Goal: Task Accomplishment & Management: Use online tool/utility

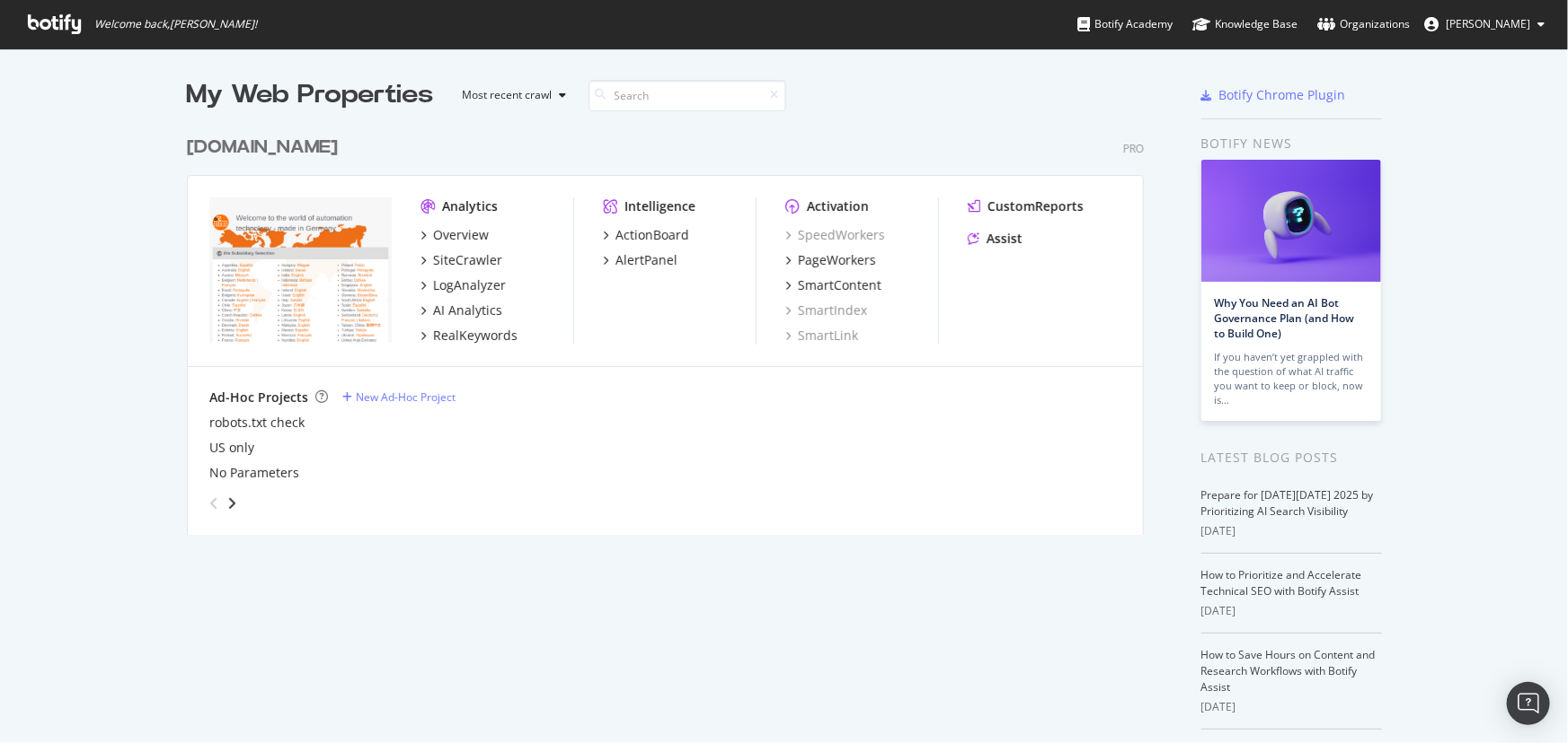
scroll to position [410, 959]
click at [977, 236] on div "Assist" at bounding box center [994, 239] width 55 height 18
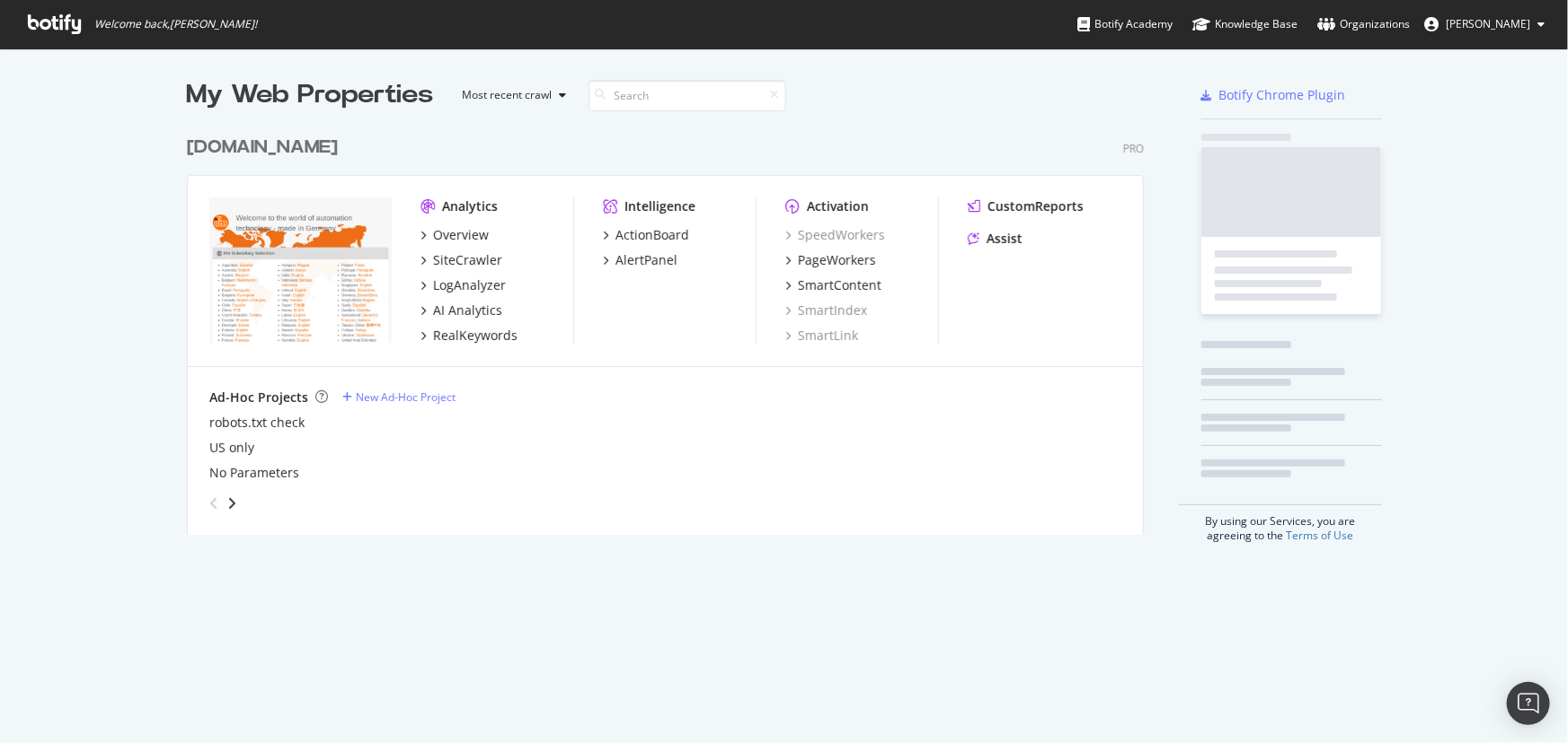
scroll to position [410, 959]
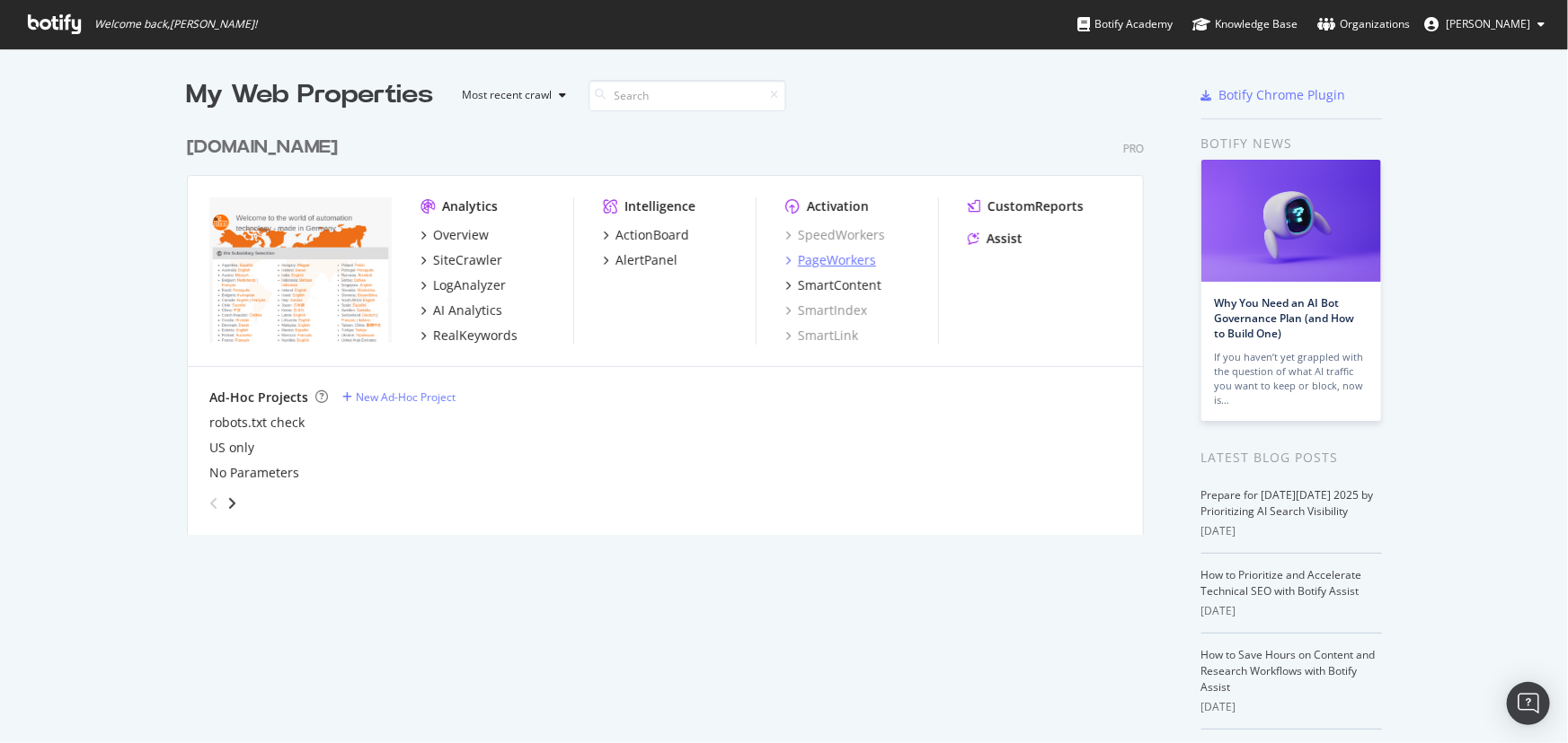
click at [838, 256] on div "PageWorkers" at bounding box center [837, 260] width 78 height 18
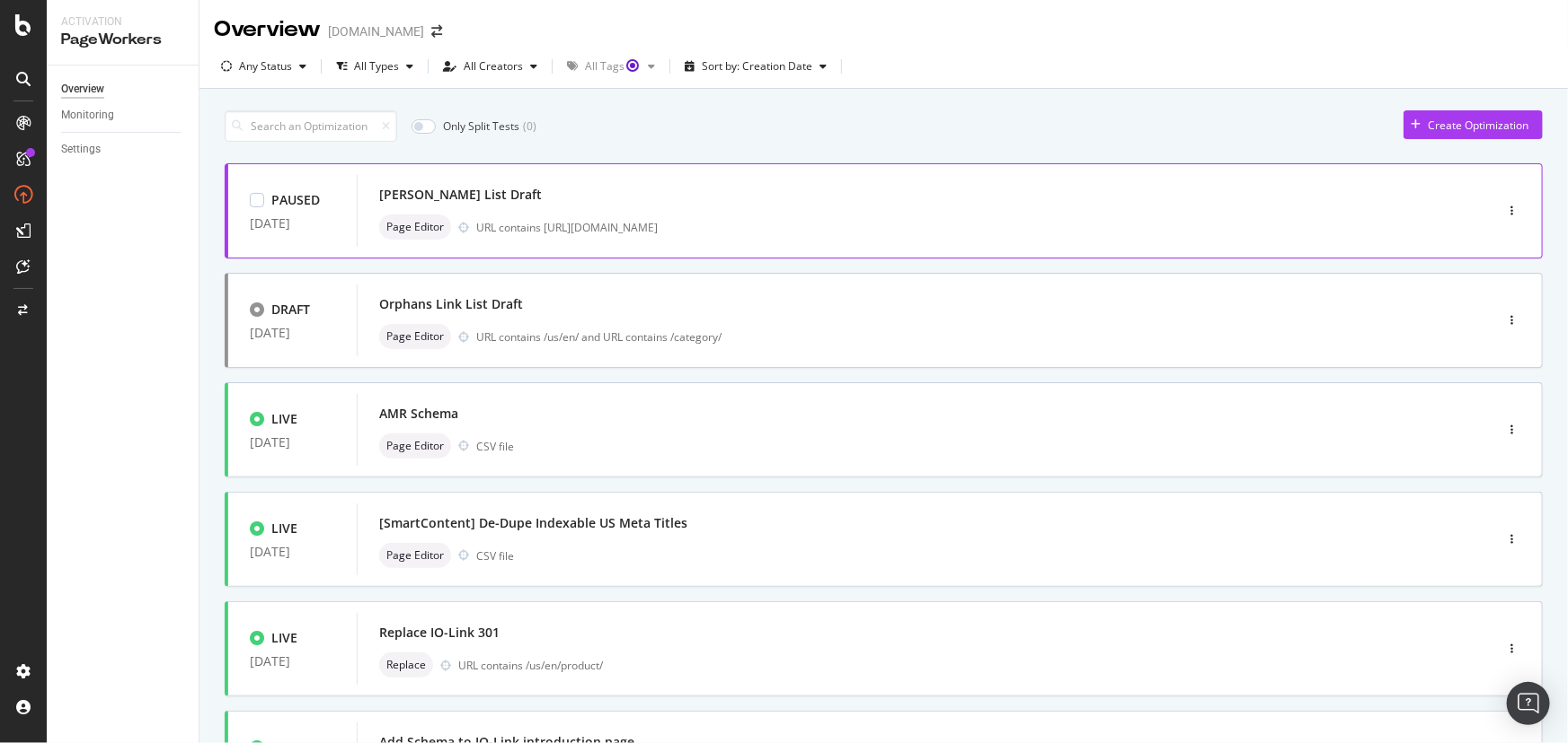
click at [489, 197] on div "Steven Link List Draft" at bounding box center [460, 194] width 163 height 18
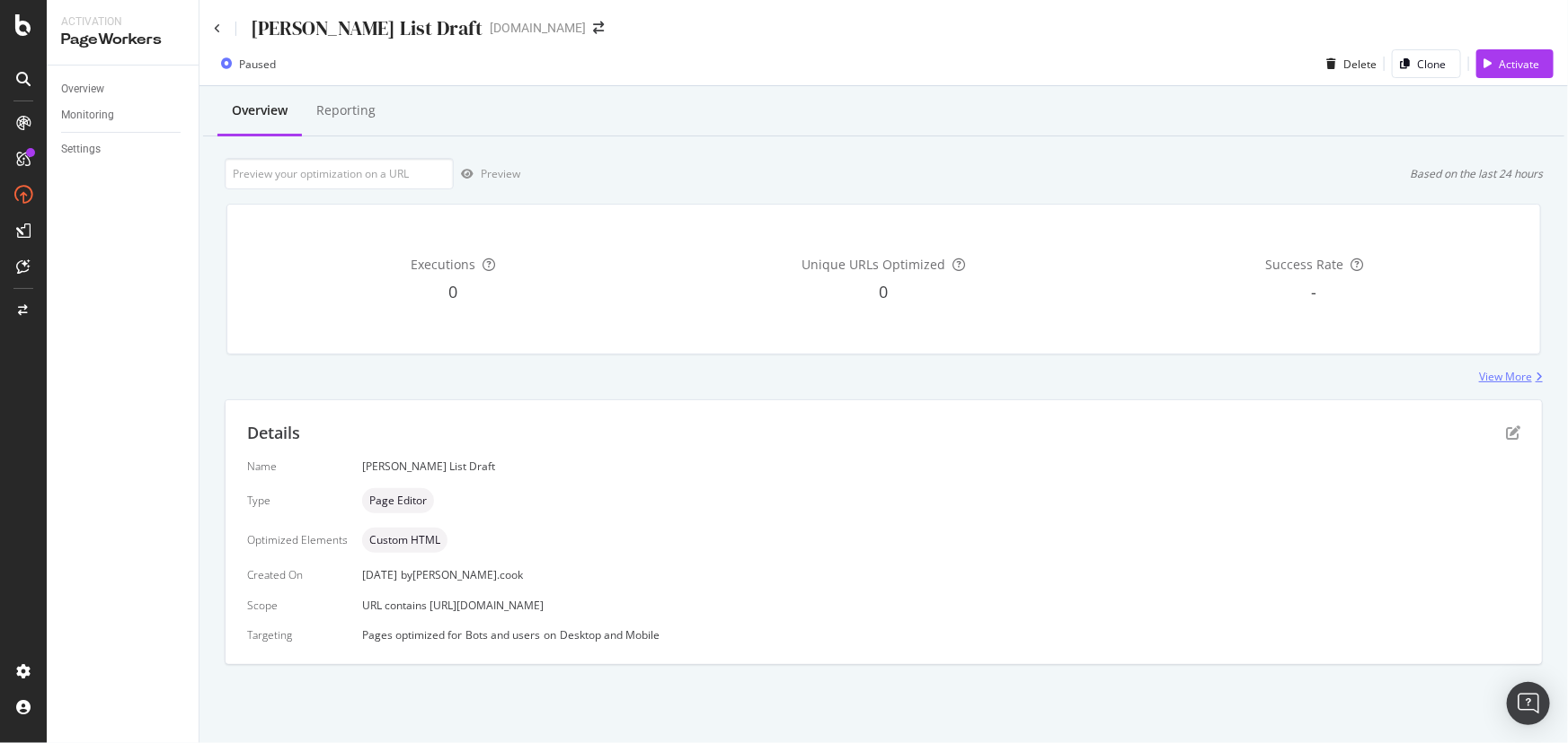
click at [1509, 374] on div "View More" at bounding box center [1504, 376] width 53 height 15
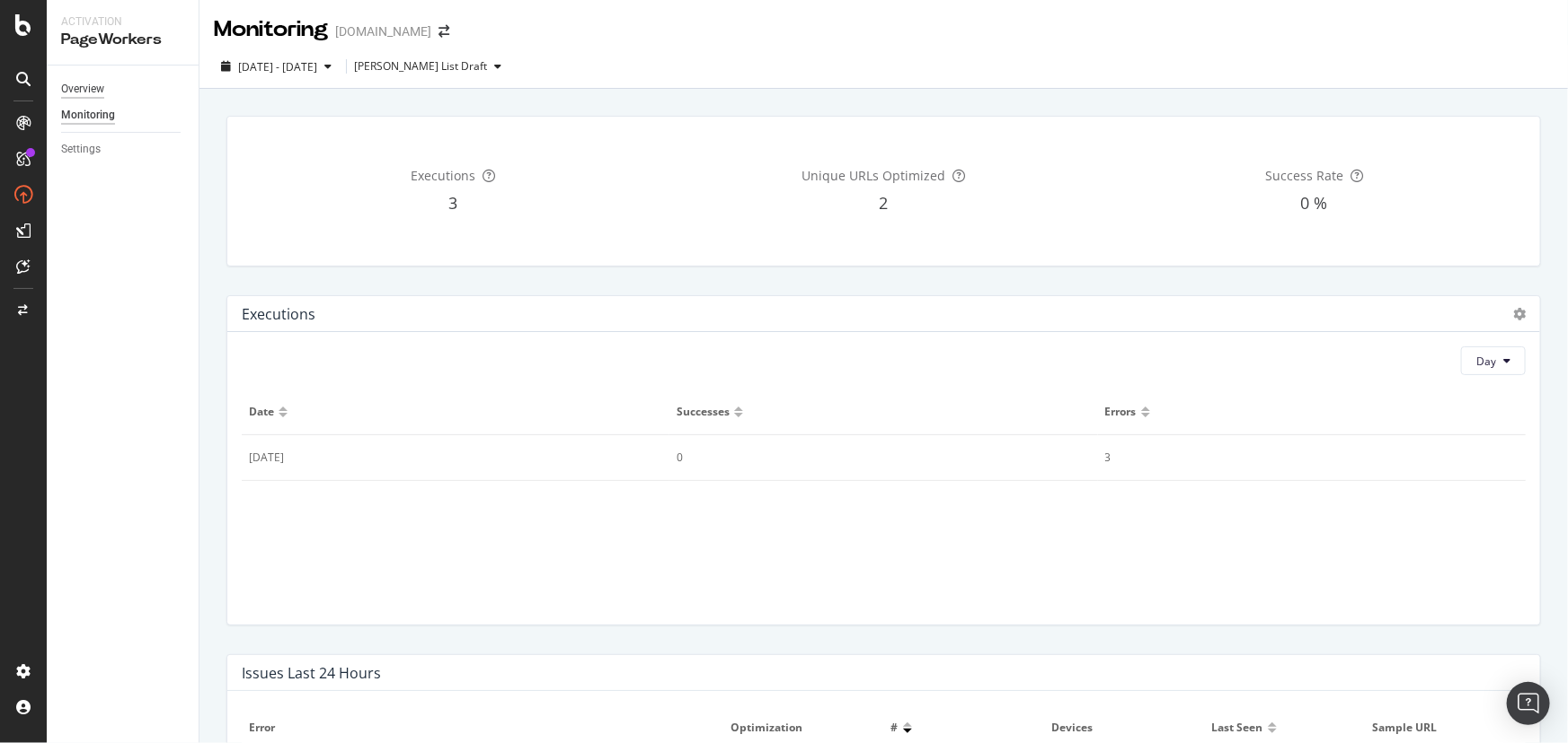
click at [74, 90] on div "Overview" at bounding box center [82, 89] width 43 height 19
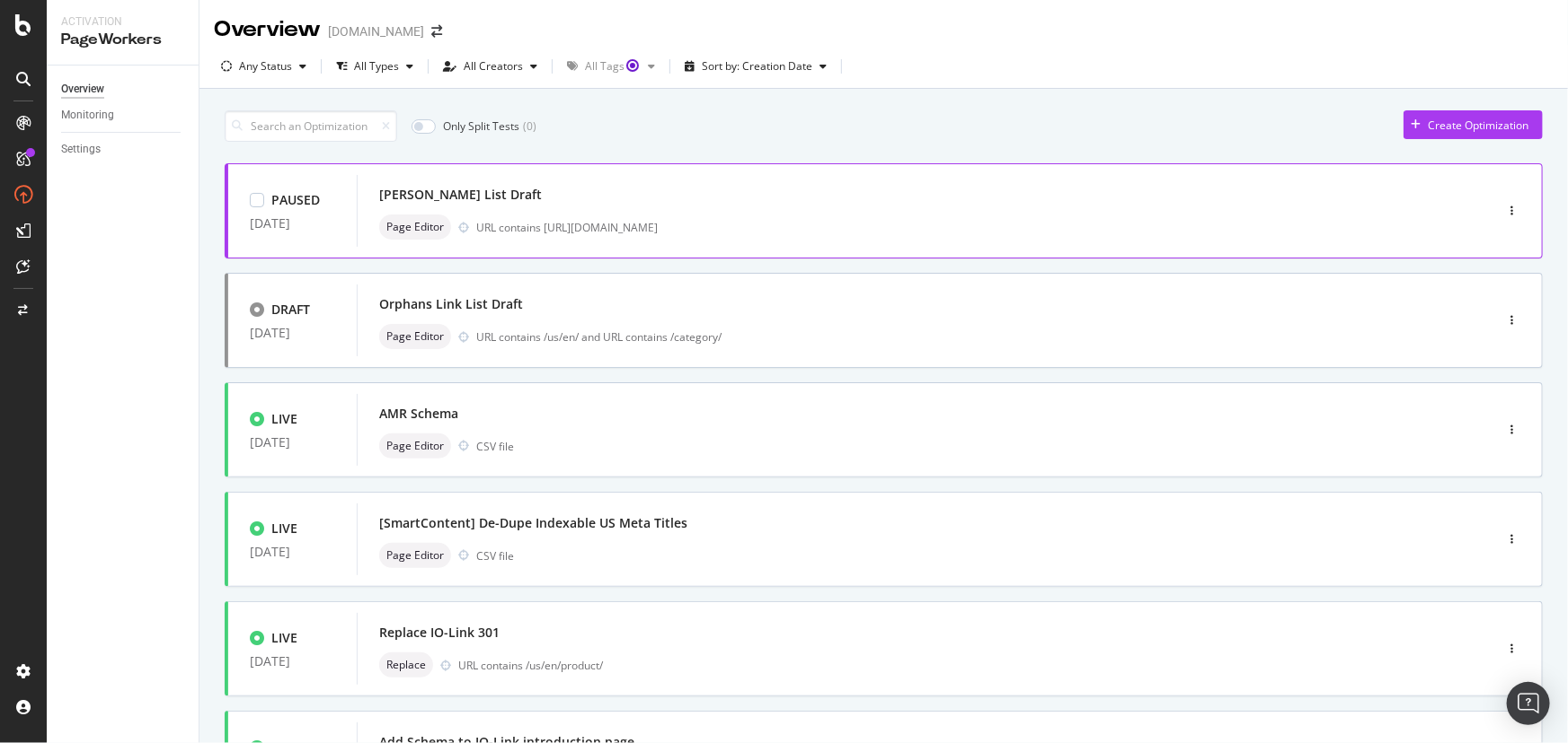
click at [528, 194] on div "Steven Link List Draft" at bounding box center [897, 194] width 1037 height 25
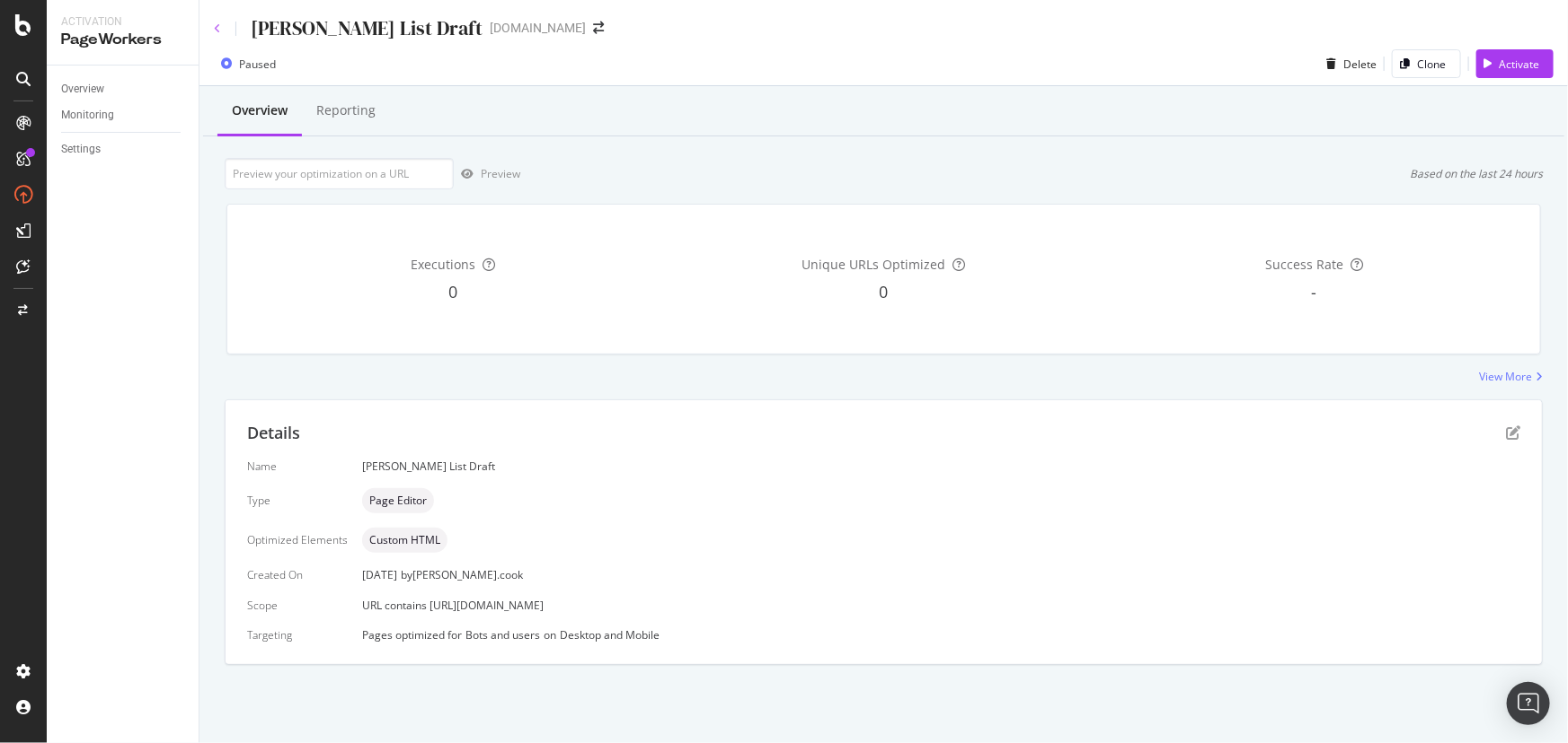
click at [216, 30] on icon at bounding box center [216, 29] width 7 height 11
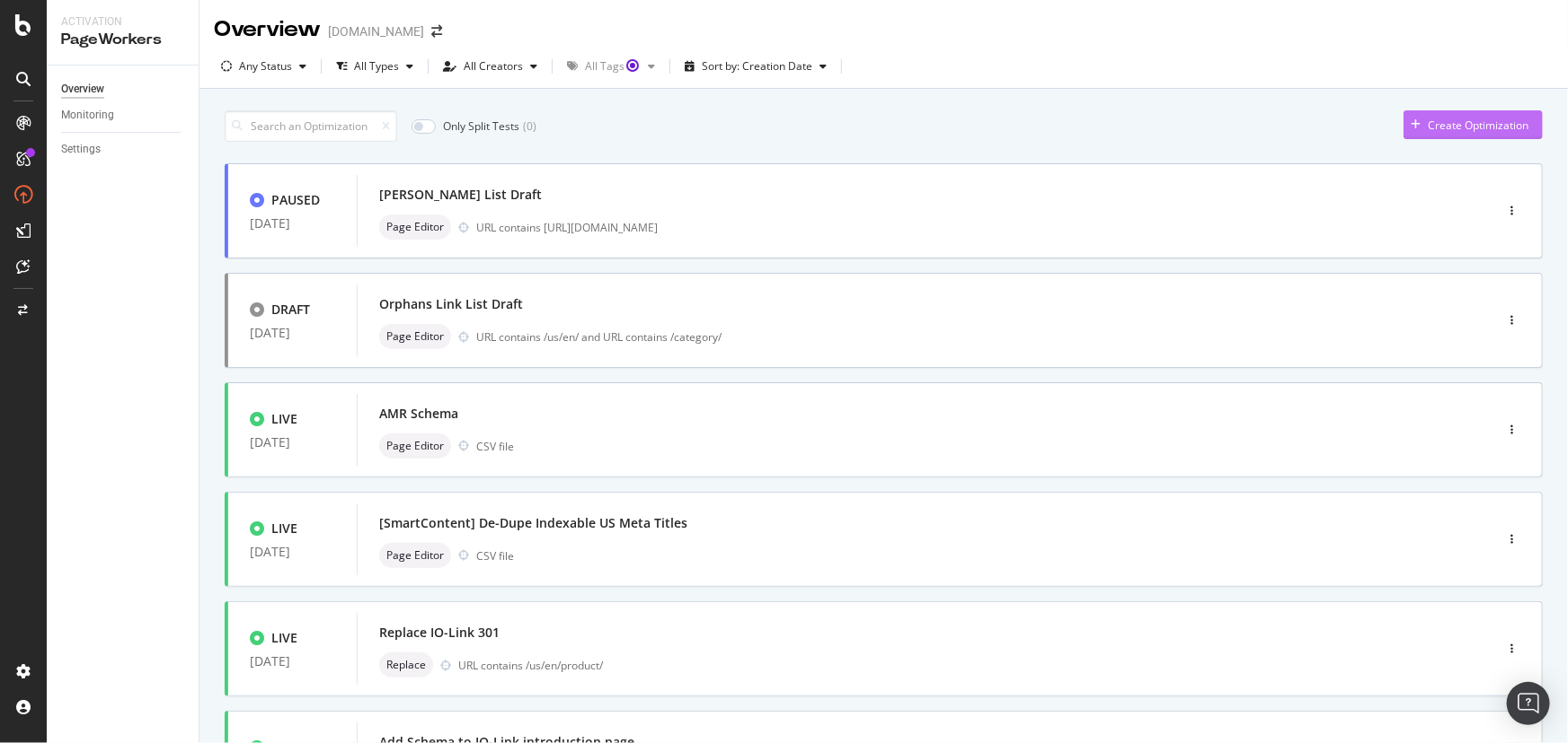
click at [1474, 121] on div "Create Optimization" at bounding box center [1477, 125] width 100 height 15
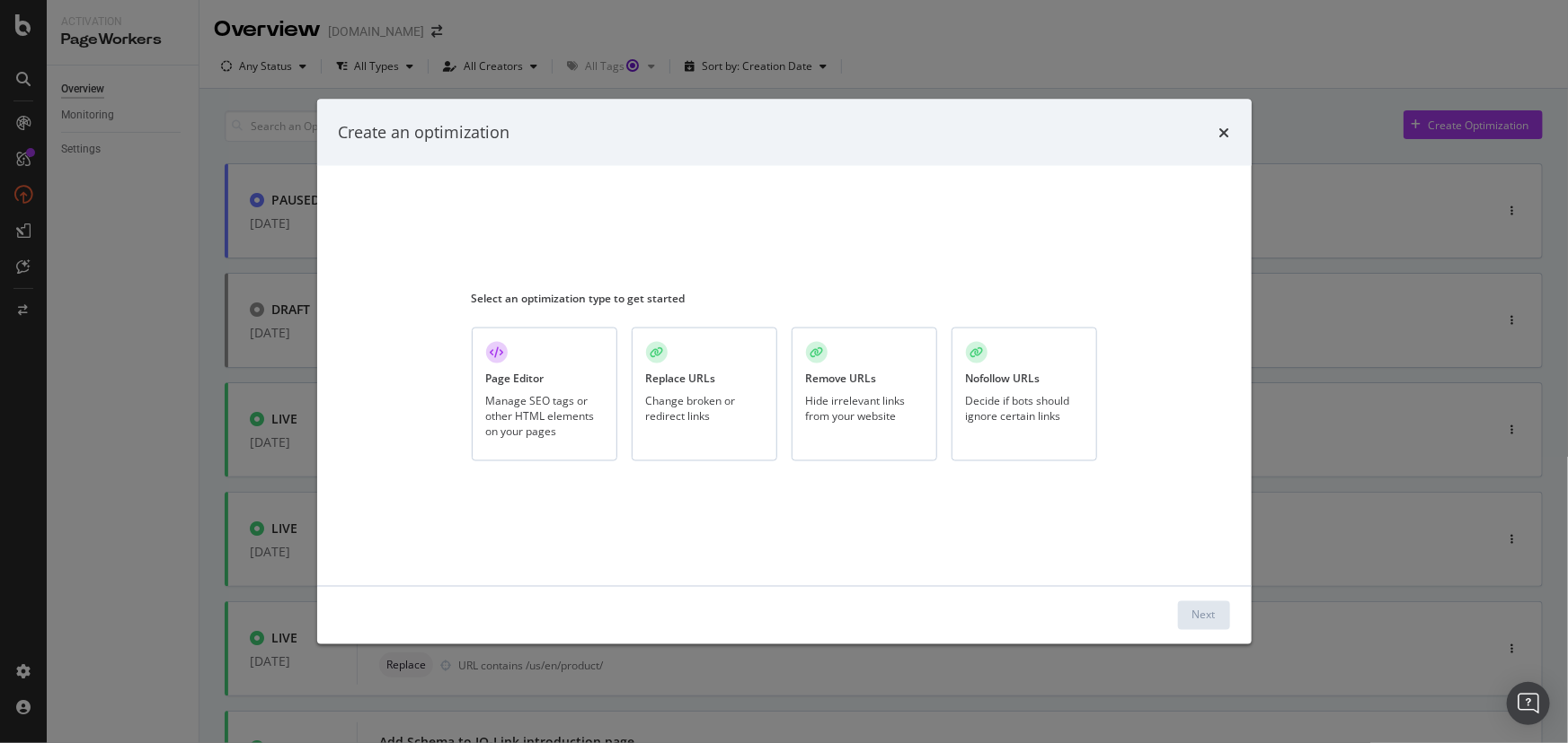
click at [517, 391] on div "Page Editor Manage SEO tags or other HTML elements on your pages" at bounding box center [544, 394] width 146 height 134
click at [1194, 613] on div "Next" at bounding box center [1204, 615] width 24 height 15
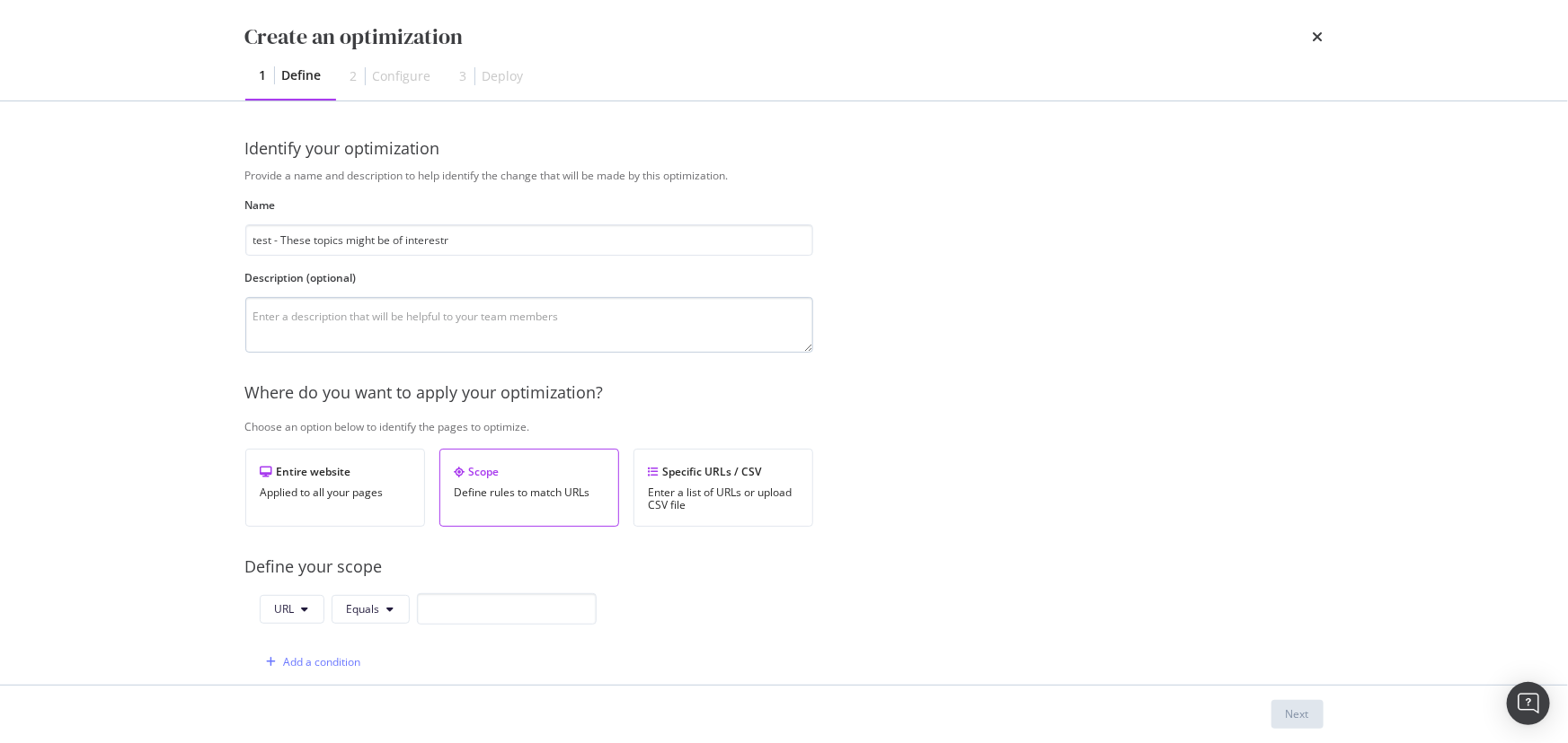
type input "test - These topics might be of interestr"
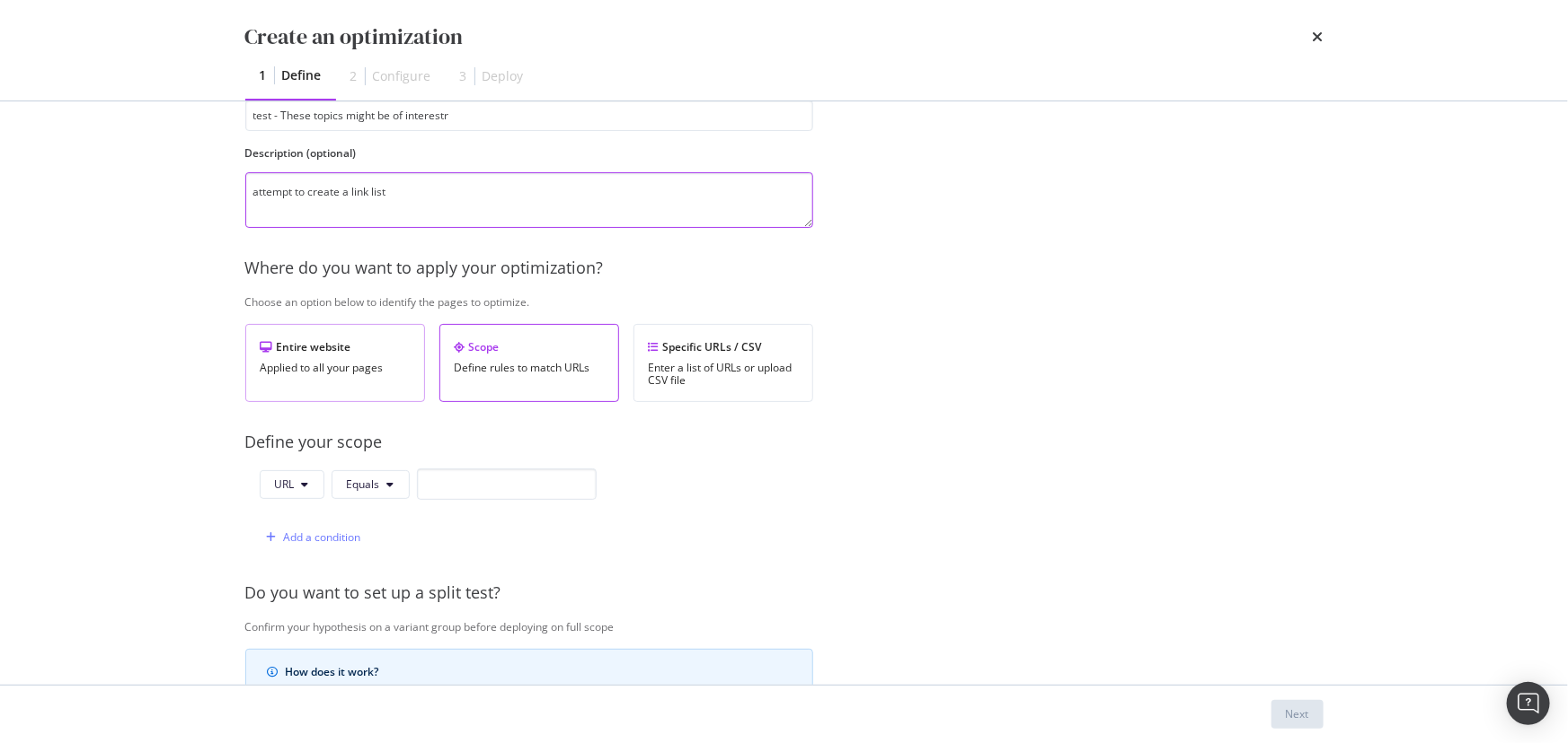
scroll to position [163, 0]
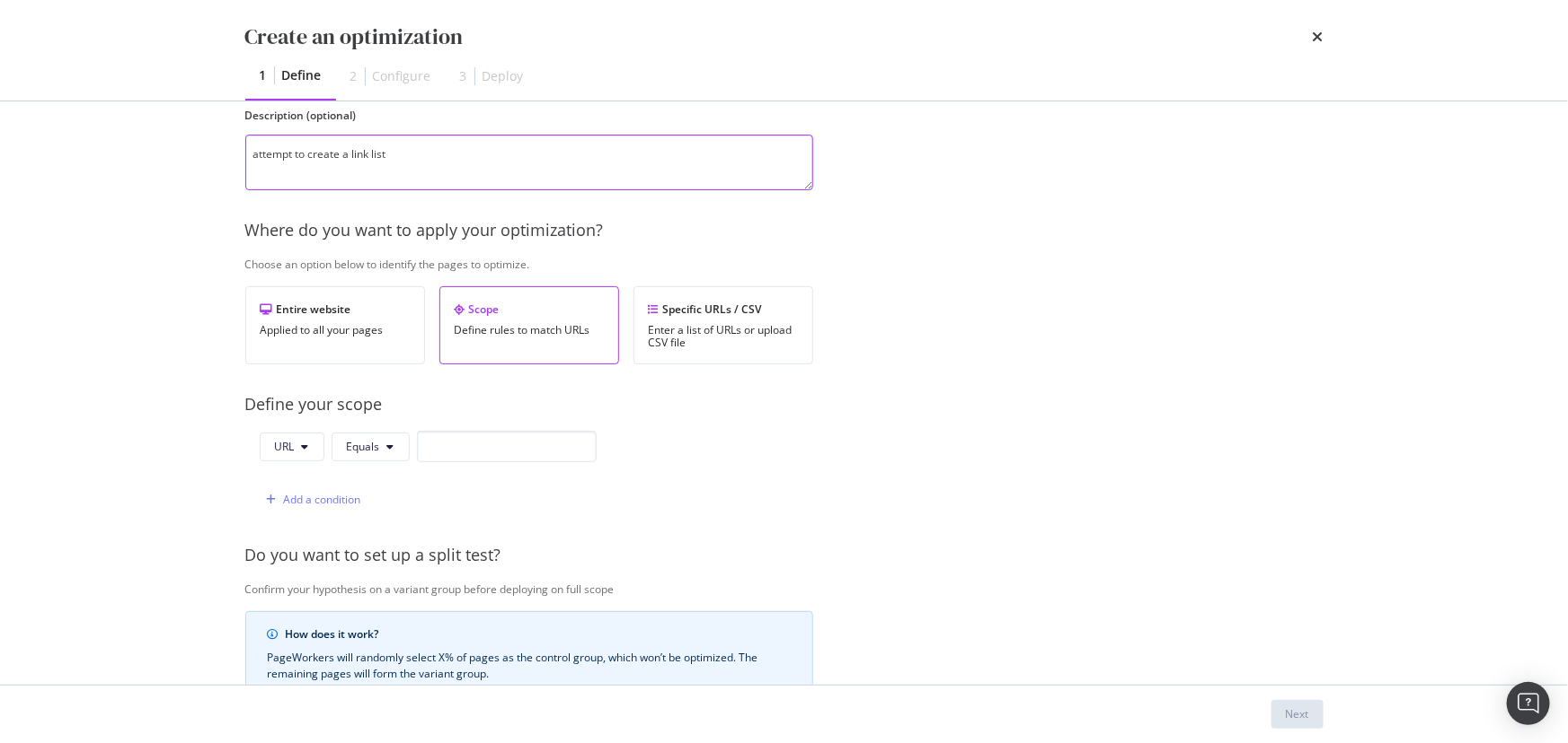
type textarea "attempt to create a link list"
click at [457, 450] on input "modal" at bounding box center [506, 446] width 180 height 32
paste input "https://www.ifm.com/us/en/us/industries/mobile/collision-avoidance/collision-av…"
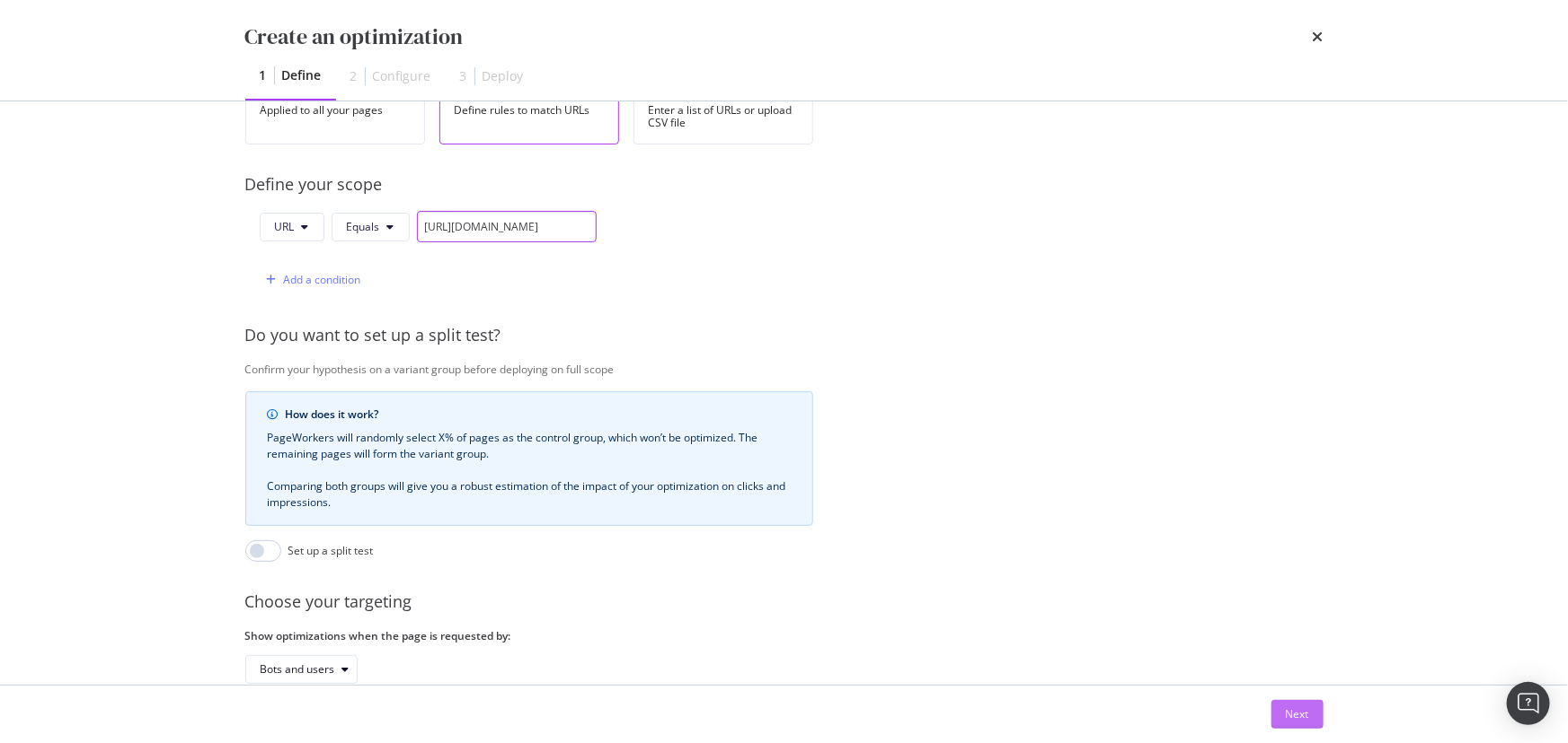
scroll to position [408, 0]
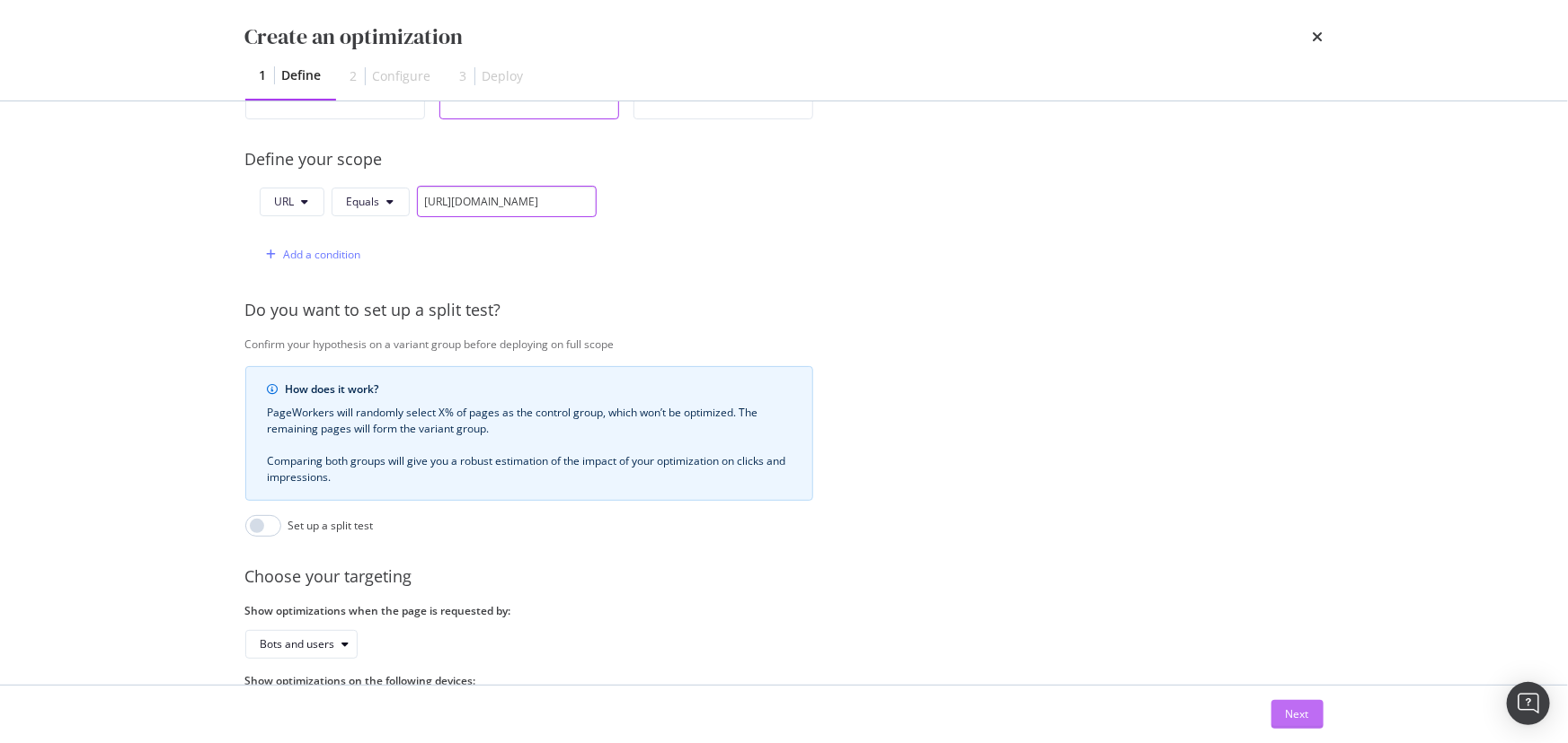
type input "https://www.ifm.com/us/en/us/industries/mobile/collision-avoidance/collision-av…"
click at [1296, 715] on div "Next" at bounding box center [1297, 713] width 24 height 15
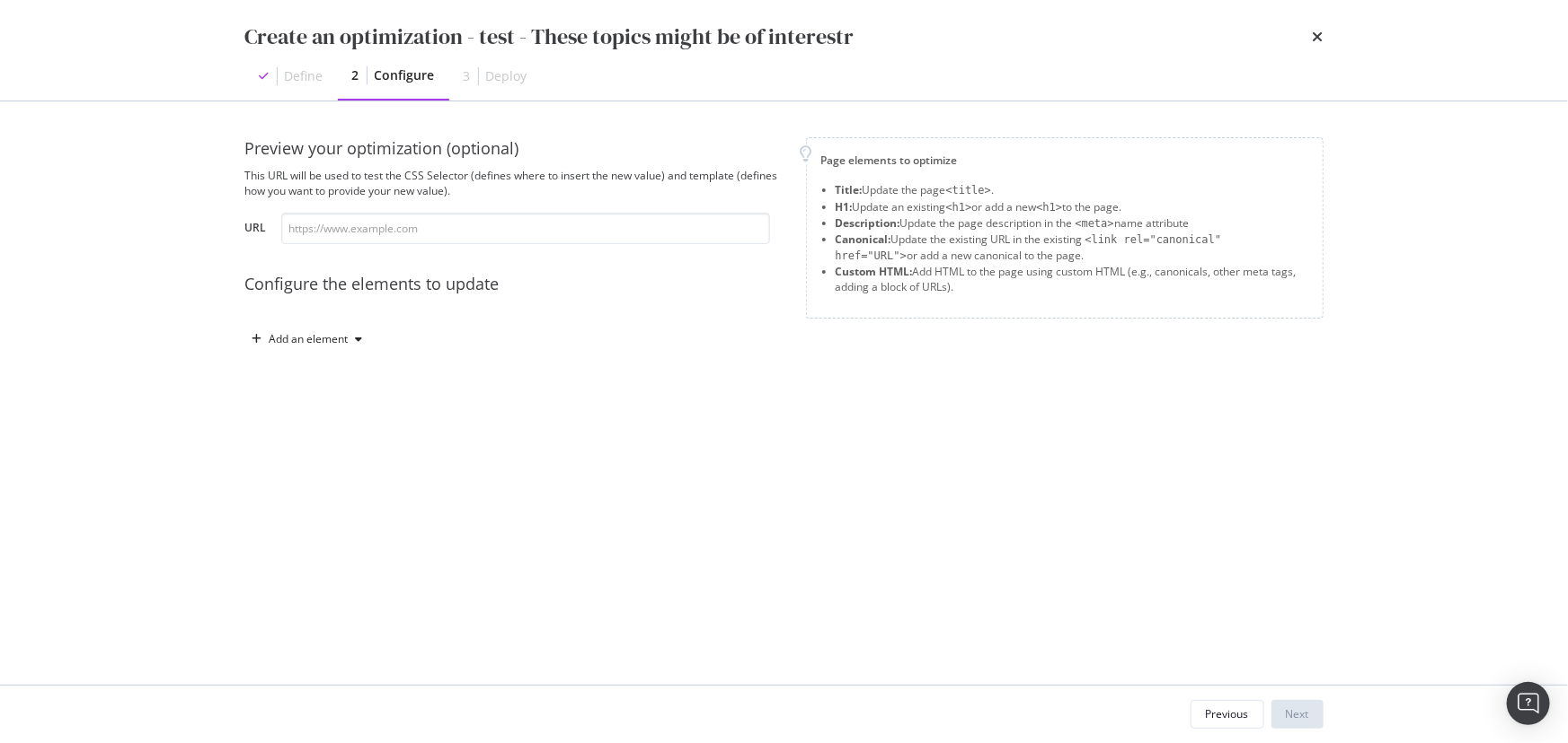
scroll to position [0, 0]
click at [390, 232] on input "modal" at bounding box center [525, 229] width 488 height 32
paste input "https://www.ifm.com/us/en/us/industries/mobile/collision-avoidance/collision-av…"
type input "https://www.ifm.com/us/en/us/industries/mobile/collision-avoidance/collision-av…"
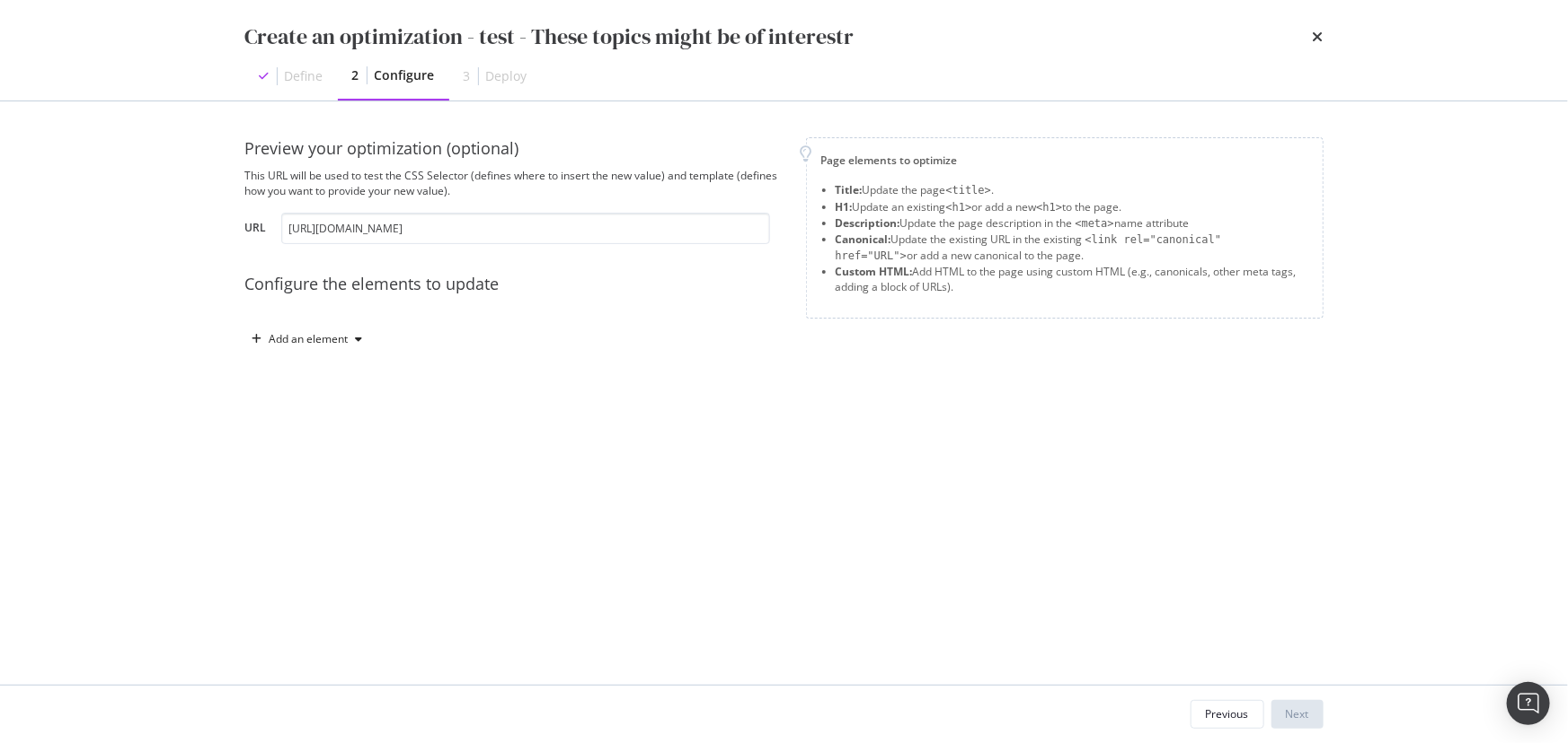
scroll to position [0, 0]
drag, startPoint x: 327, startPoint y: 322, endPoint x: 321, endPoint y: 336, distance: 15.2
click at [326, 323] on div "Preview your optimization (optional) This URL will be used to test the CSS Sele…" at bounding box center [514, 245] width 539 height 216
click at [321, 338] on div "Add an element" at bounding box center [310, 339] width 79 height 11
click at [364, 487] on div "Custom HTML" at bounding box center [318, 491] width 121 height 23
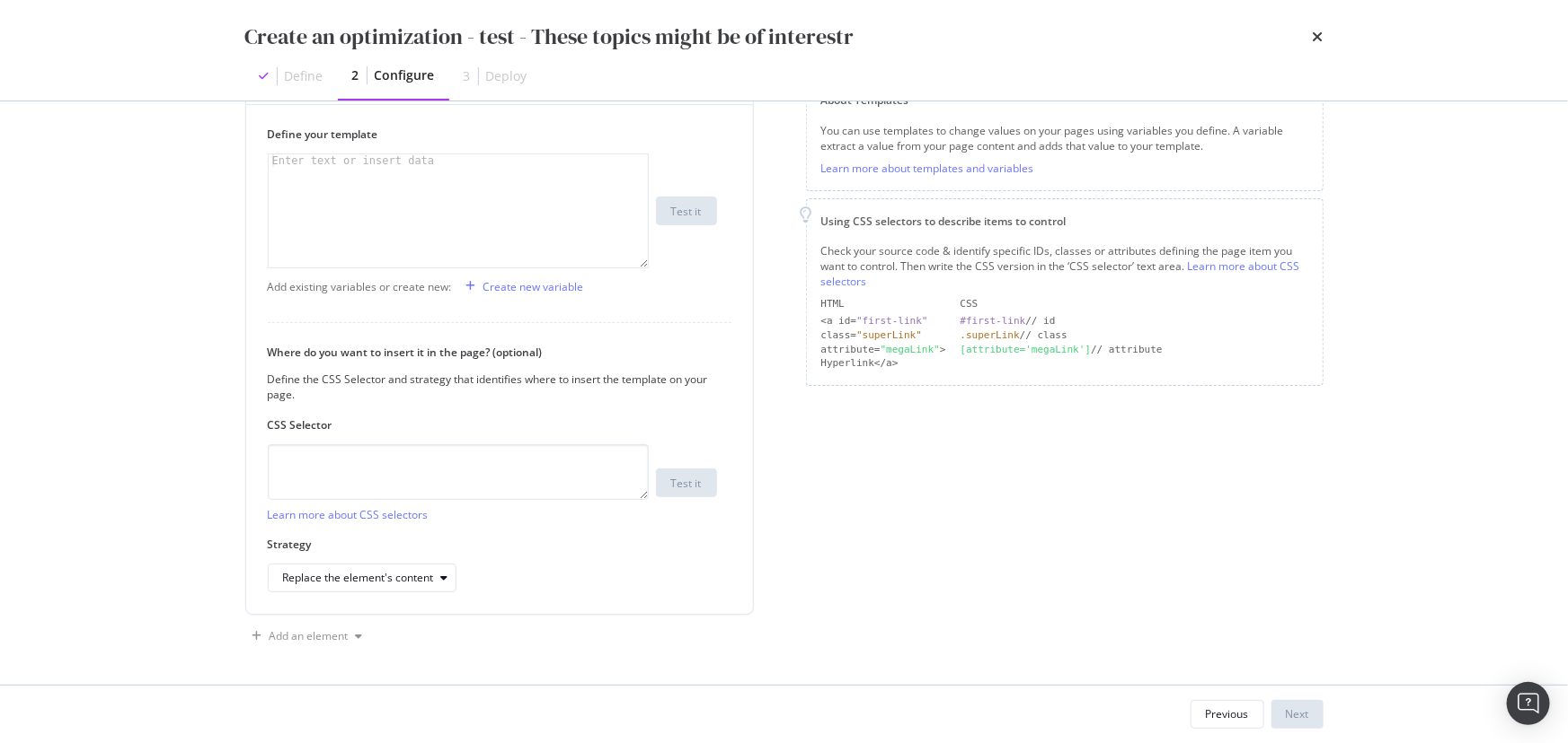
scroll to position [182, 0]
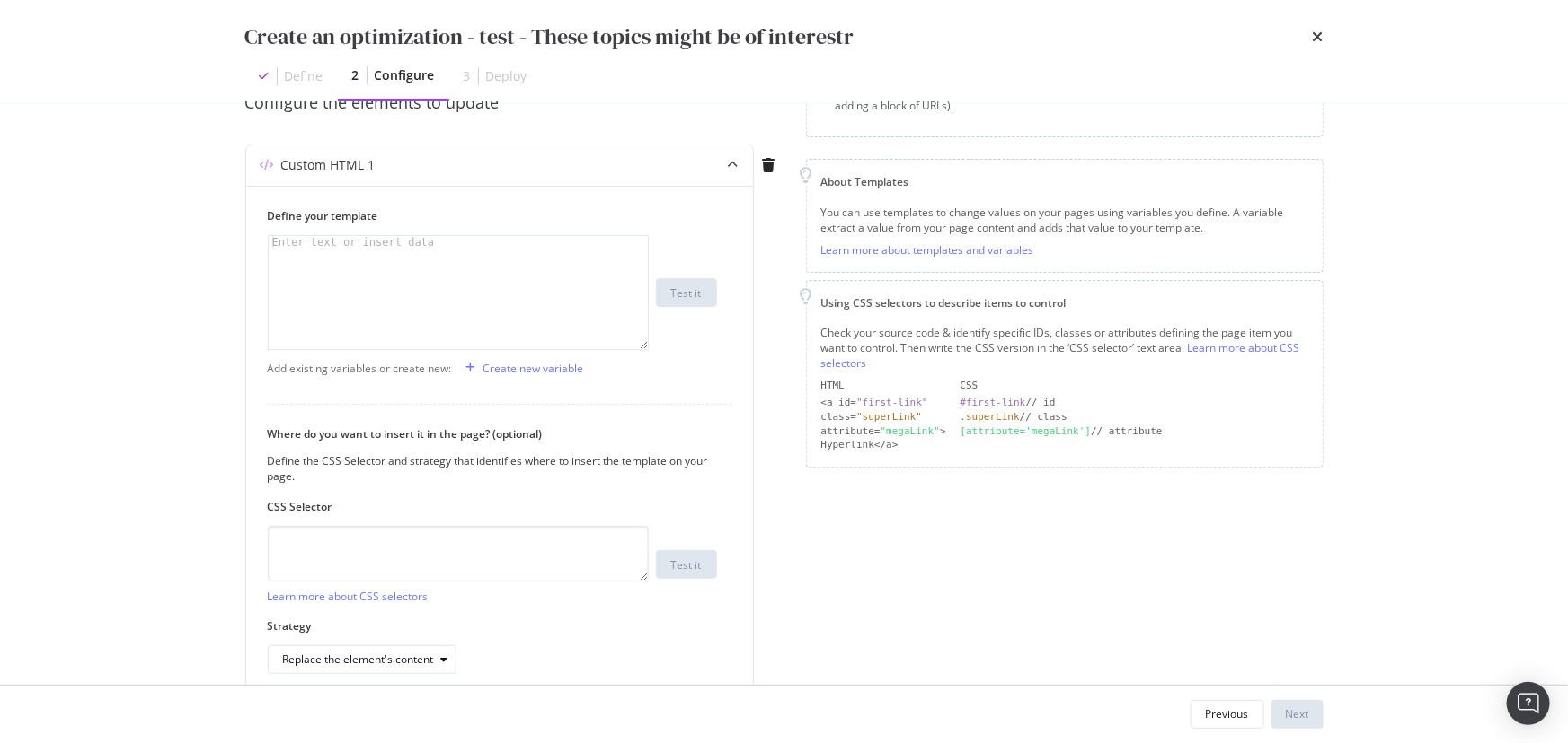
drag, startPoint x: 60, startPoint y: 306, endPoint x: 144, endPoint y: 307, distance: 84.0
click at [60, 306] on div "Create an optimization - test - These topics might be of interestr Define 2 Con…" at bounding box center [784, 371] width 1568 height 743
click at [334, 298] on div "modal" at bounding box center [458, 305] width 380 height 138
paste textarea "</section>"
type textarea "</section>"
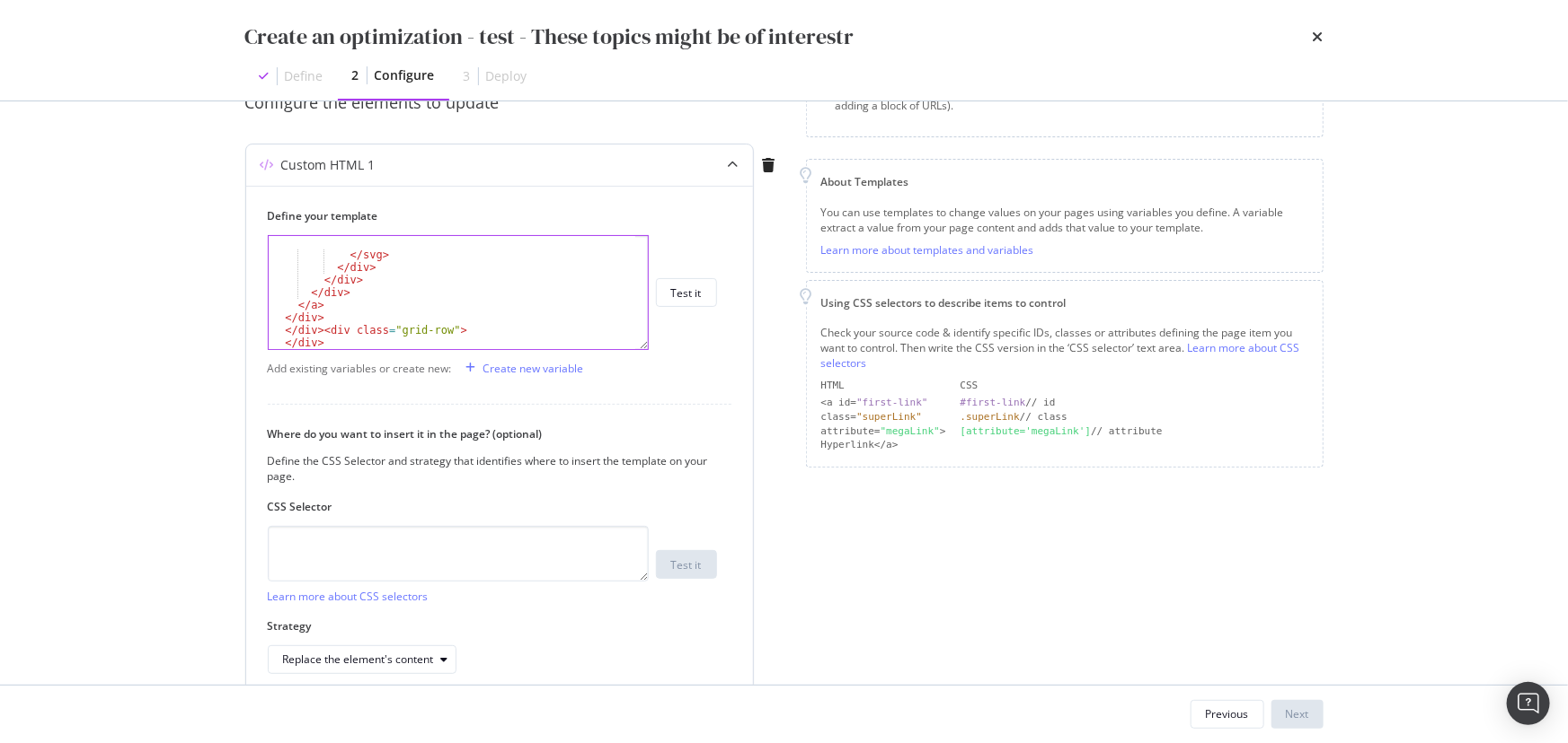
scroll to position [2727, 0]
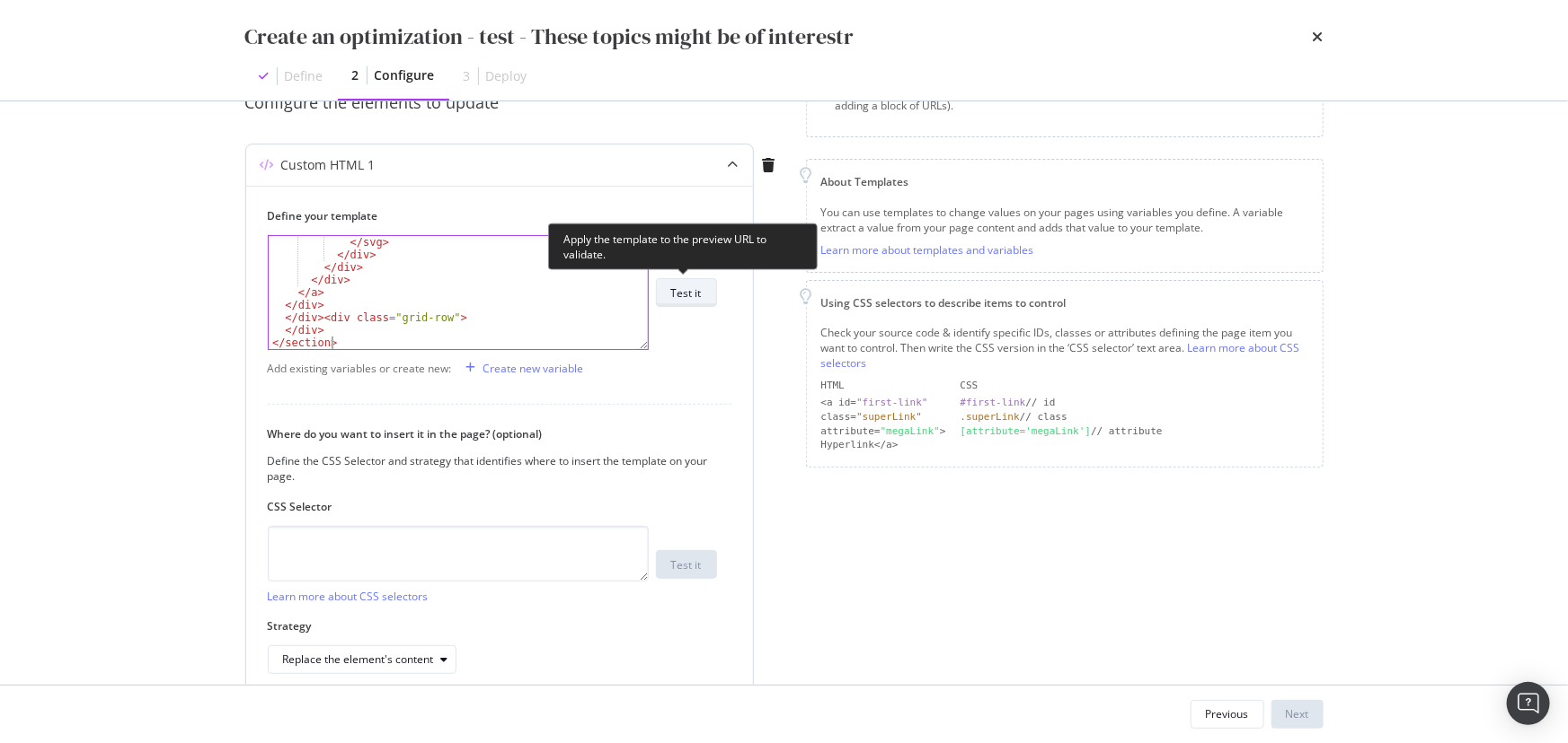
click at [701, 289] on div "Test it" at bounding box center [686, 293] width 31 height 15
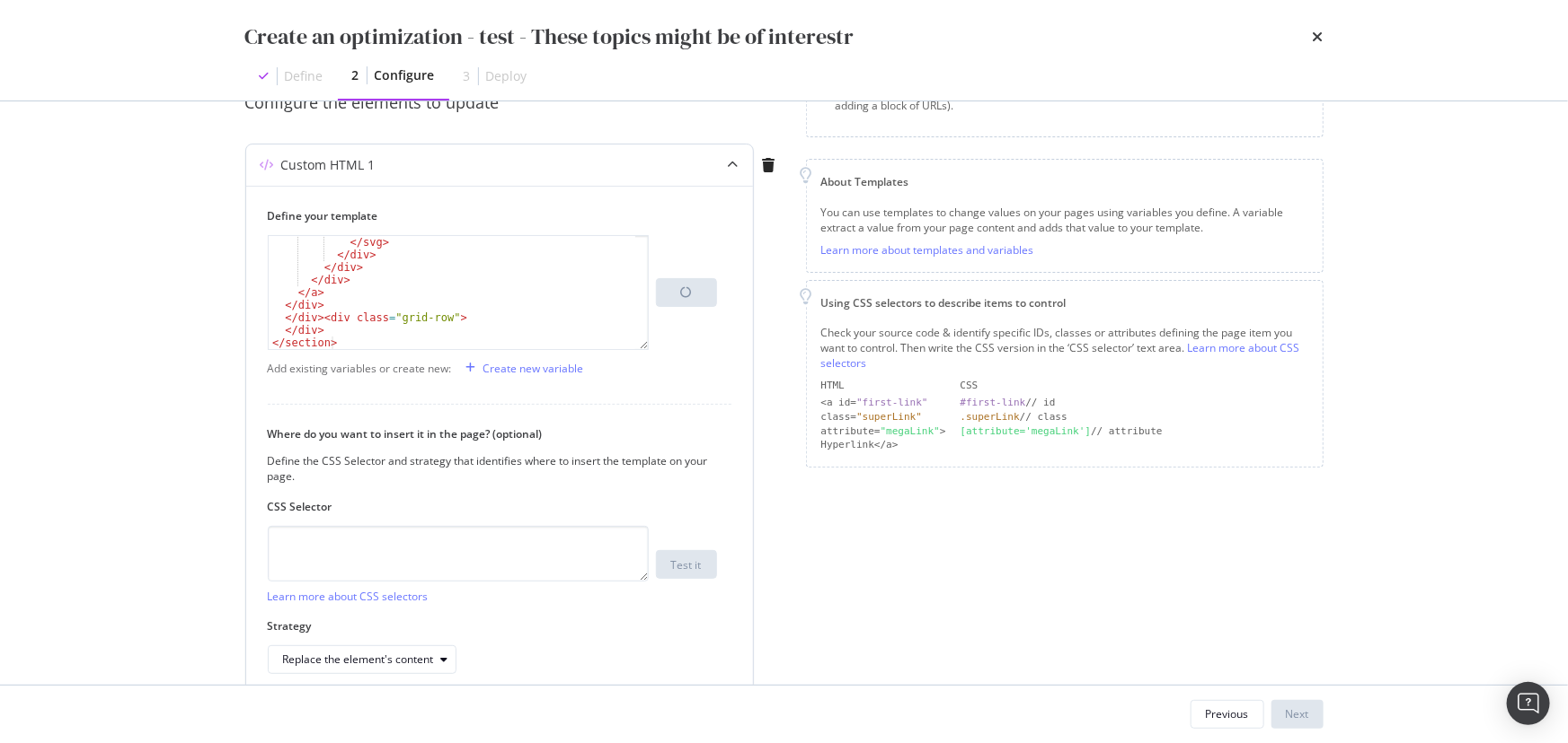
click at [442, 581] on div "Learn more about CSS selectors" at bounding box center [458, 564] width 381 height 78
click at [448, 571] on textarea "modal" at bounding box center [458, 554] width 381 height 56
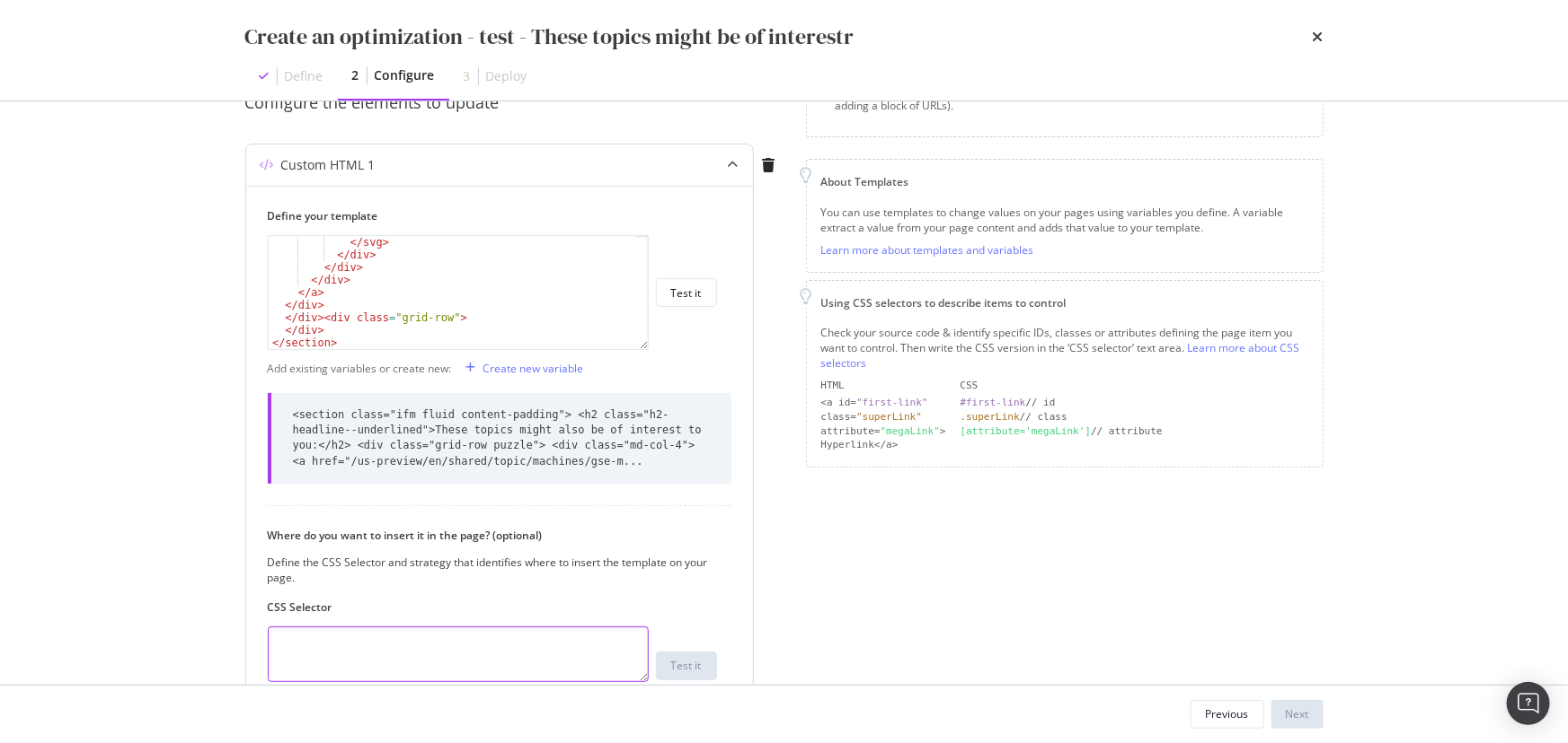
click at [327, 650] on textarea "modal" at bounding box center [458, 655] width 381 height 56
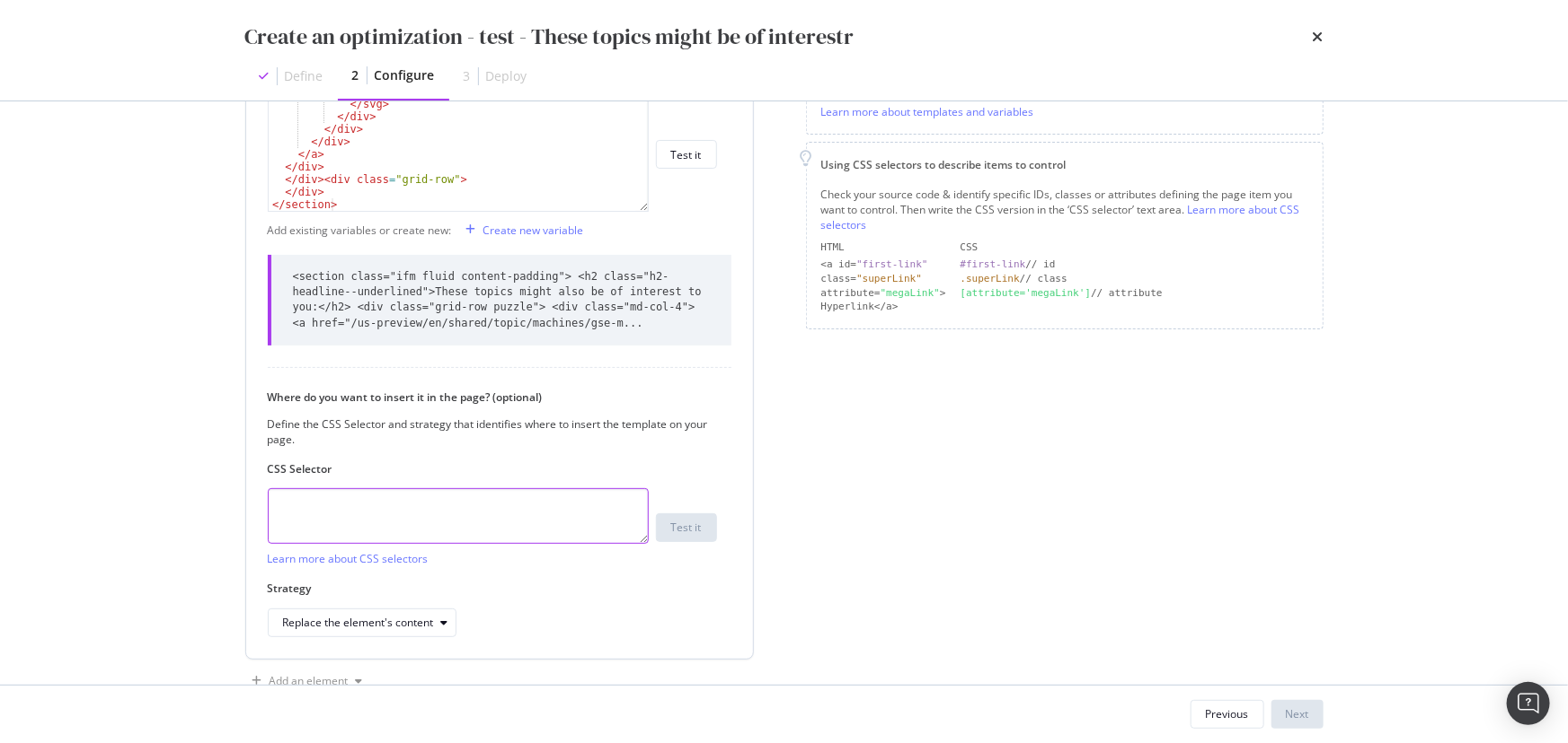
scroll to position [365, 0]
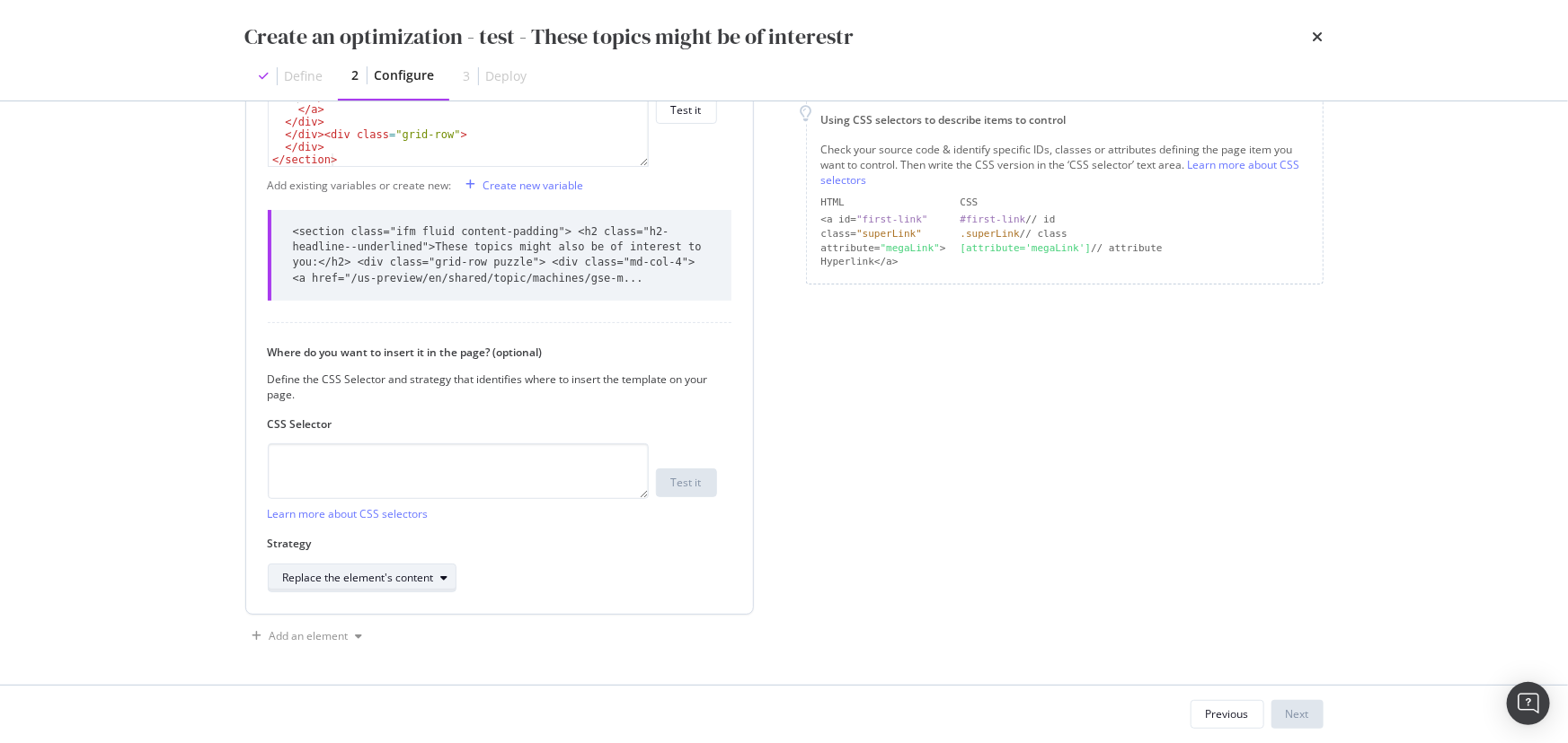
click at [357, 583] on div "Replace the element's content" at bounding box center [369, 577] width 173 height 25
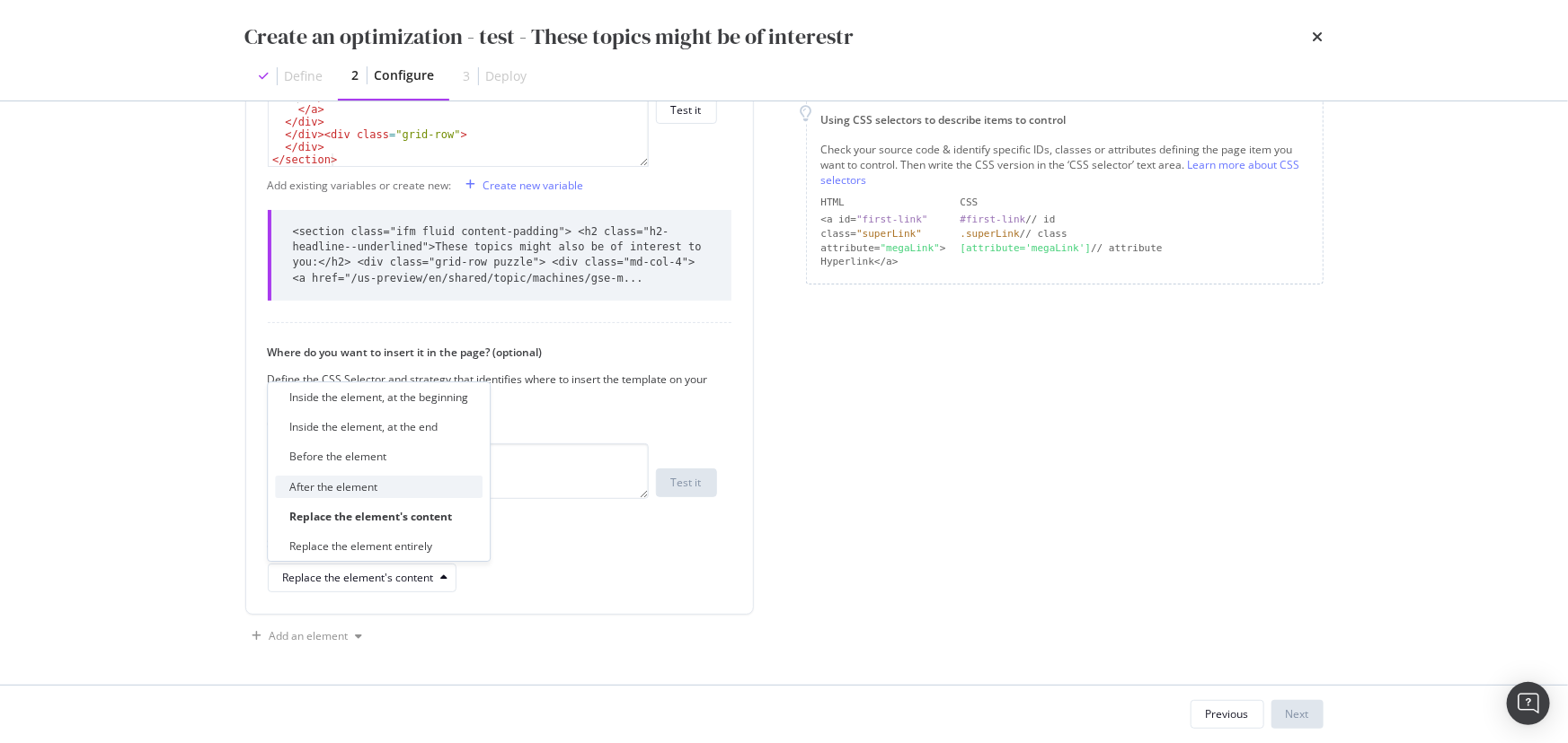
click at [331, 481] on div "After the element" at bounding box center [332, 486] width 88 height 15
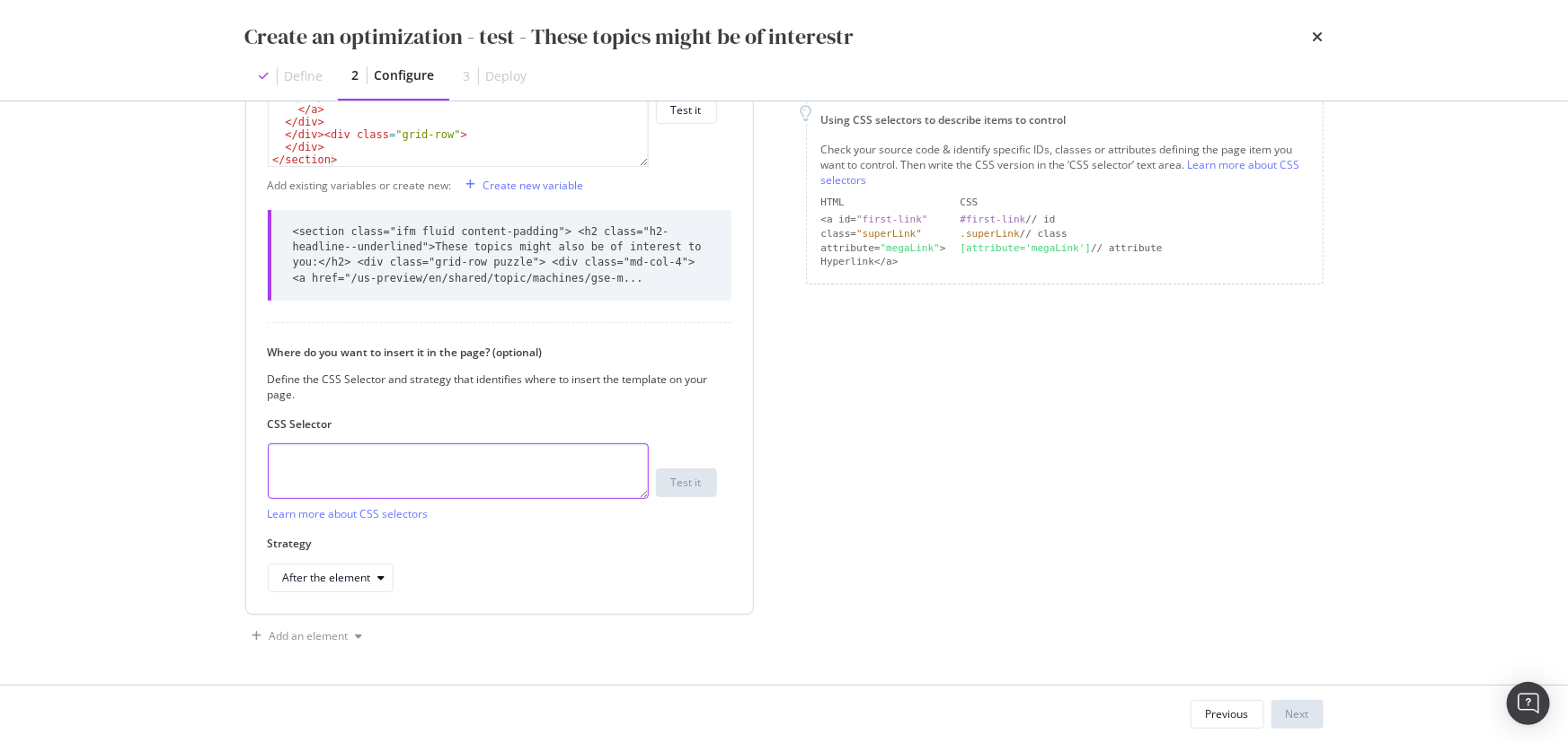
click at [332, 466] on textarea "modal" at bounding box center [458, 471] width 381 height 56
type textarea ".grid-row"
click at [1311, 700] on button "Next" at bounding box center [1297, 714] width 53 height 29
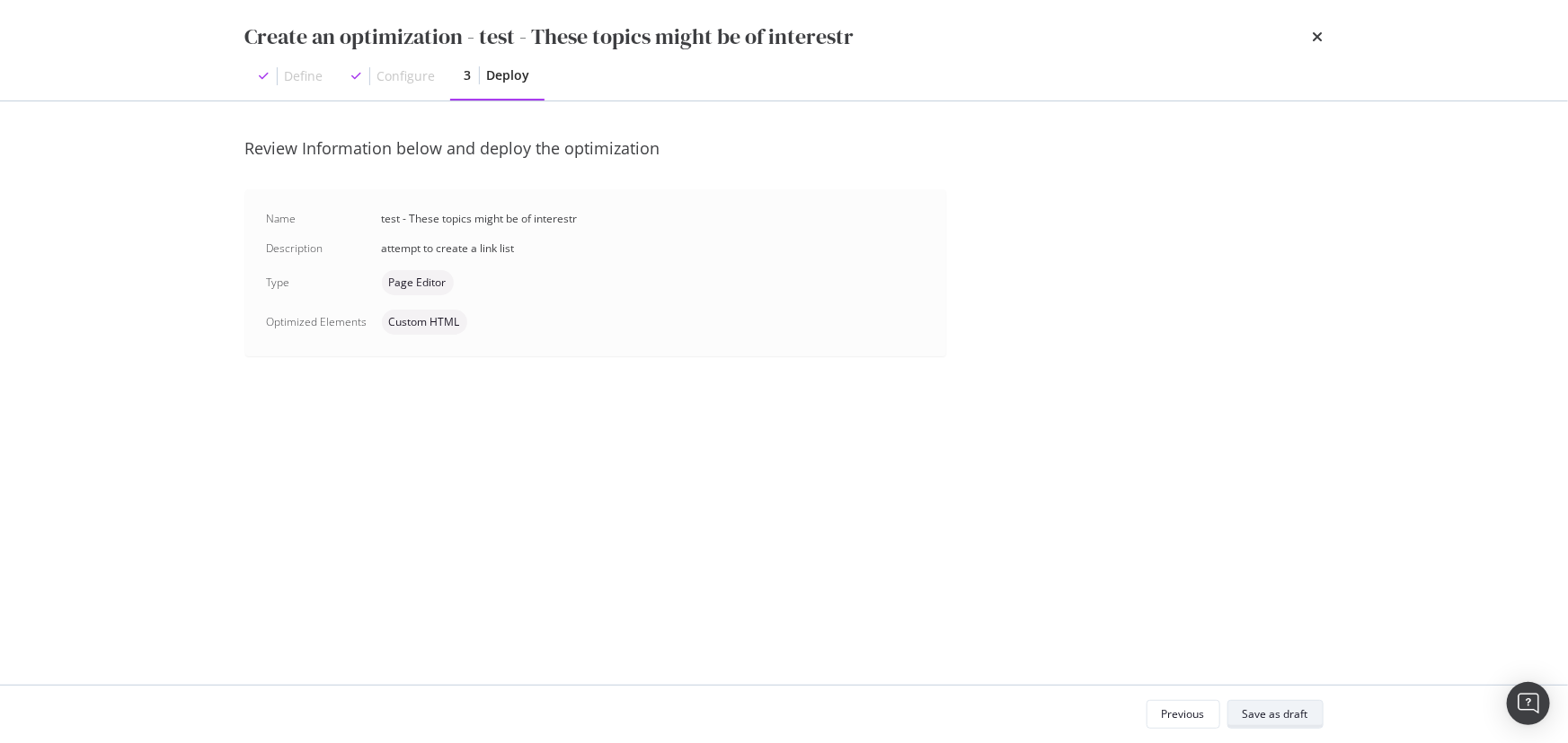
scroll to position [0, 0]
click at [1181, 713] on div "Previous" at bounding box center [1182, 713] width 43 height 15
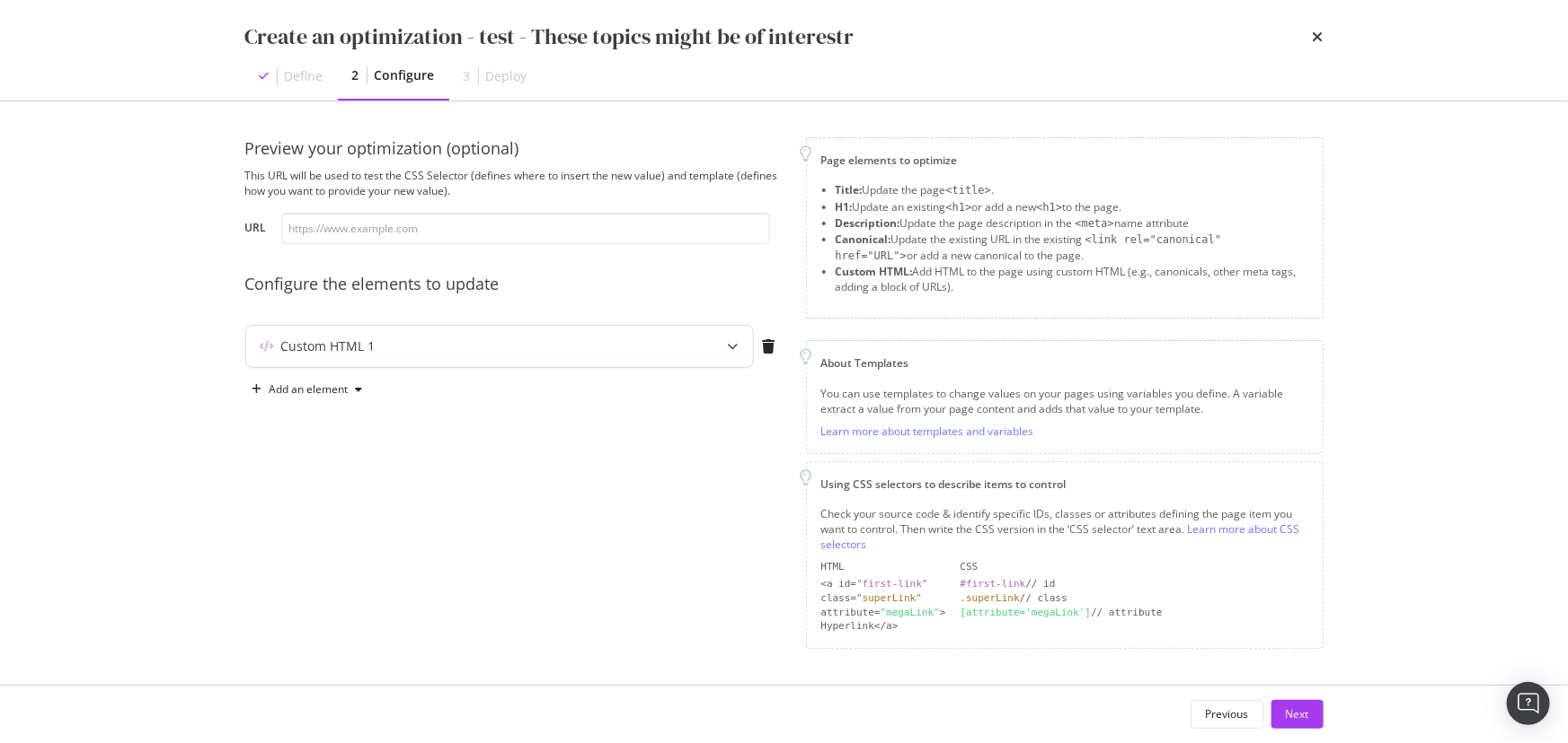
click at [656, 341] on div "Custom HTML 1" at bounding box center [463, 346] width 436 height 18
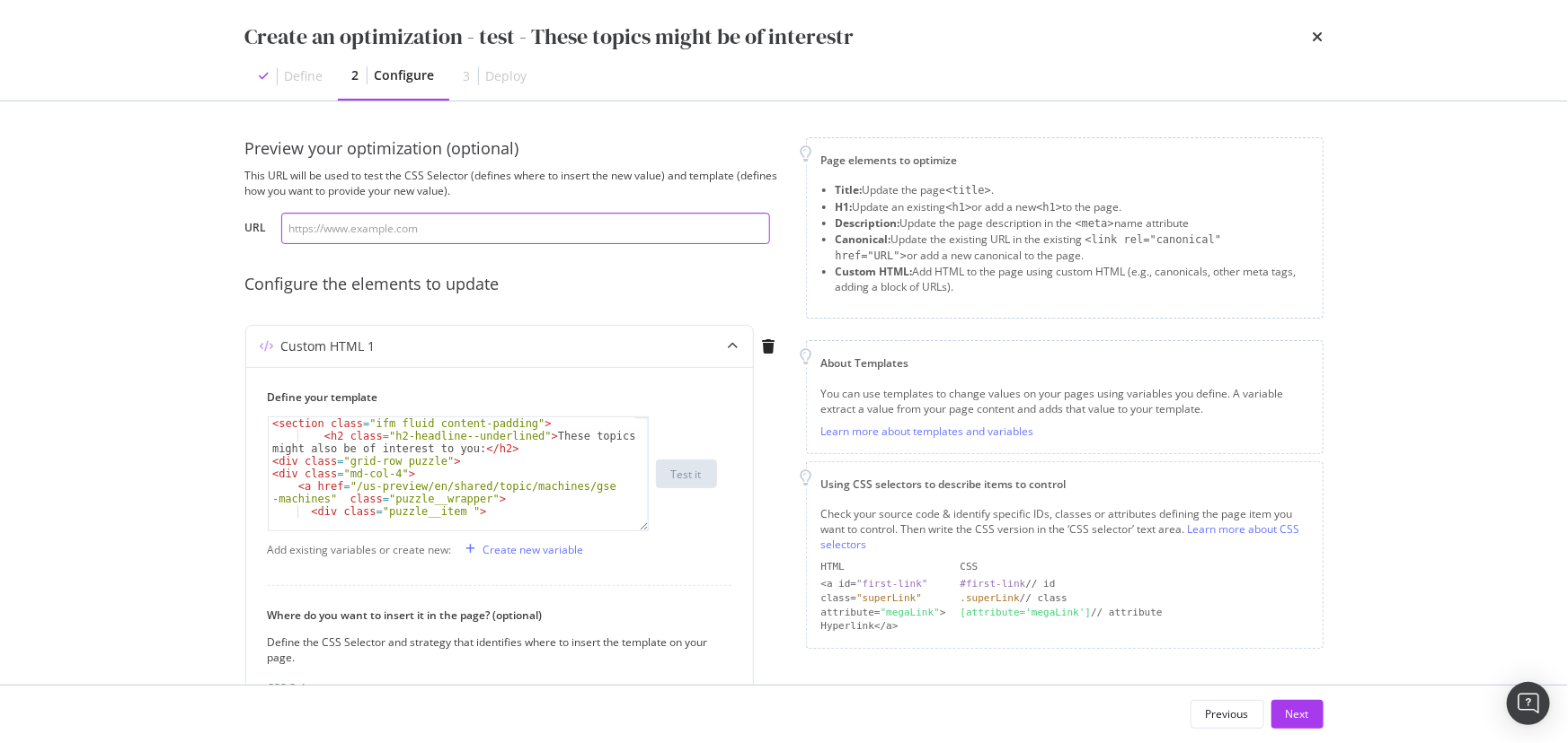
click at [481, 228] on input "modal" at bounding box center [525, 229] width 488 height 32
paste input "<section class="ifm fluid content-padding"> <h2 class="h2-headline--underlined"…"
type input "<section class="ifm fluid content-padding"> <h2 class="h2-headline--underlined"…"
click at [357, 239] on input "modal" at bounding box center [525, 229] width 488 height 32
paste input "https://www.ifm.com/us/en/us/industries/mobile/collision-avoidance/collision-av…"
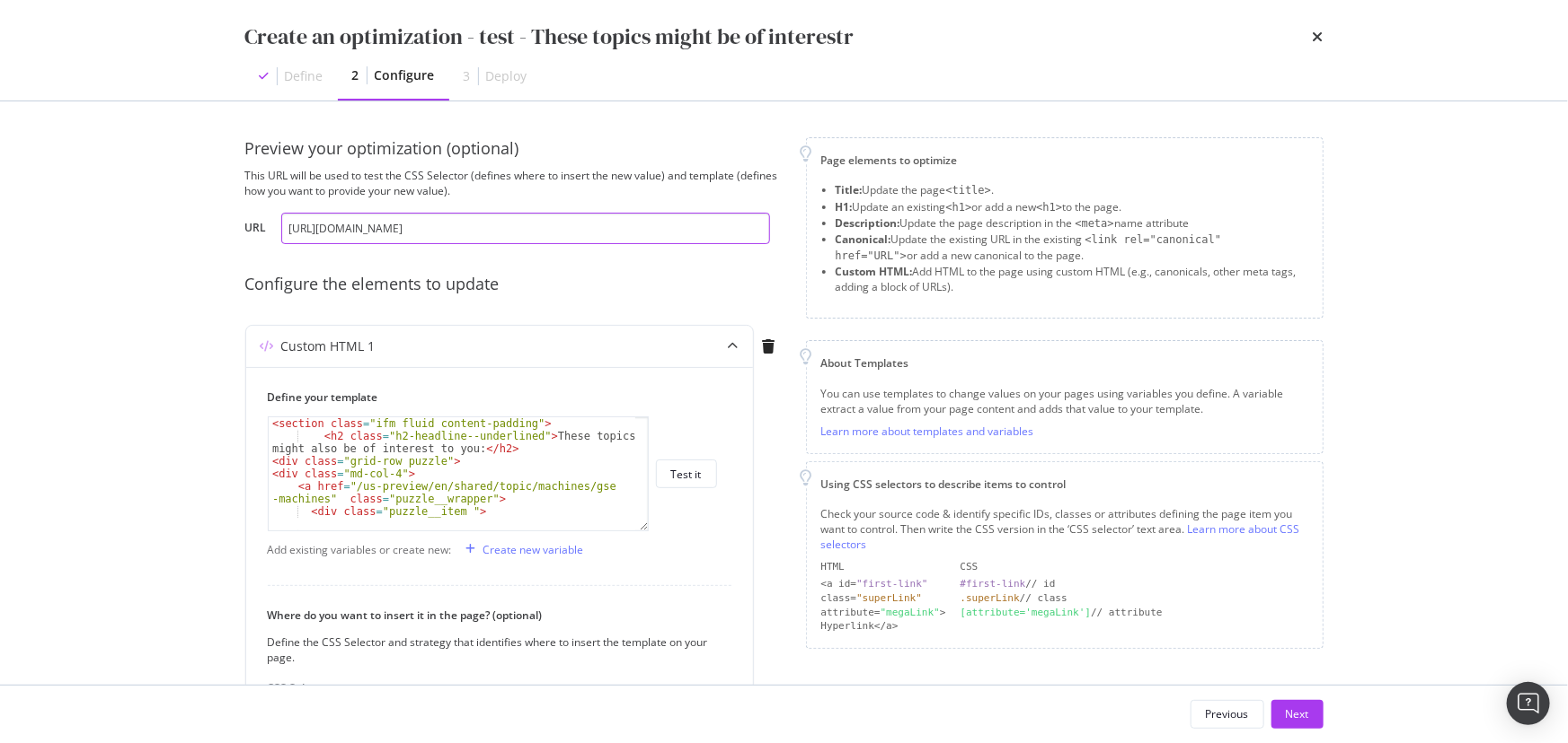
scroll to position [0, 28]
type input "https://www.ifm.com/us/en/us/industries/mobile/collision-avoidance/collision-av…"
click at [1316, 714] on button "Next" at bounding box center [1297, 714] width 53 height 29
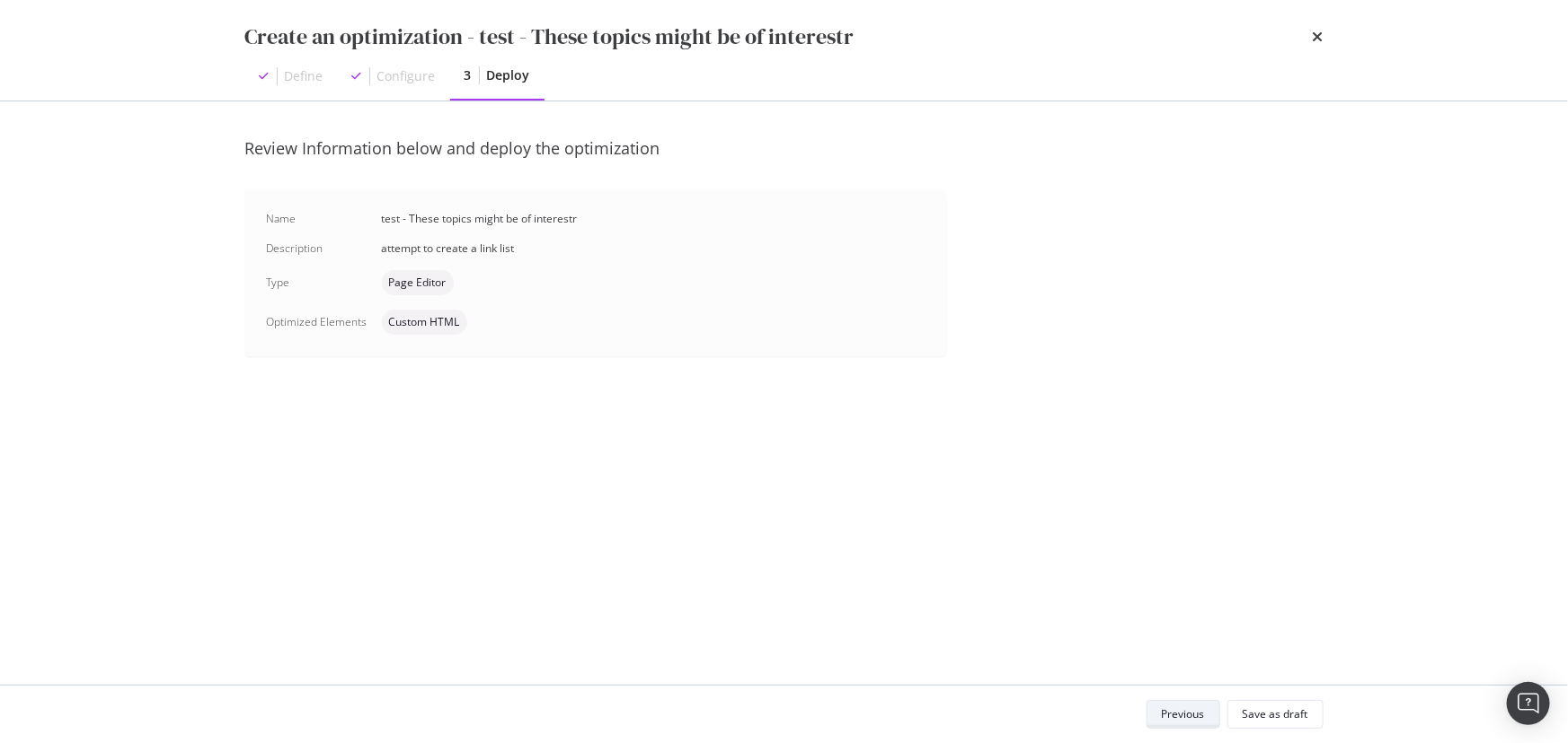
click at [1195, 705] on div "Previous" at bounding box center [1182, 714] width 43 height 25
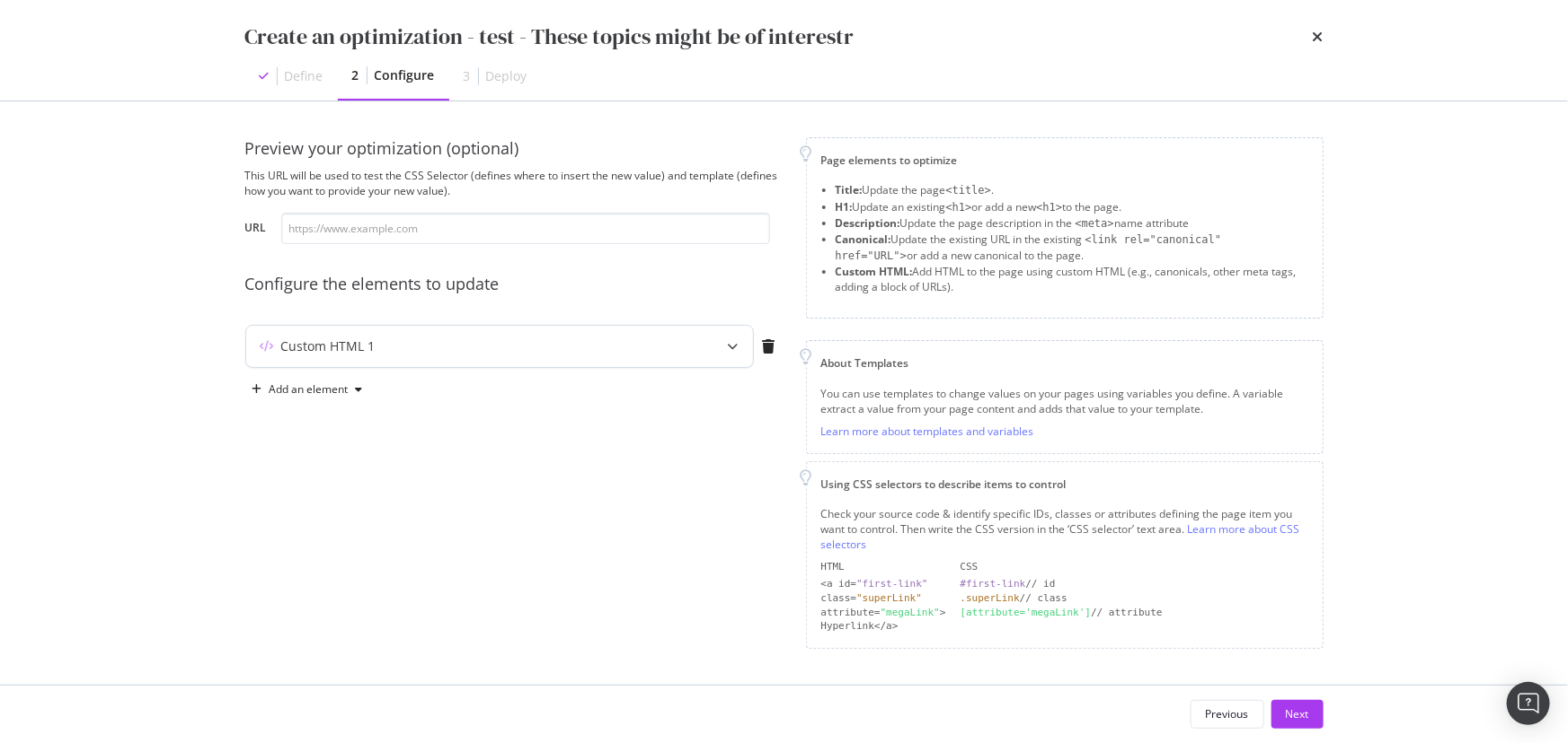
click at [723, 344] on div "modal" at bounding box center [733, 347] width 40 height 42
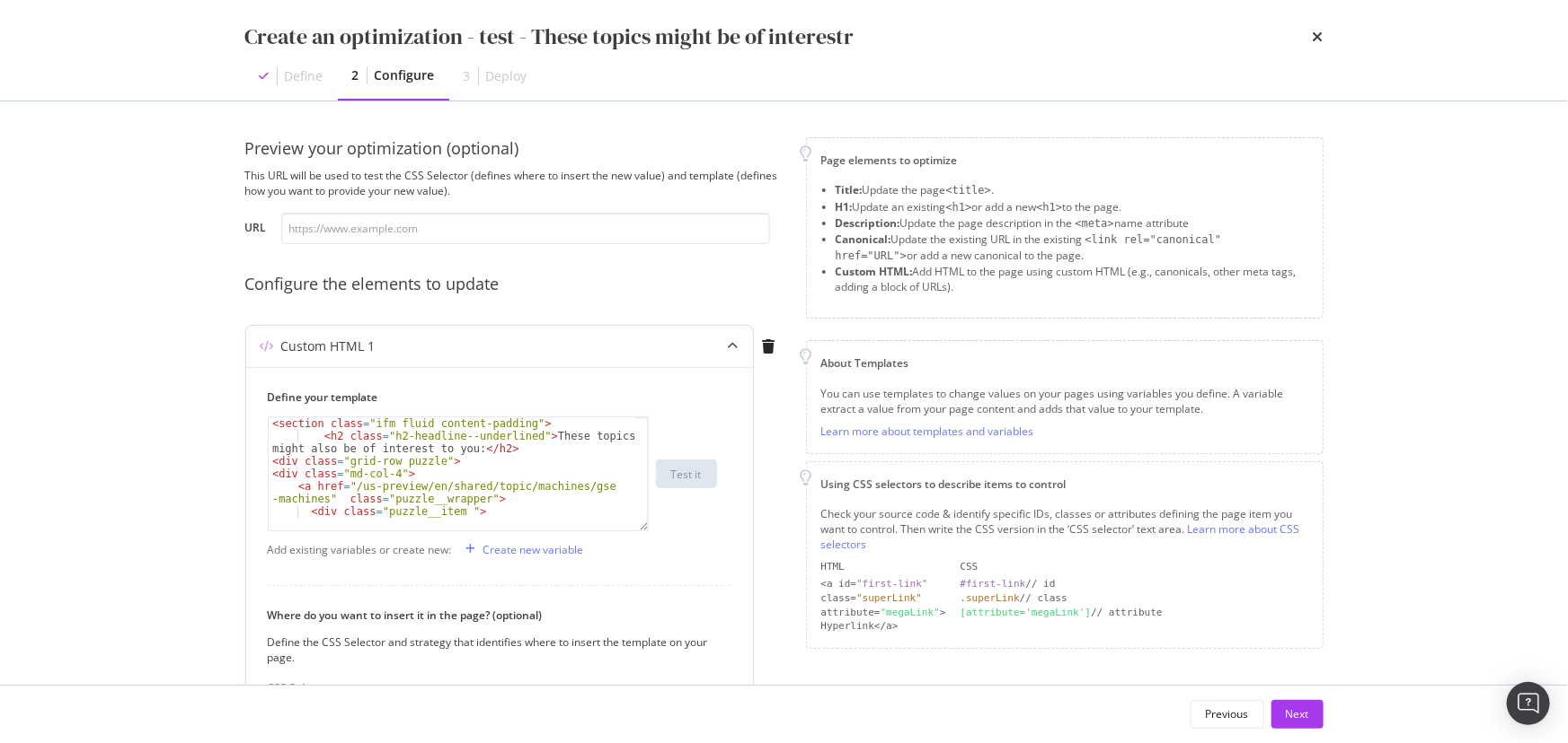
click at [723, 344] on div "modal" at bounding box center [733, 347] width 40 height 42
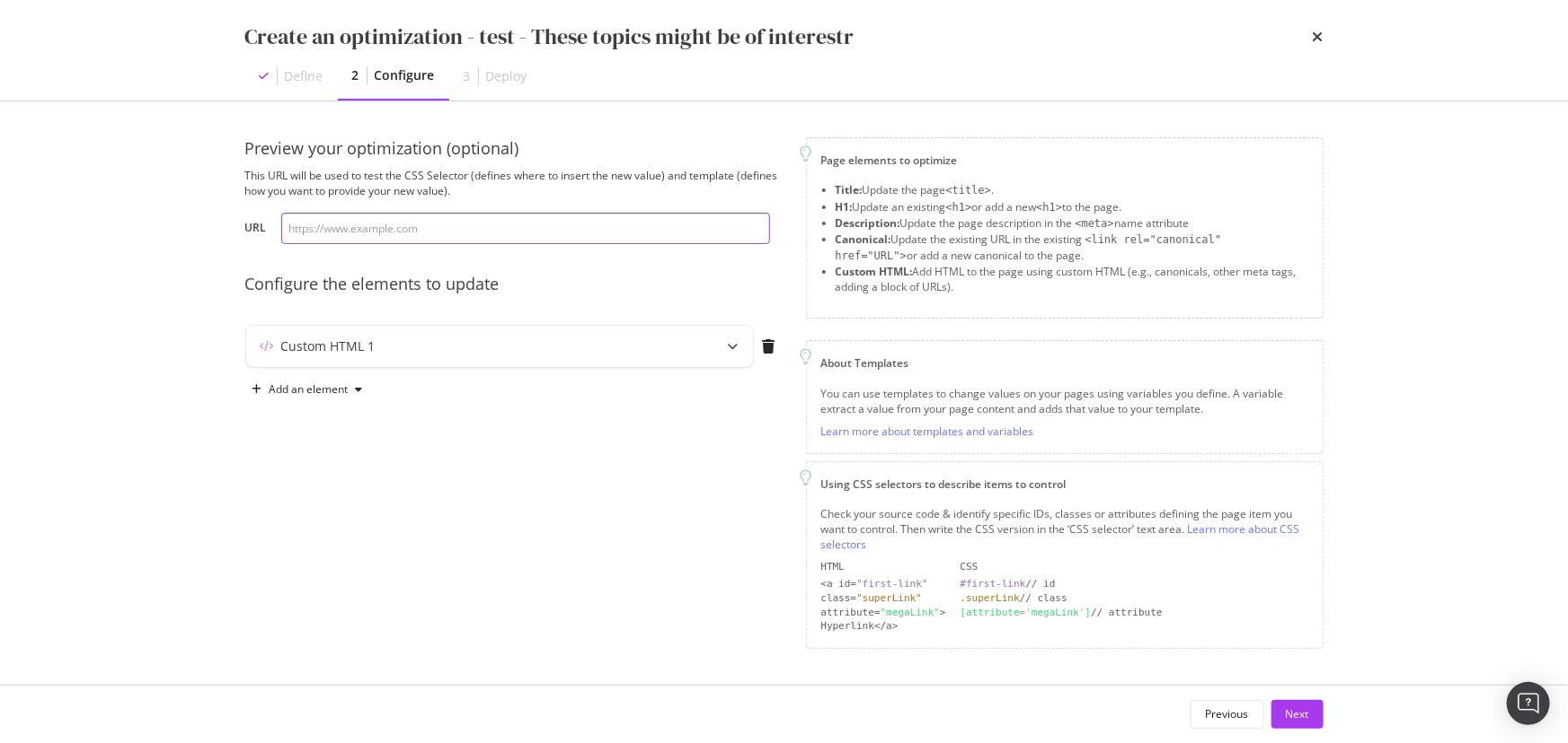
click at [401, 231] on input "modal" at bounding box center [525, 229] width 488 height 32
paste input "https://www.ifm.com/us/en/us/industries/mobile/collision-avoidance/collision-av…"
type input "https://www.ifm.com/us/en/us/industries/mobile/collision-avoidance/collision-av…"
click at [1295, 712] on div "Next" at bounding box center [1297, 713] width 24 height 15
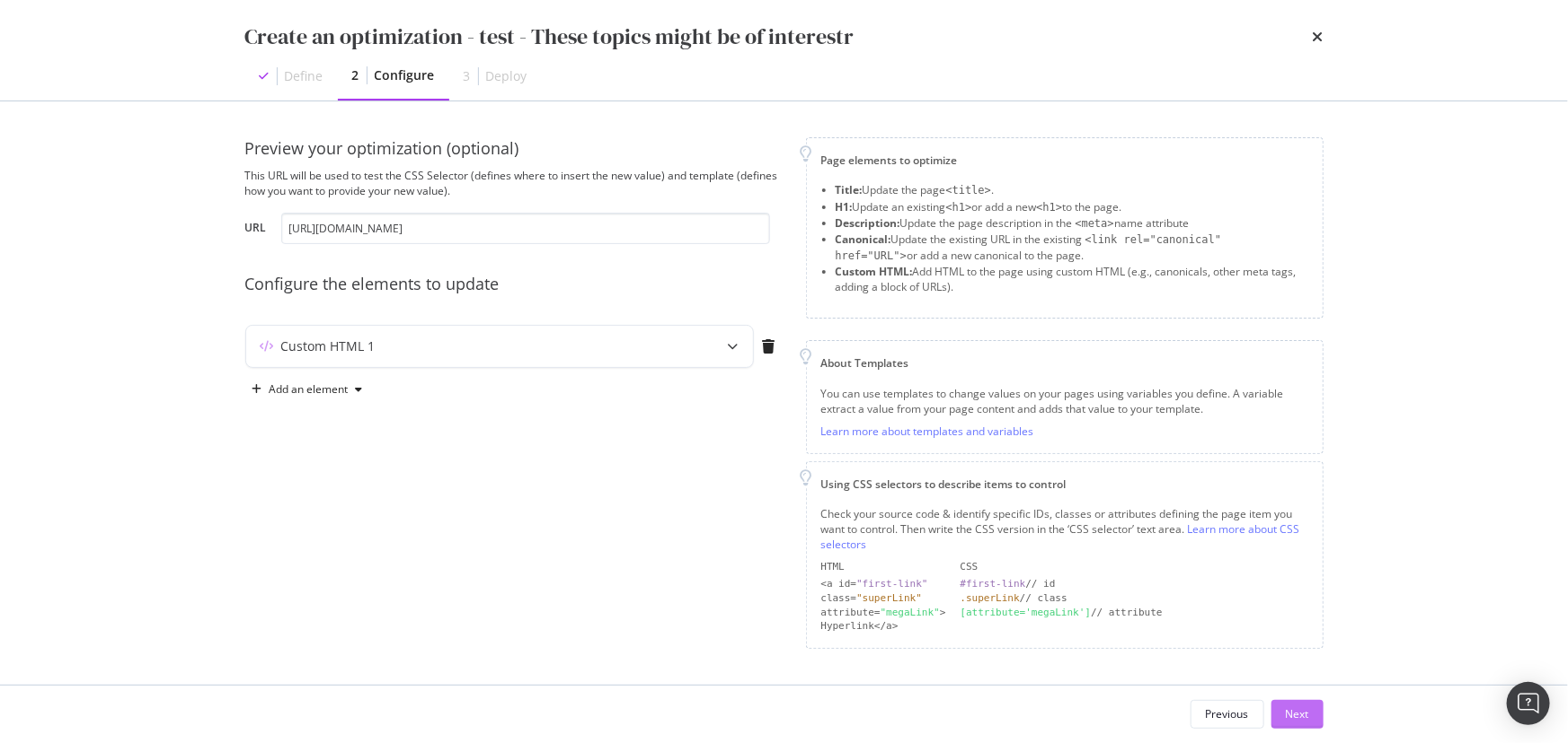
scroll to position [0, 0]
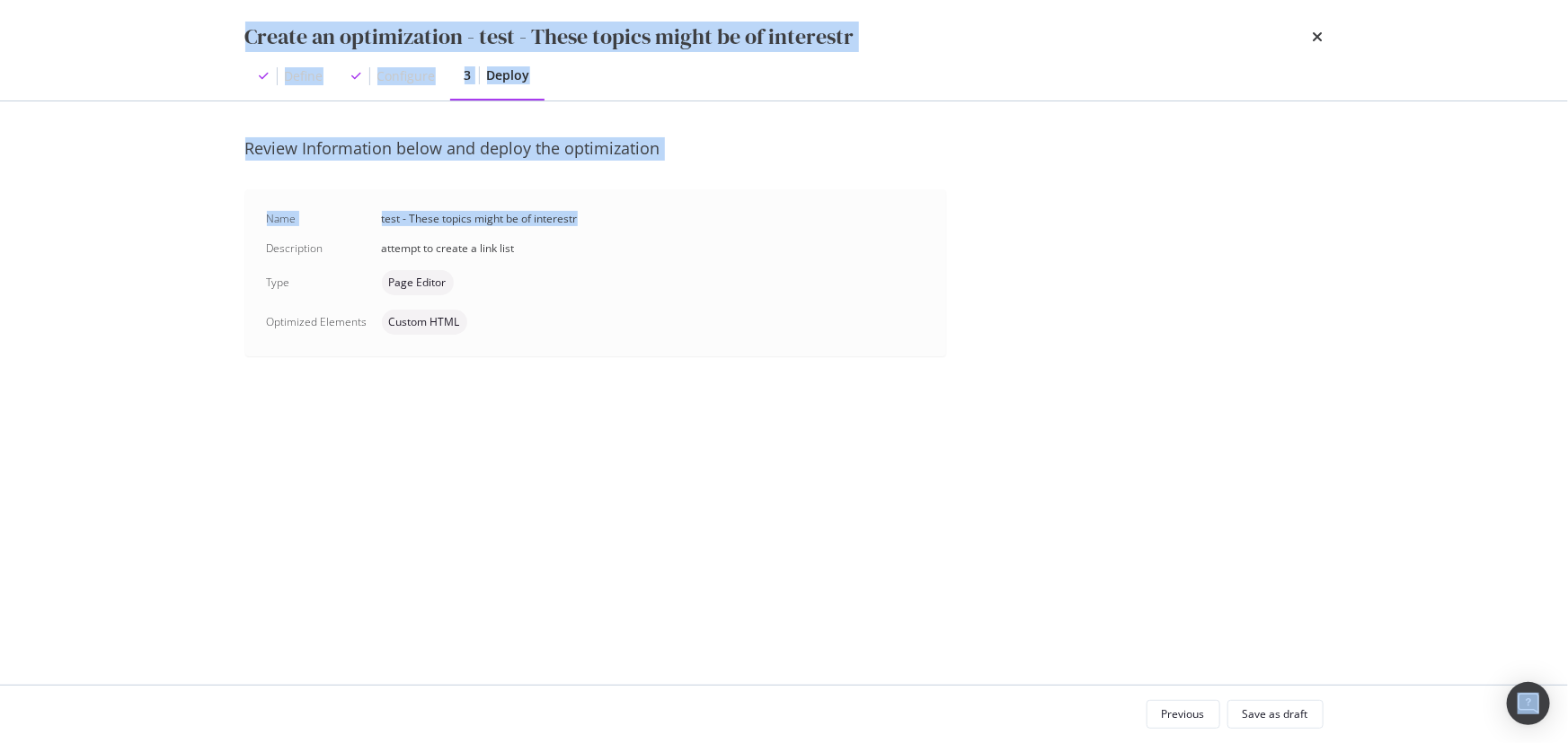
drag, startPoint x: 1455, startPoint y: 203, endPoint x: 1237, endPoint y: 53, distance: 264.6
click at [1267, 0] on html "Activation PageWorkers Overview Monitoring Settings Overview www.IFM.com Any St…" at bounding box center [784, 371] width 1568 height 743
click at [1231, 67] on div "Define Configure 3 Deploy" at bounding box center [784, 76] width 1078 height 49
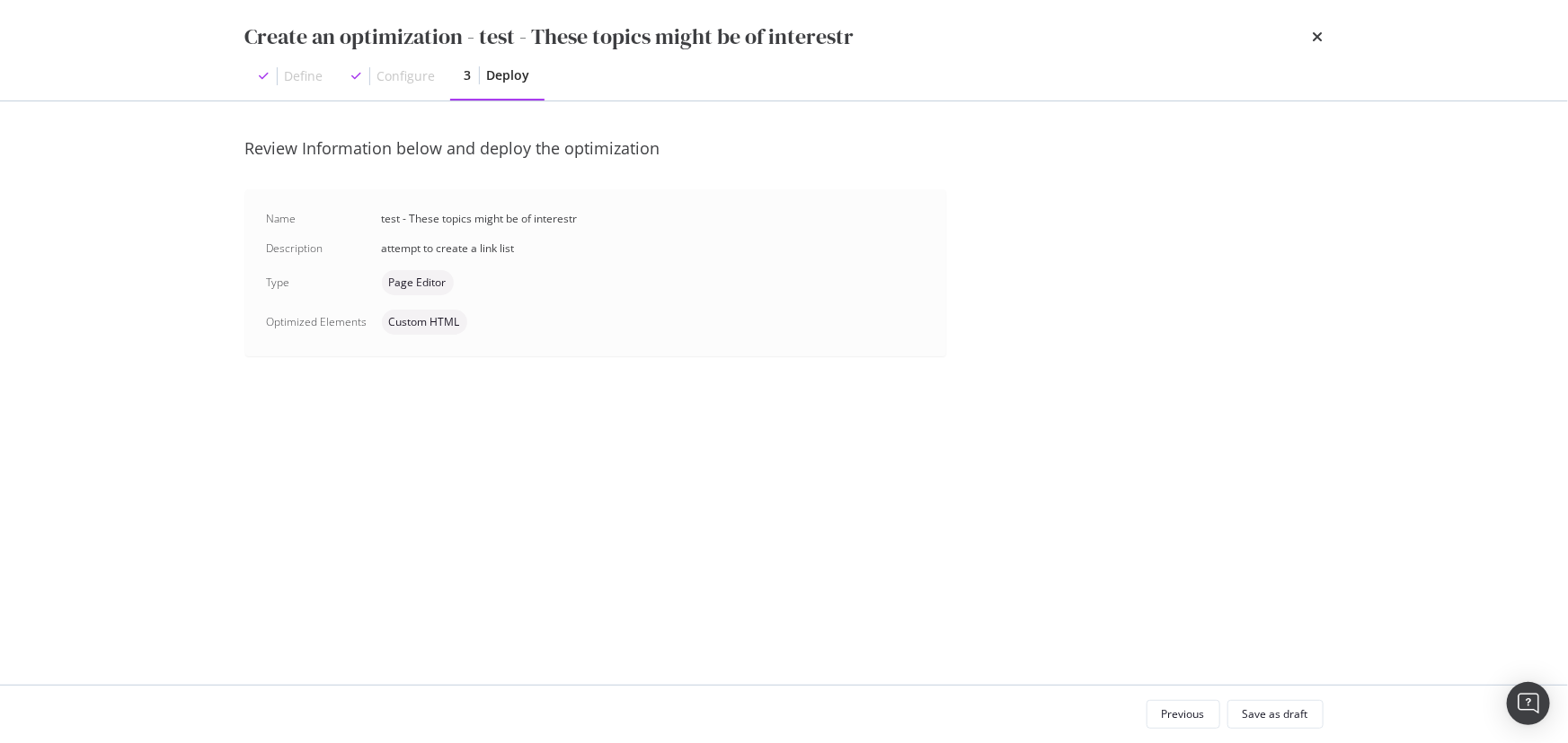
click at [1313, 40] on icon "times" at bounding box center [1317, 37] width 11 height 14
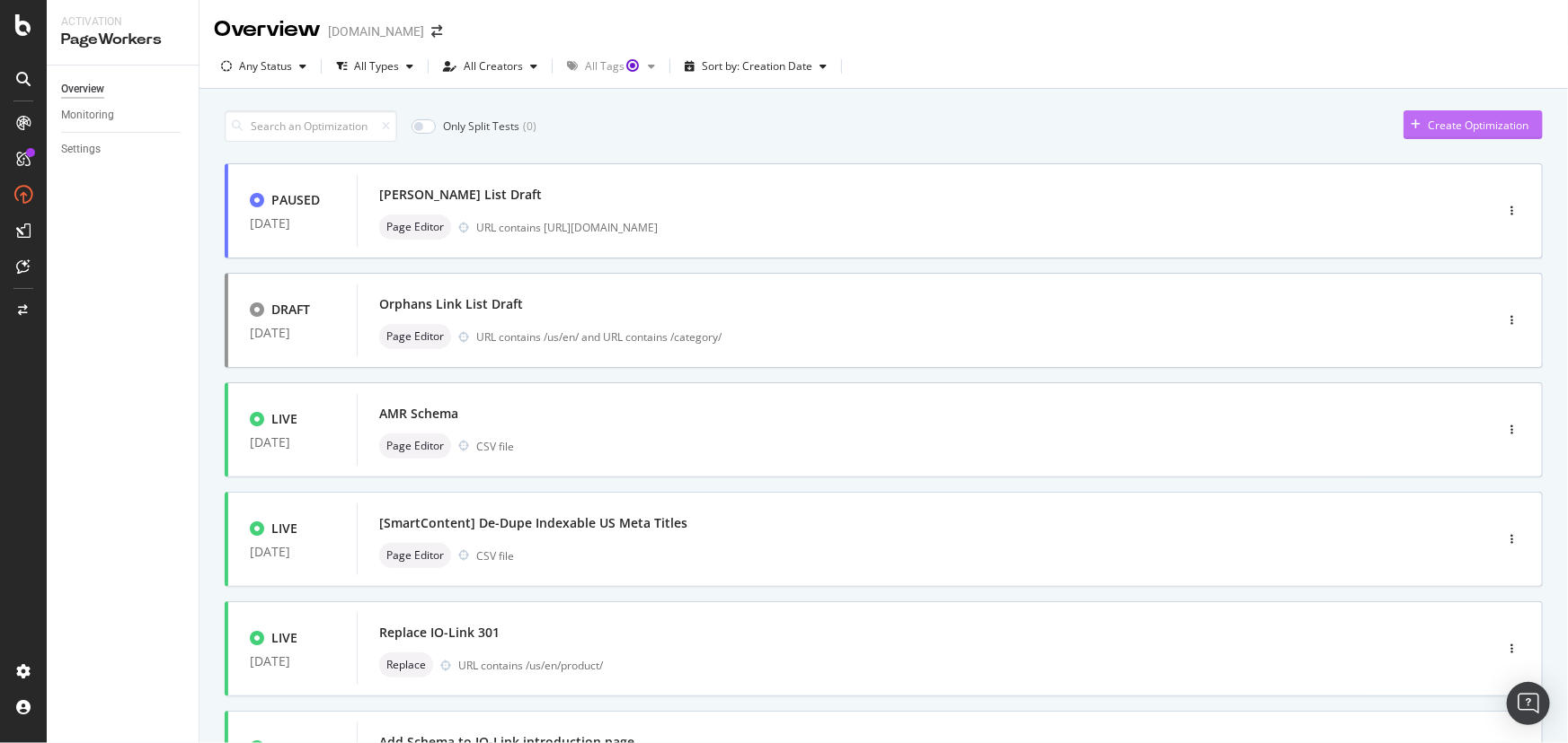
click at [1433, 126] on div "Create Optimization" at bounding box center [1477, 125] width 100 height 15
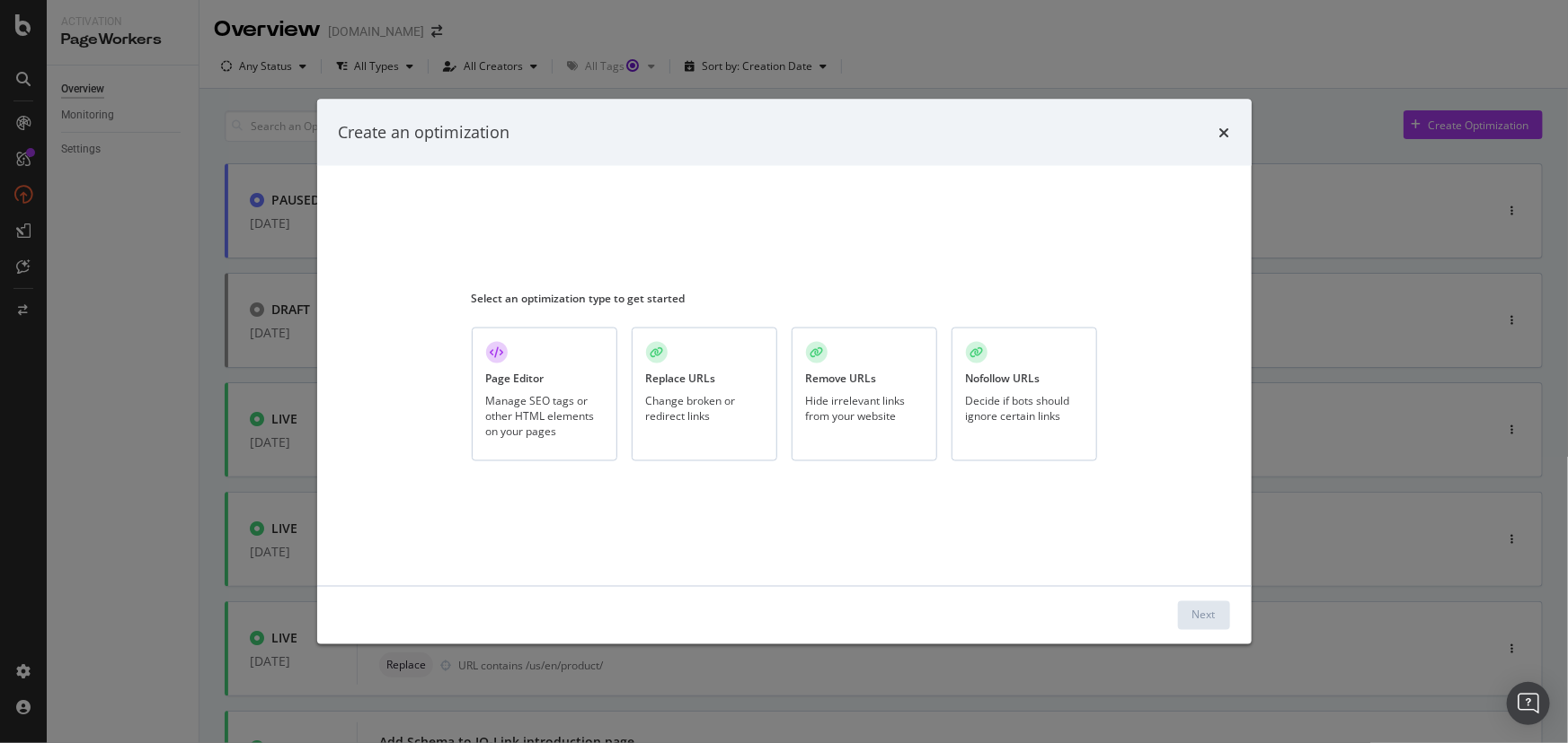
click at [585, 394] on div "Manage SEO tags or other HTML elements on your pages" at bounding box center [545, 416] width 117 height 46
click at [1199, 601] on div "Next" at bounding box center [1204, 614] width 24 height 27
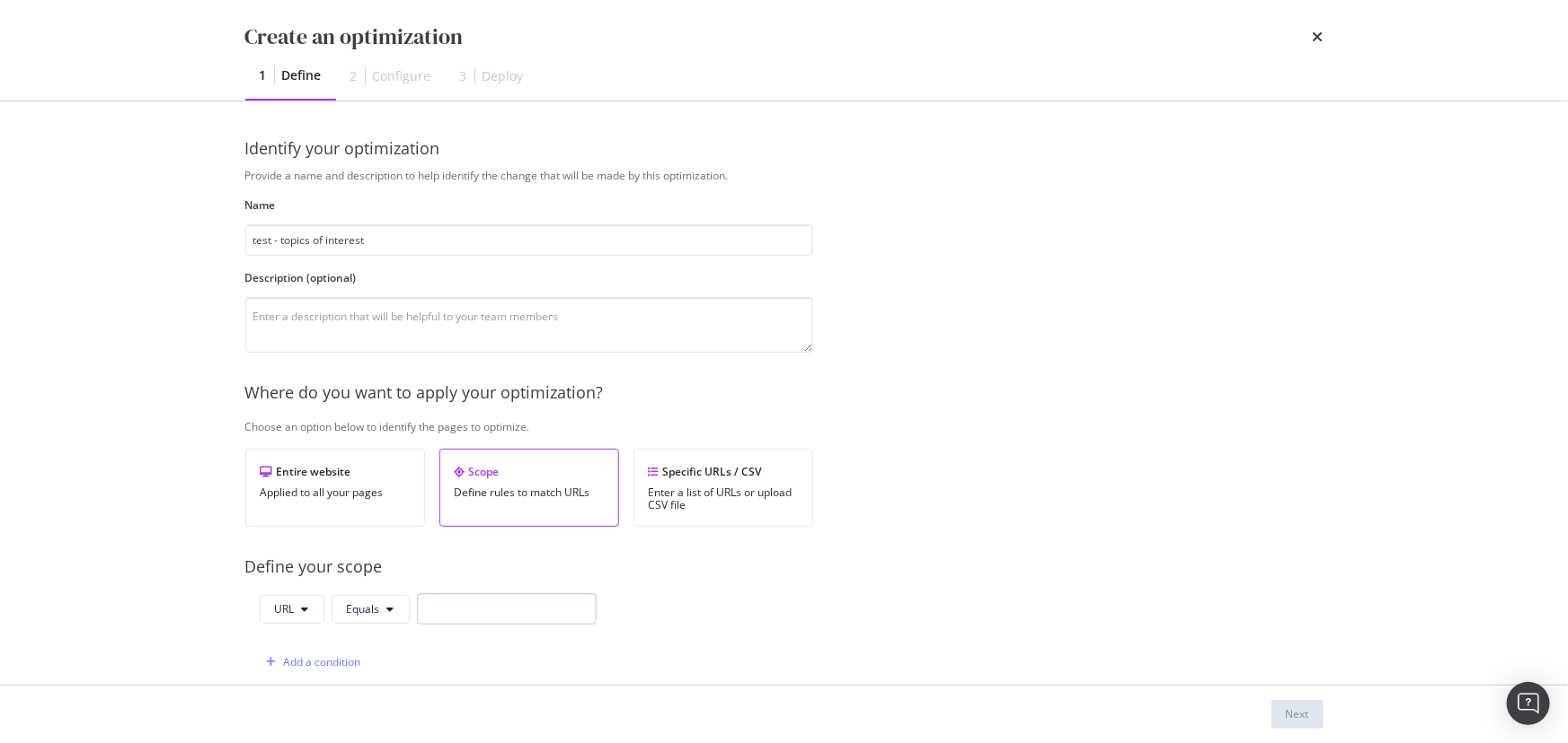
type input "test - topics of interest"
click at [450, 610] on input "modal" at bounding box center [506, 609] width 180 height 32
click at [377, 624] on div "URL Equals" at bounding box center [428, 612] width 336 height 39
click at [377, 620] on button "Equals" at bounding box center [370, 609] width 78 height 29
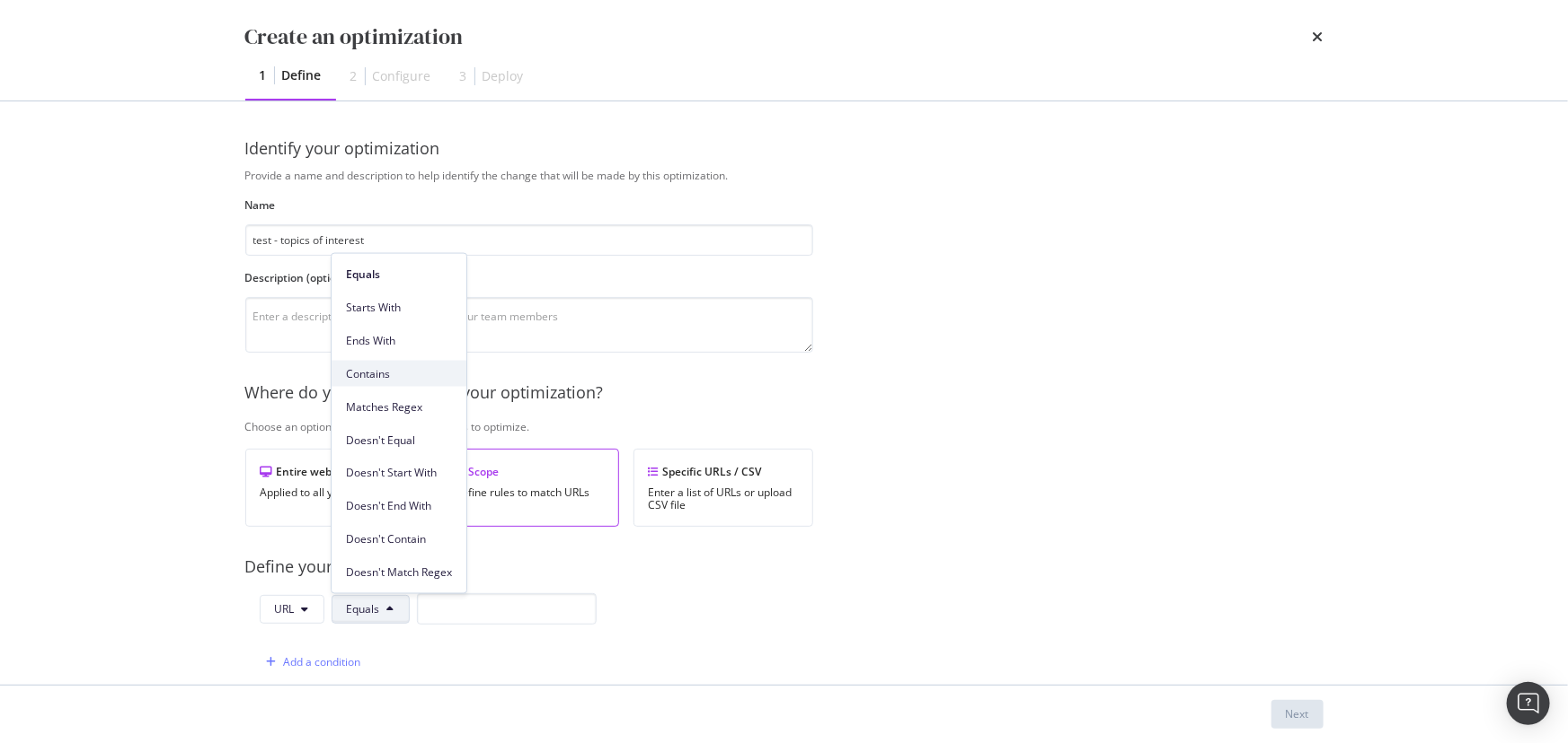
click at [415, 370] on span "Contains" at bounding box center [398, 373] width 106 height 16
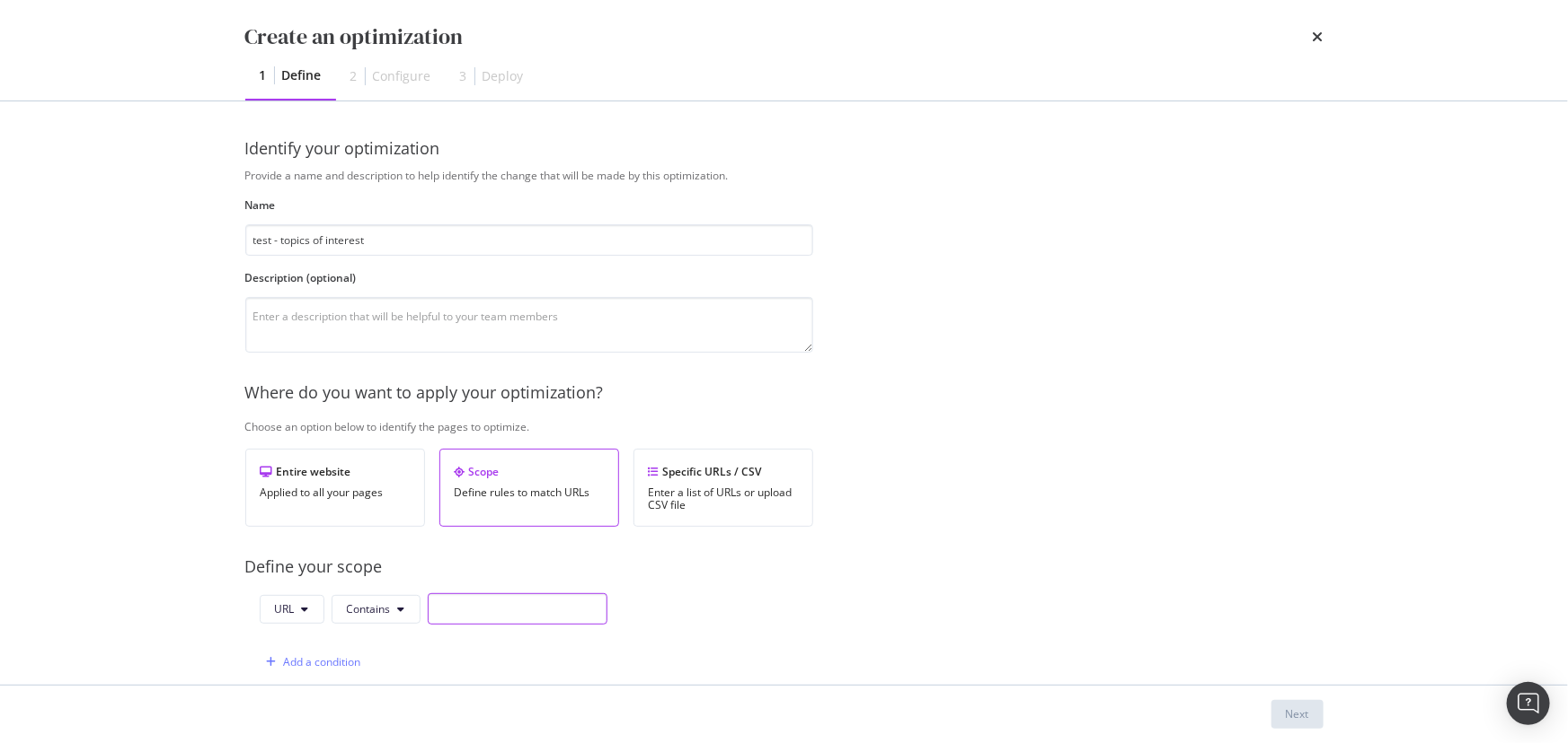
click at [460, 611] on input "modal" at bounding box center [517, 609] width 180 height 32
paste input "https://www.ifm.com/us/en/us/industries/mobile/collision-avoidance/"
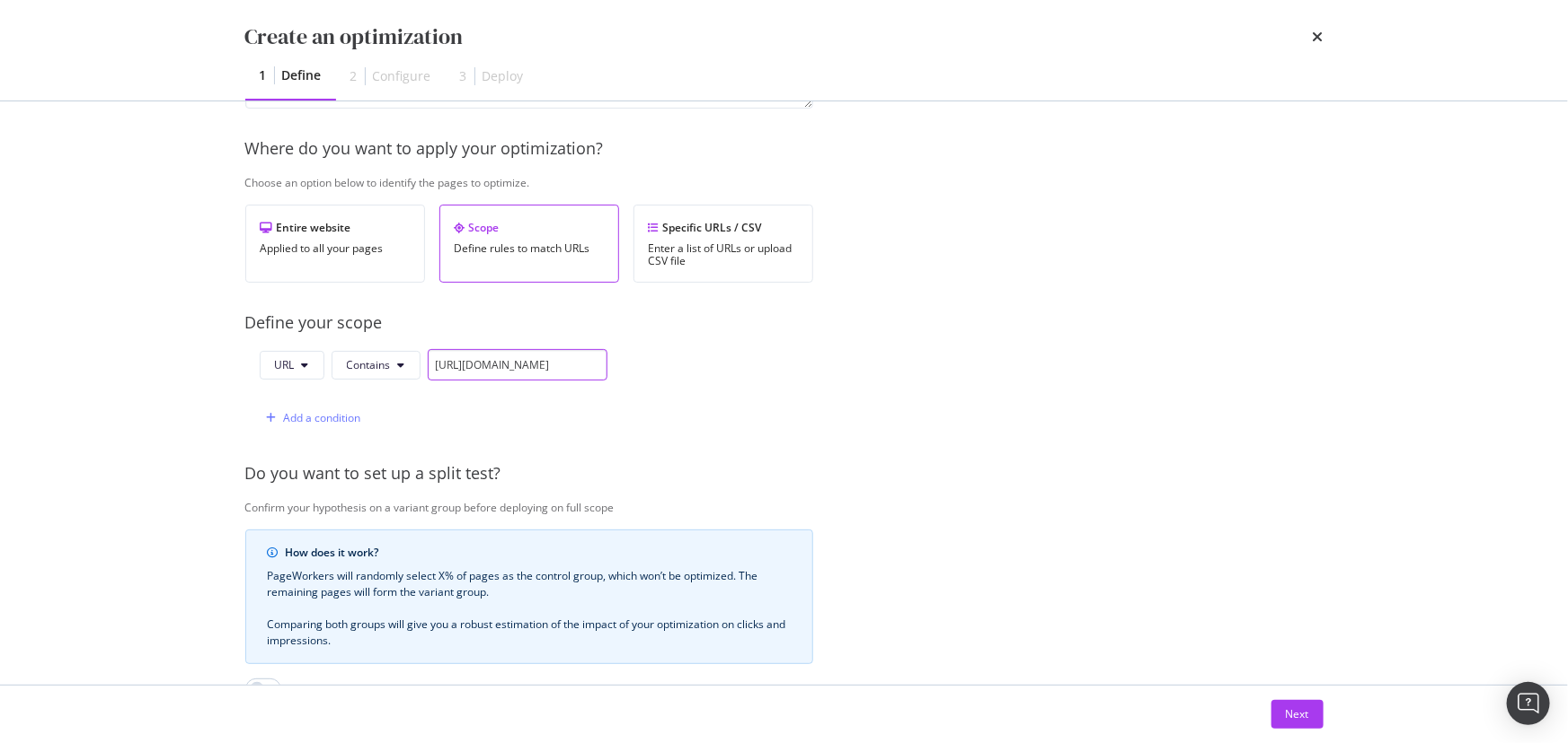
scroll to position [408, 0]
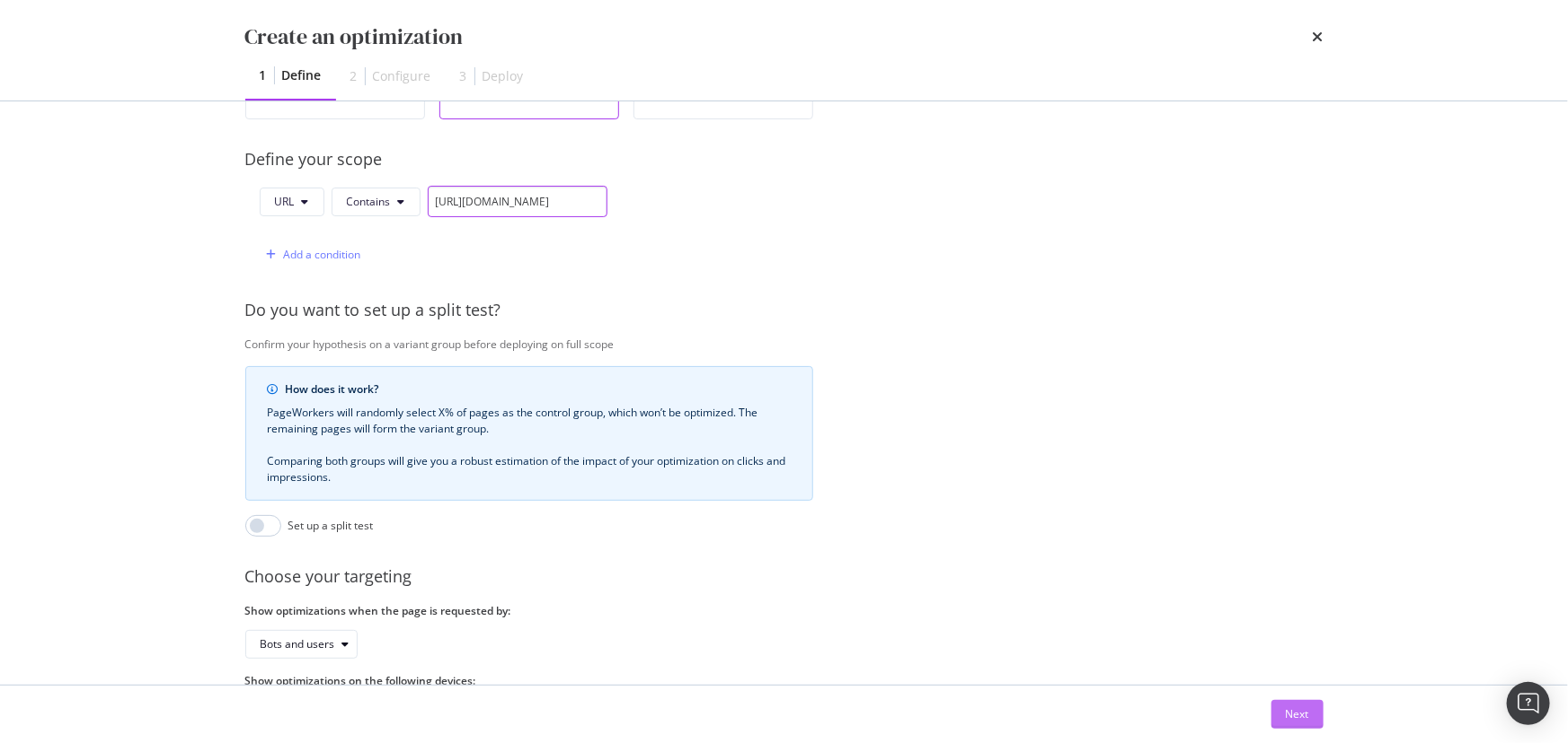
type input "https://www.ifm.com/us/en/us/industries/mobile/collision-avoidance/"
click at [1283, 715] on button "Next" at bounding box center [1297, 714] width 53 height 29
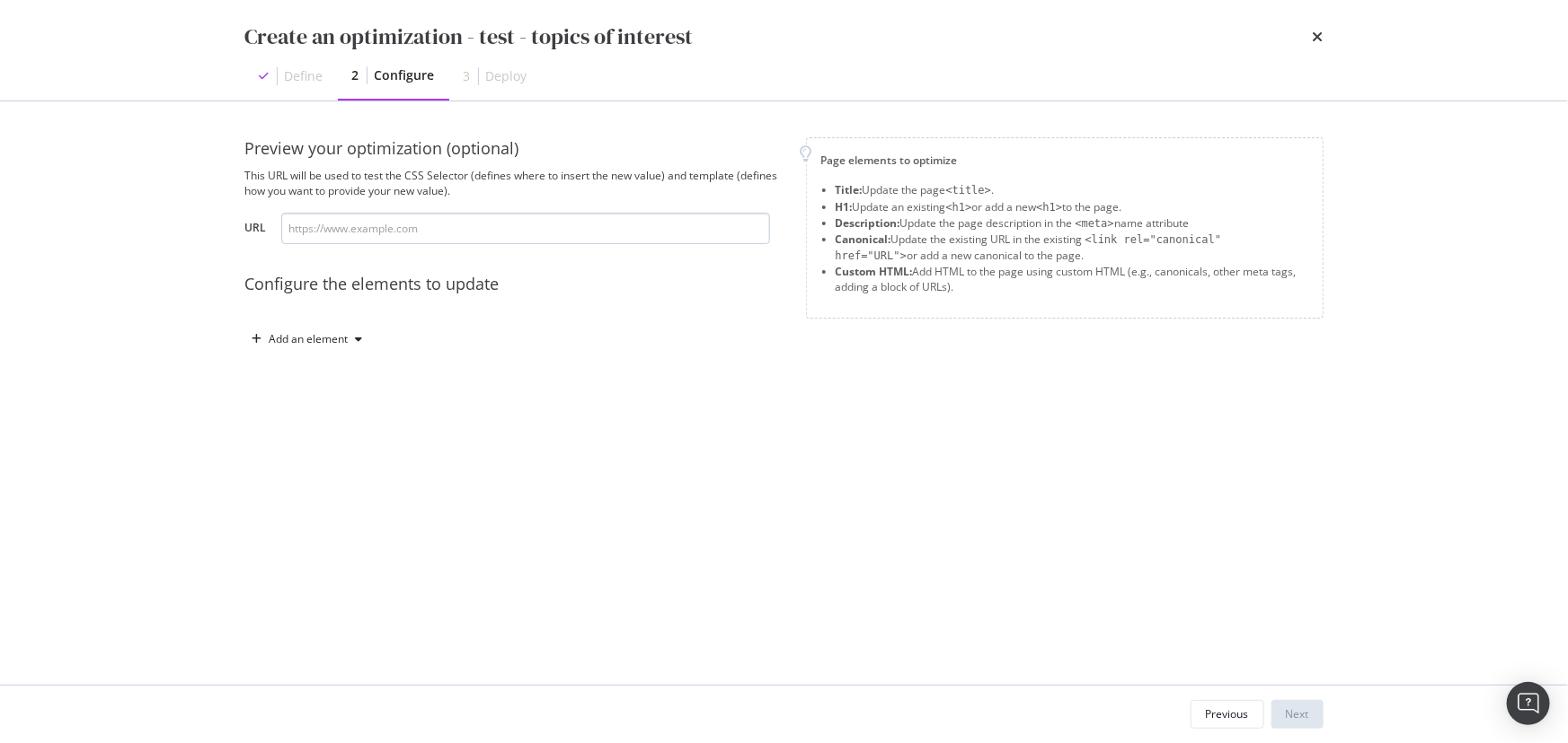
drag, startPoint x: 381, startPoint y: 245, endPoint x: 366, endPoint y: 232, distance: 19.8
click at [379, 245] on div "Preview your optimization (optional) This URL will be used to test the CSS Sele…" at bounding box center [514, 245] width 539 height 216
click at [364, 227] on input "modal" at bounding box center [525, 229] width 488 height 32
click at [359, 227] on input "modal" at bounding box center [525, 229] width 488 height 32
paste input "https://www.ifm.com/us/en/us/industries/mobile/collision-avoidance/collision-av…"
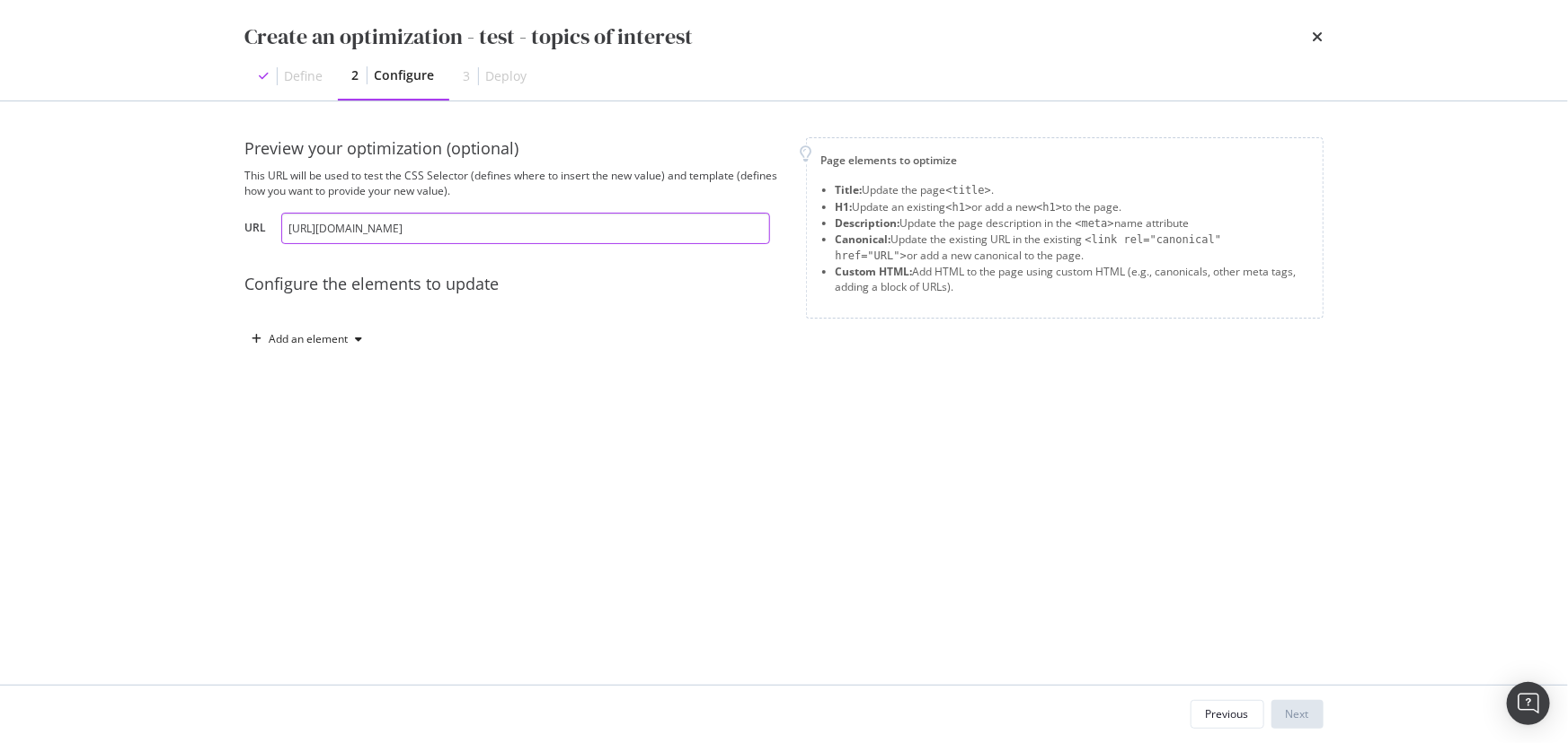
scroll to position [0, 28]
type input "https://www.ifm.com/us/en/us/industries/mobile/collision-avoidance/collision-av…"
click at [310, 346] on div "Add an element" at bounding box center [308, 339] width 125 height 27
click at [328, 490] on div "Custom HTML" at bounding box center [328, 491] width 71 height 15
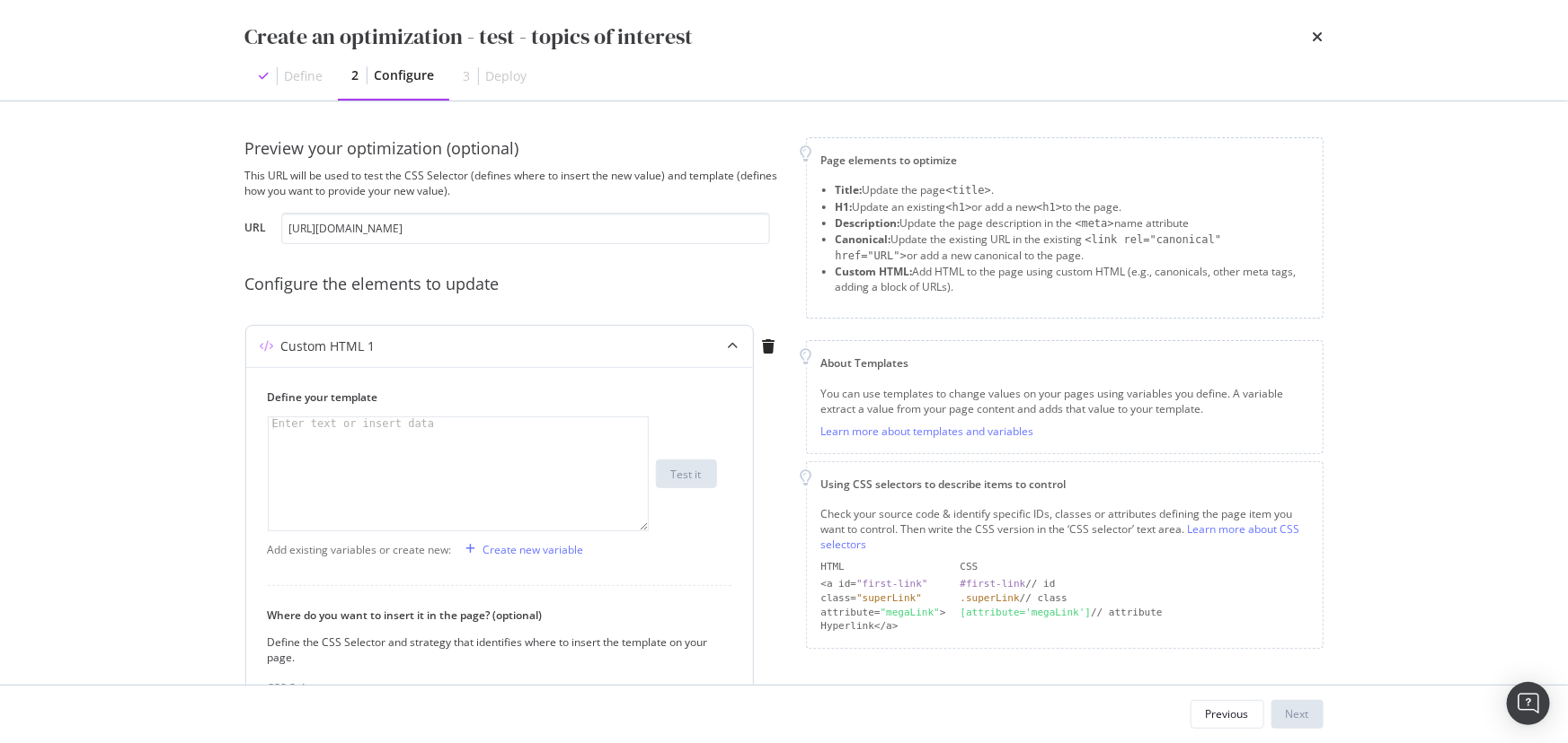
drag, startPoint x: 74, startPoint y: 321, endPoint x: 249, endPoint y: 413, distance: 197.7
click at [74, 321] on div "Create an optimization - test - topics of interest Define 2 Configure 3 Deploy …" at bounding box center [784, 371] width 1568 height 743
click at [407, 454] on div "modal" at bounding box center [458, 486] width 380 height 138
paste textarea "</section>"
type textarea "</section>"
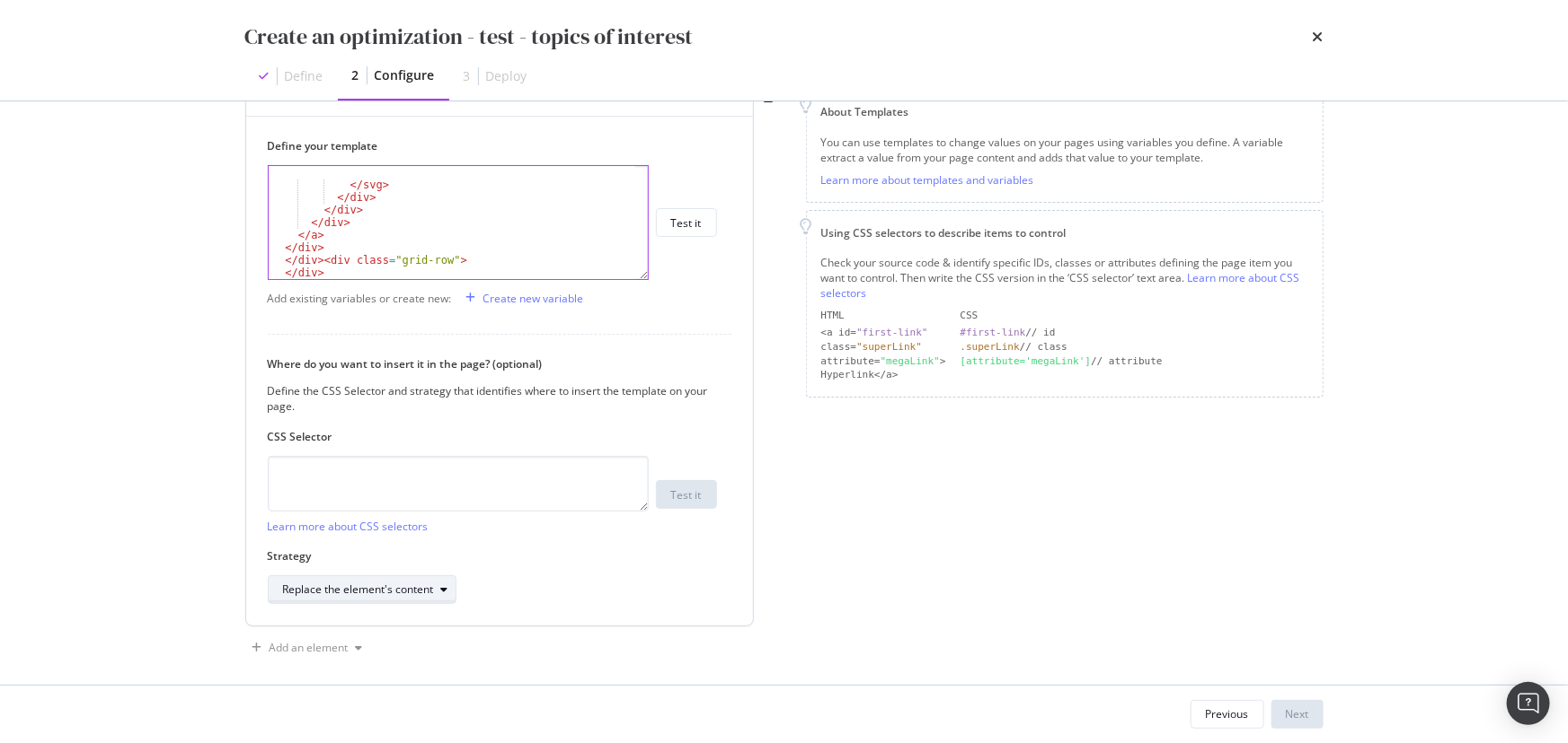
scroll to position [263, 0]
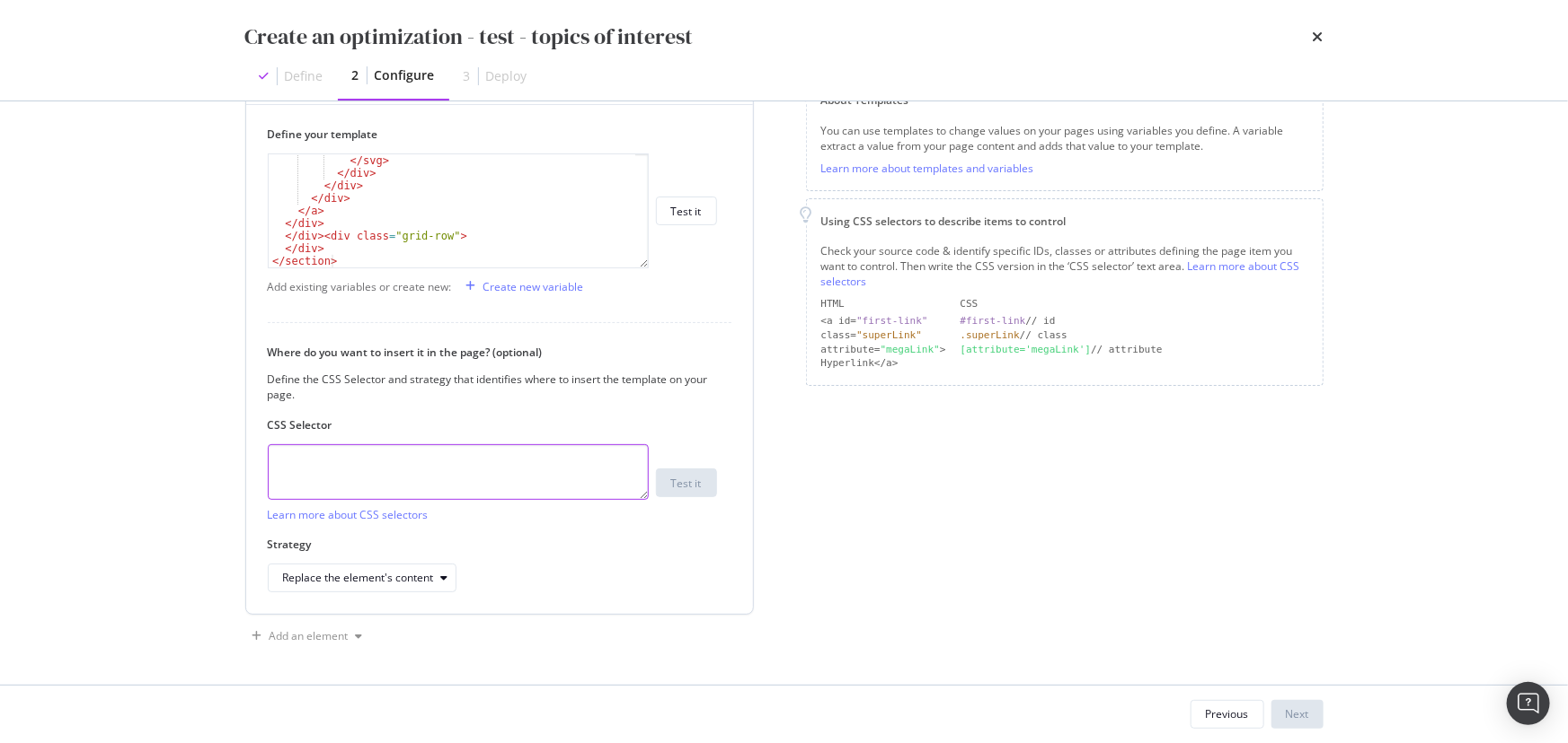
click at [323, 459] on textarea "modal" at bounding box center [458, 472] width 381 height 56
click at [342, 456] on textarea "modal" at bounding box center [458, 472] width 381 height 56
type textarea ".cke-table table-responsive"
click at [397, 578] on div "Replace the element's content" at bounding box center [358, 578] width 151 height 11
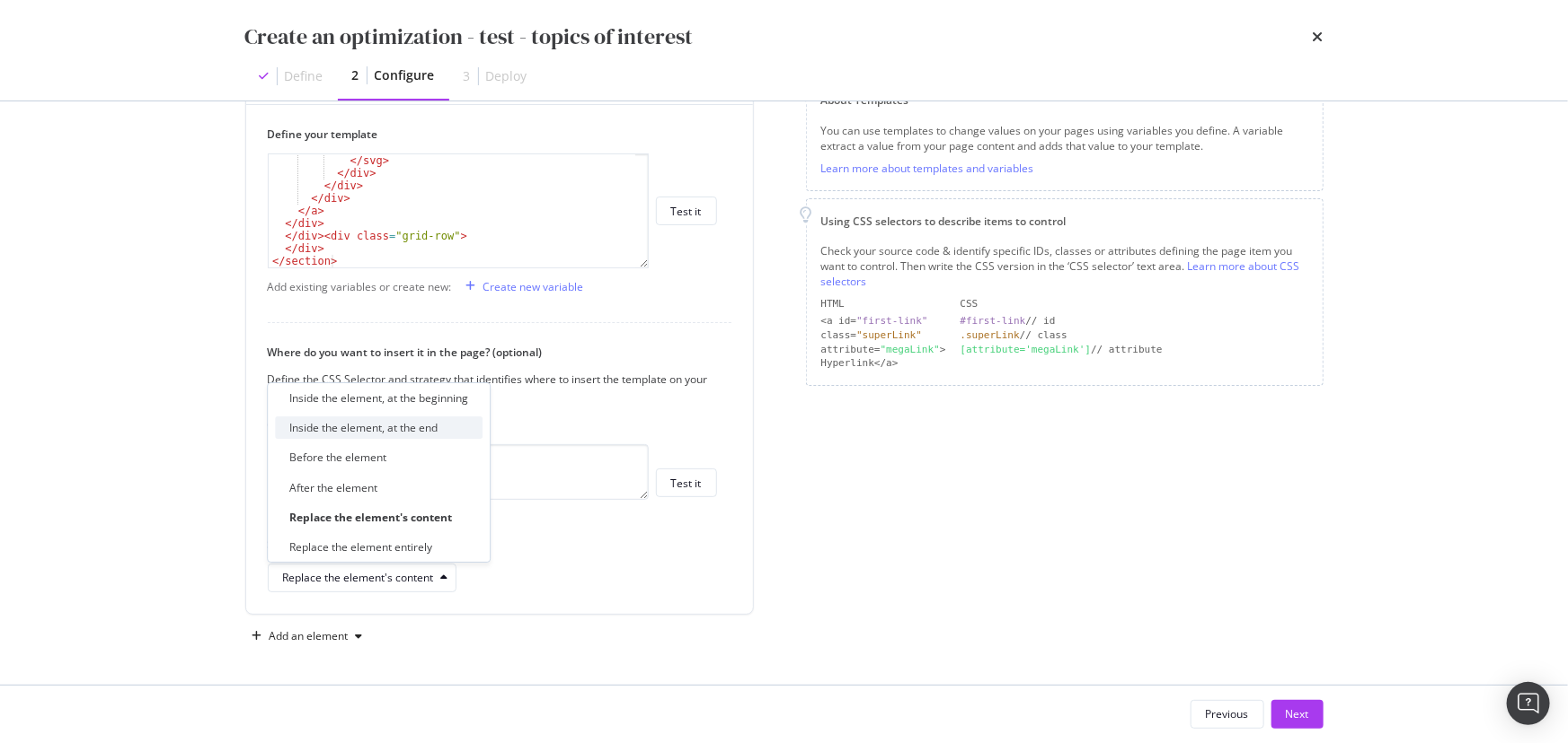
click at [379, 433] on div "Inside the element, at the end" at bounding box center [362, 428] width 148 height 15
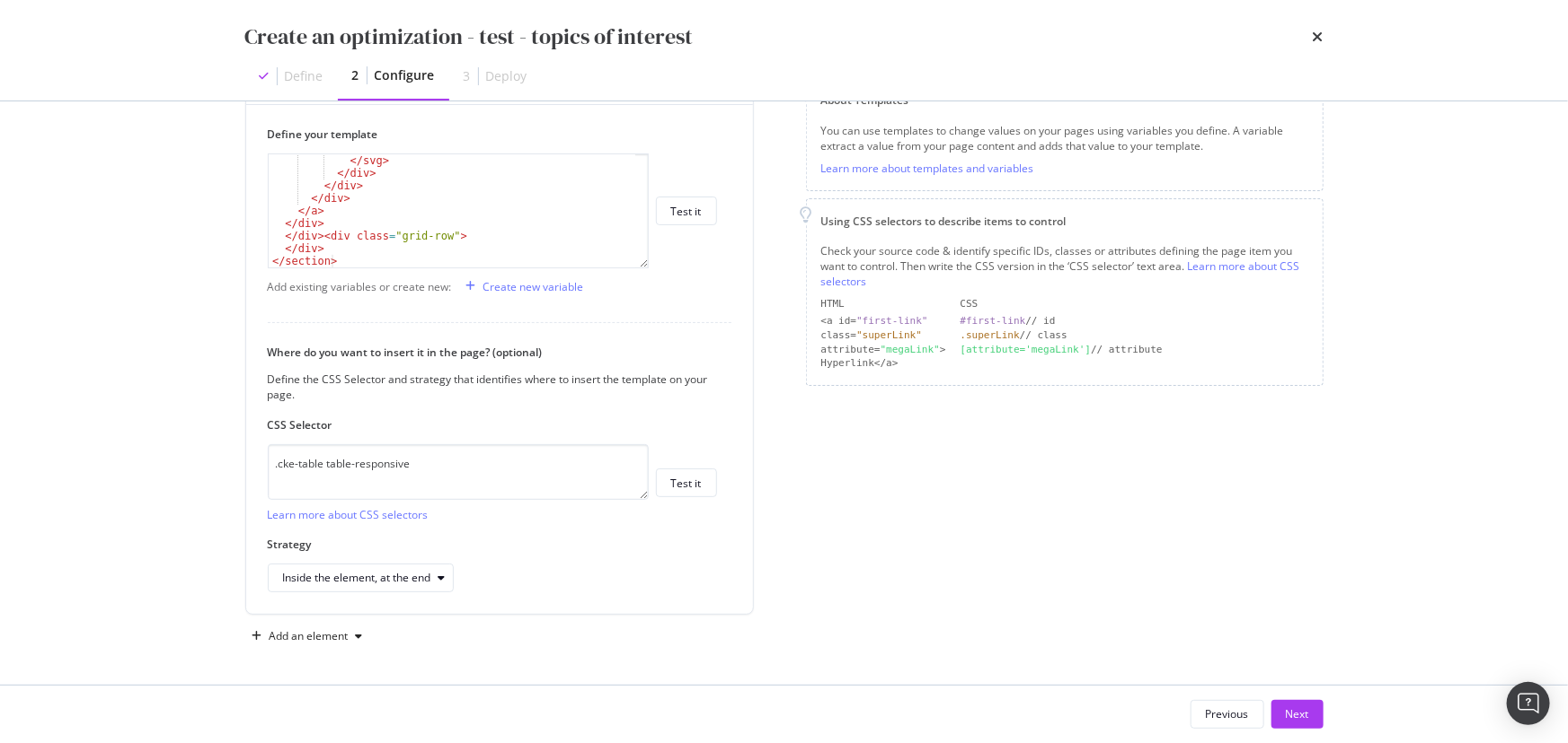
click at [679, 617] on div "Custom HTML 1 Define your template </section> 1 </ svg > </ div > </ div > </ d…" at bounding box center [514, 341] width 539 height 560
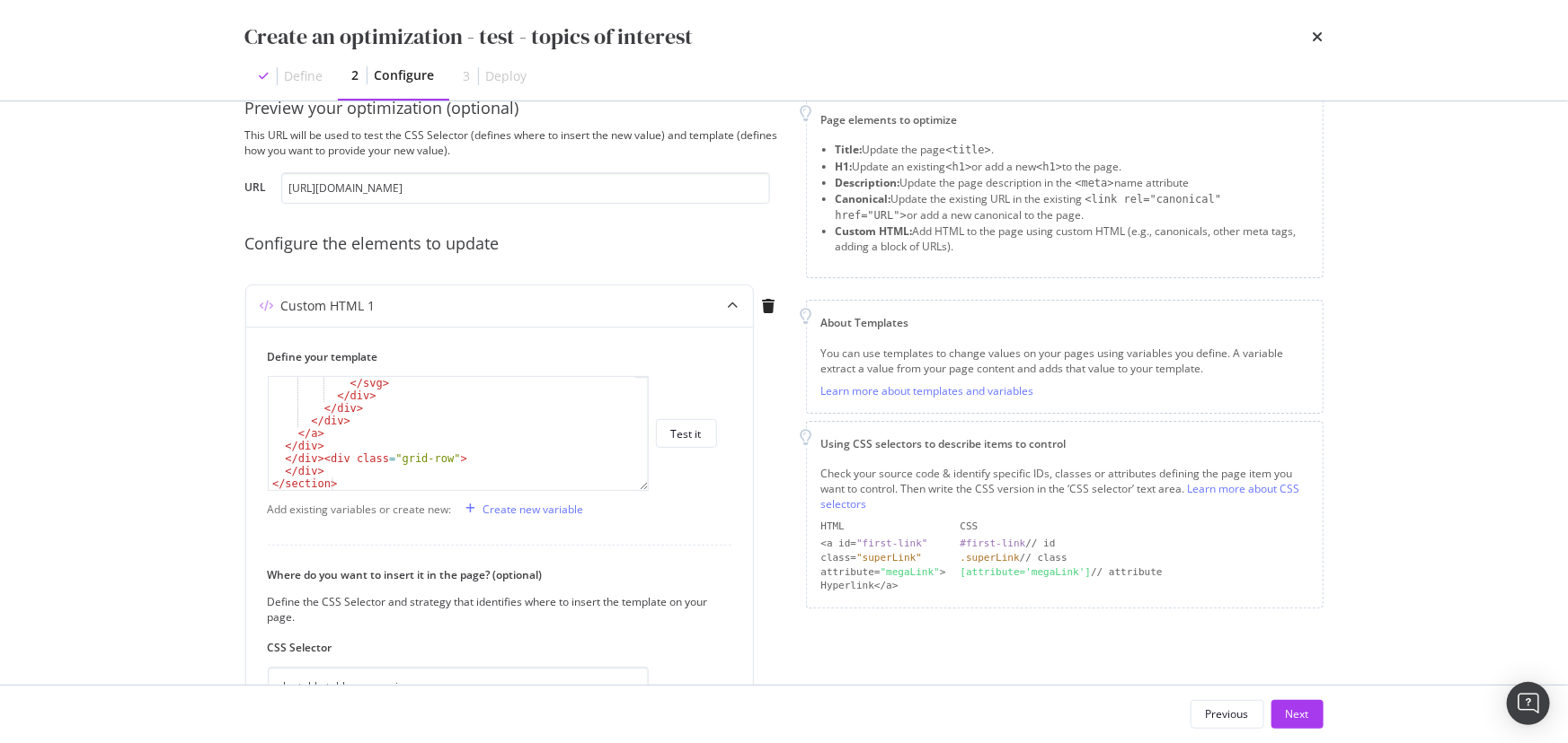
scroll to position [0, 0]
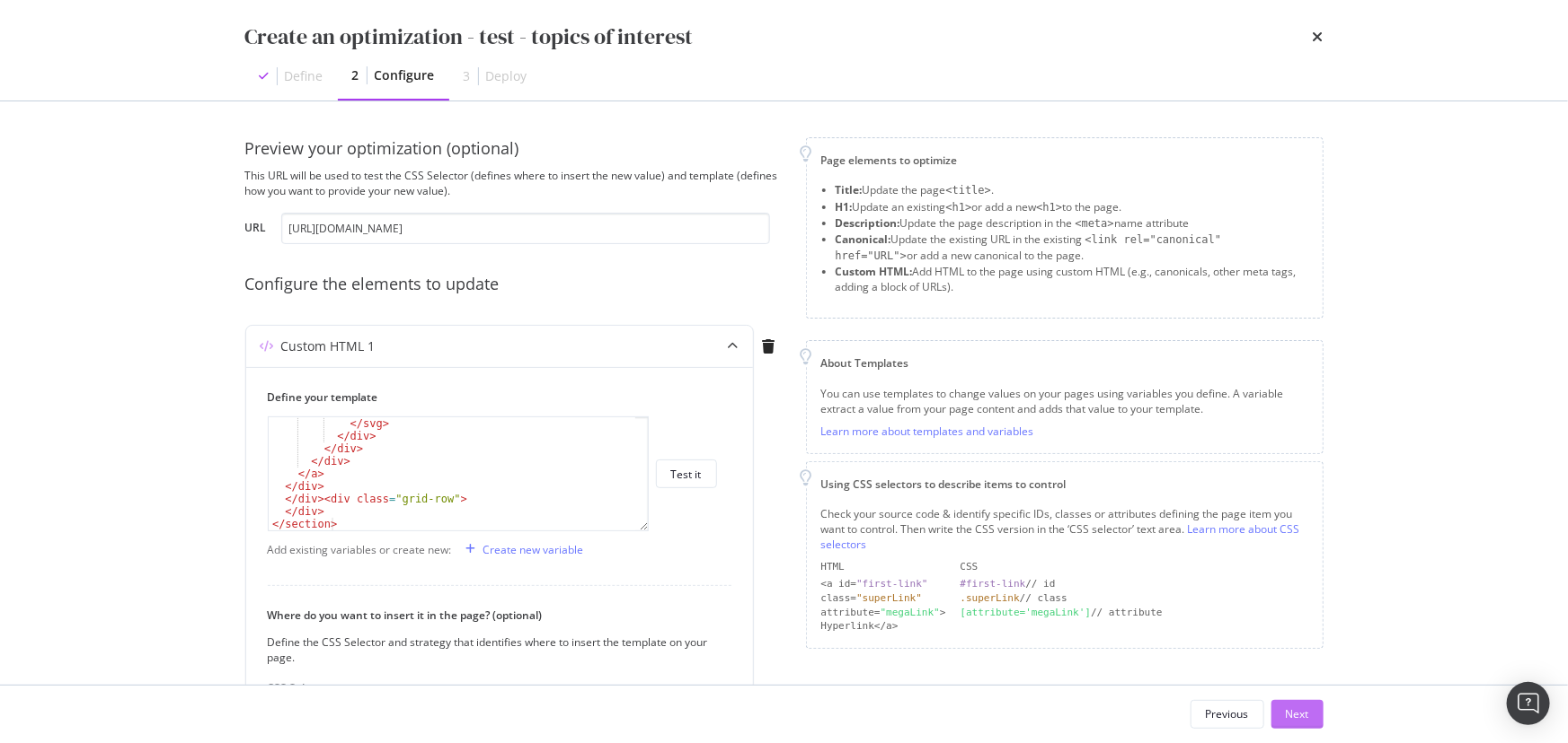
click at [1300, 708] on div "Next" at bounding box center [1297, 713] width 24 height 15
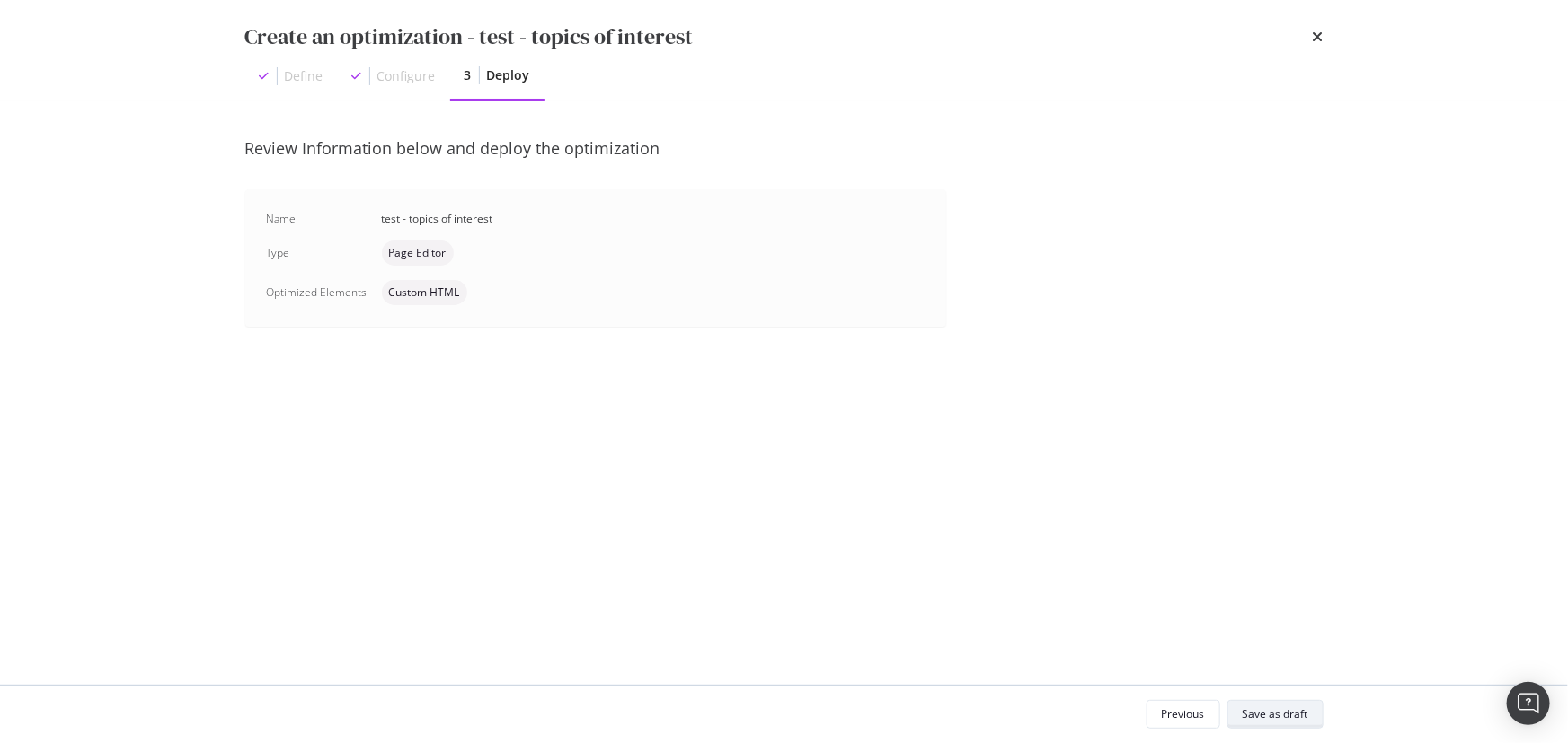
click at [1299, 716] on div "Save as draft" at bounding box center [1275, 713] width 65 height 15
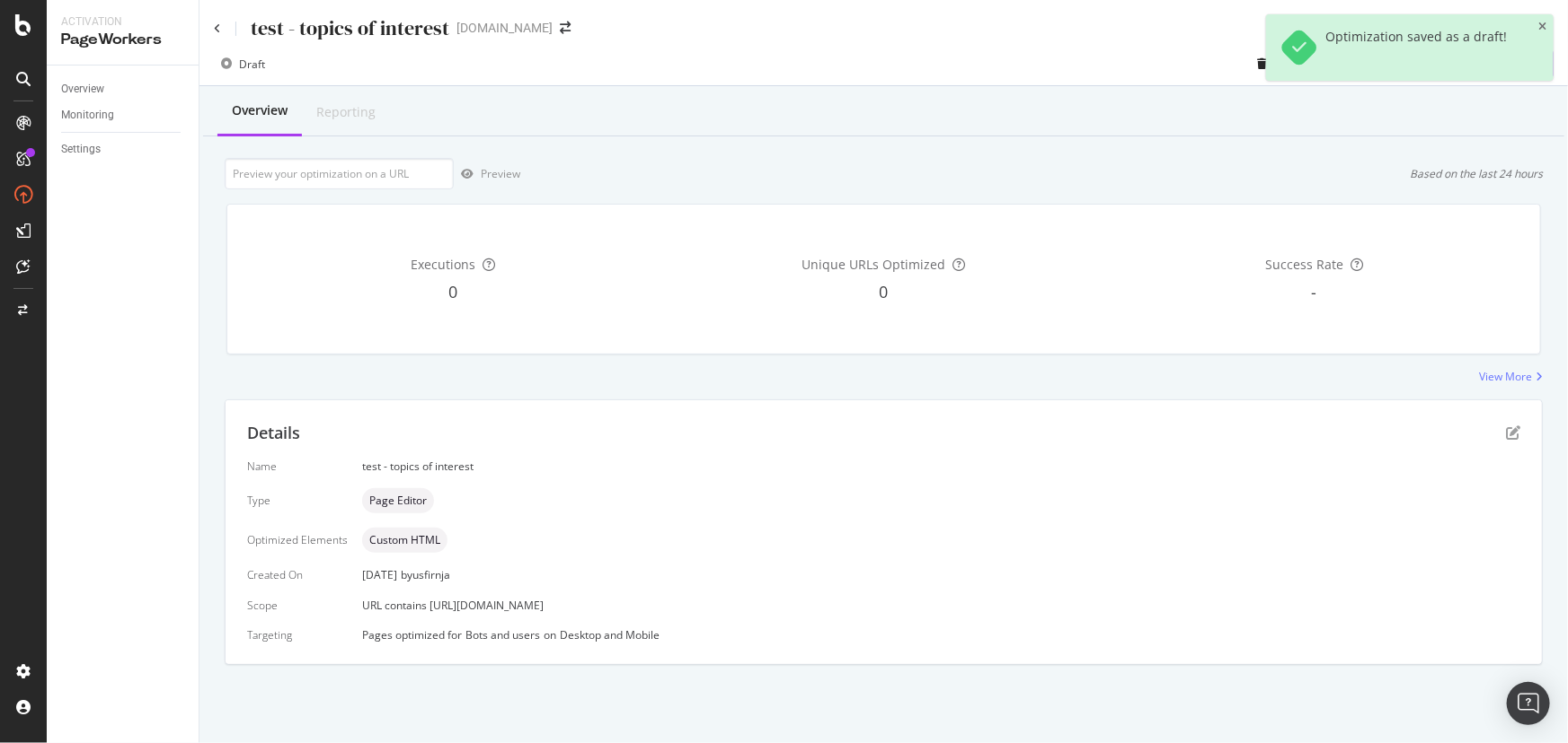
click at [1553, 23] on div "test - topics of interest www.IFM.com" at bounding box center [883, 21] width 1369 height 43
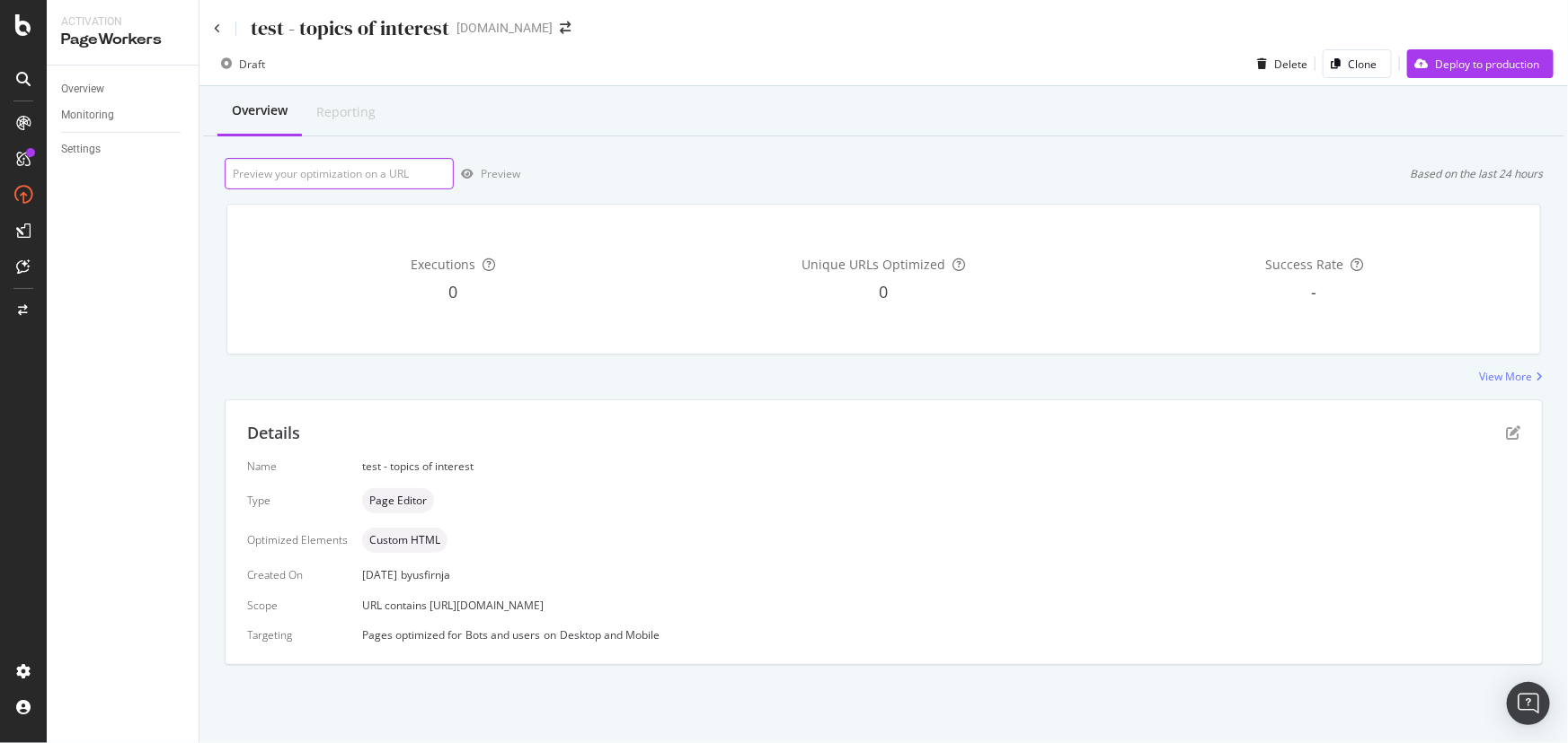
click at [384, 179] on input "url" at bounding box center [338, 174] width 229 height 32
paste input "<section class="ifm fluid content-padding"> <h2 class="h2-headline--underlined"…"
click at [312, 170] on input "url" at bounding box center [338, 174] width 229 height 32
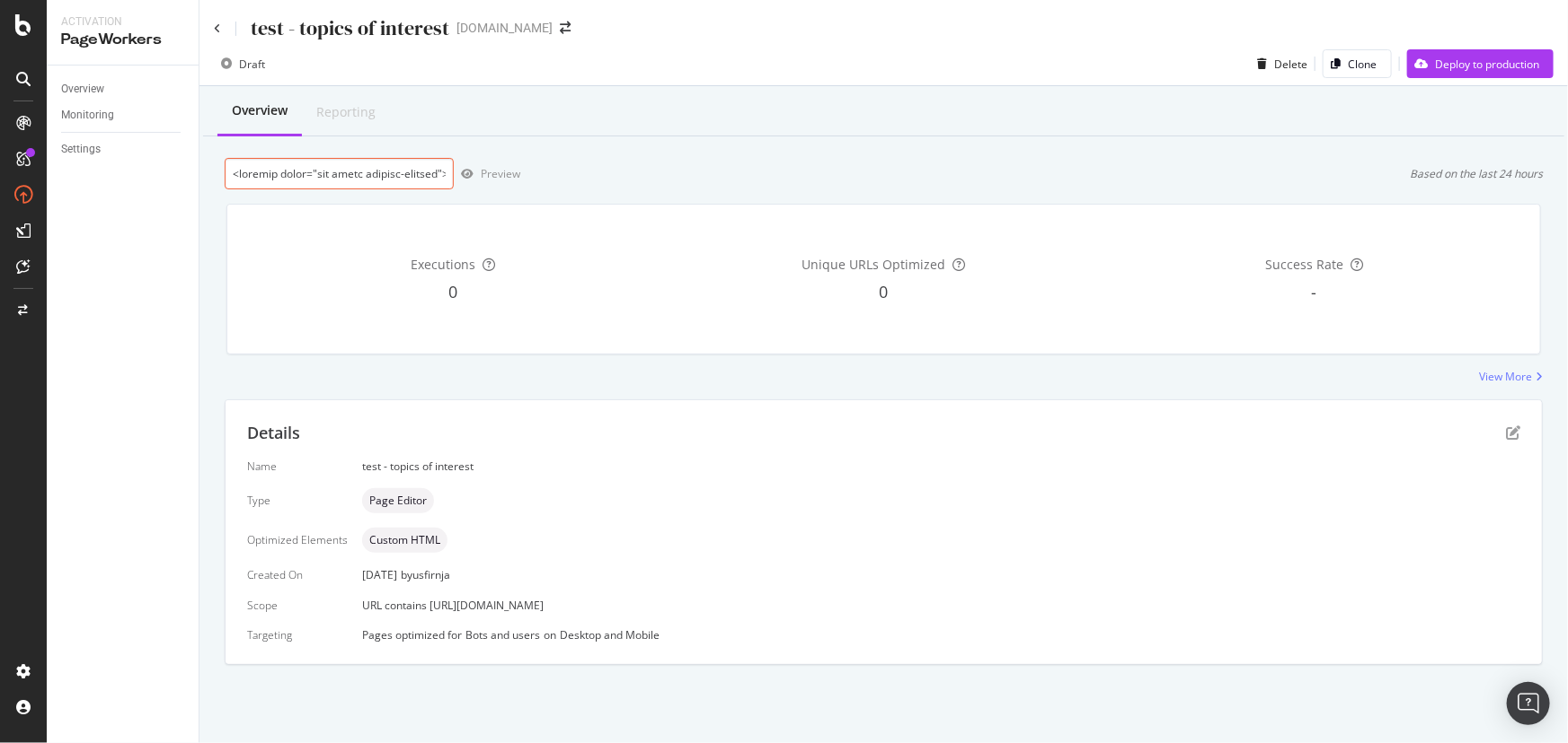
paste input "https://www.ifm.com/us/en/us/industries/mobile/collision-avoidance/collision-av…"
type input "https://www.ifm.com/us/en/us/industries/mobile/collision-avoidance/collision-av…"
click at [486, 178] on div "Preview" at bounding box center [500, 173] width 40 height 15
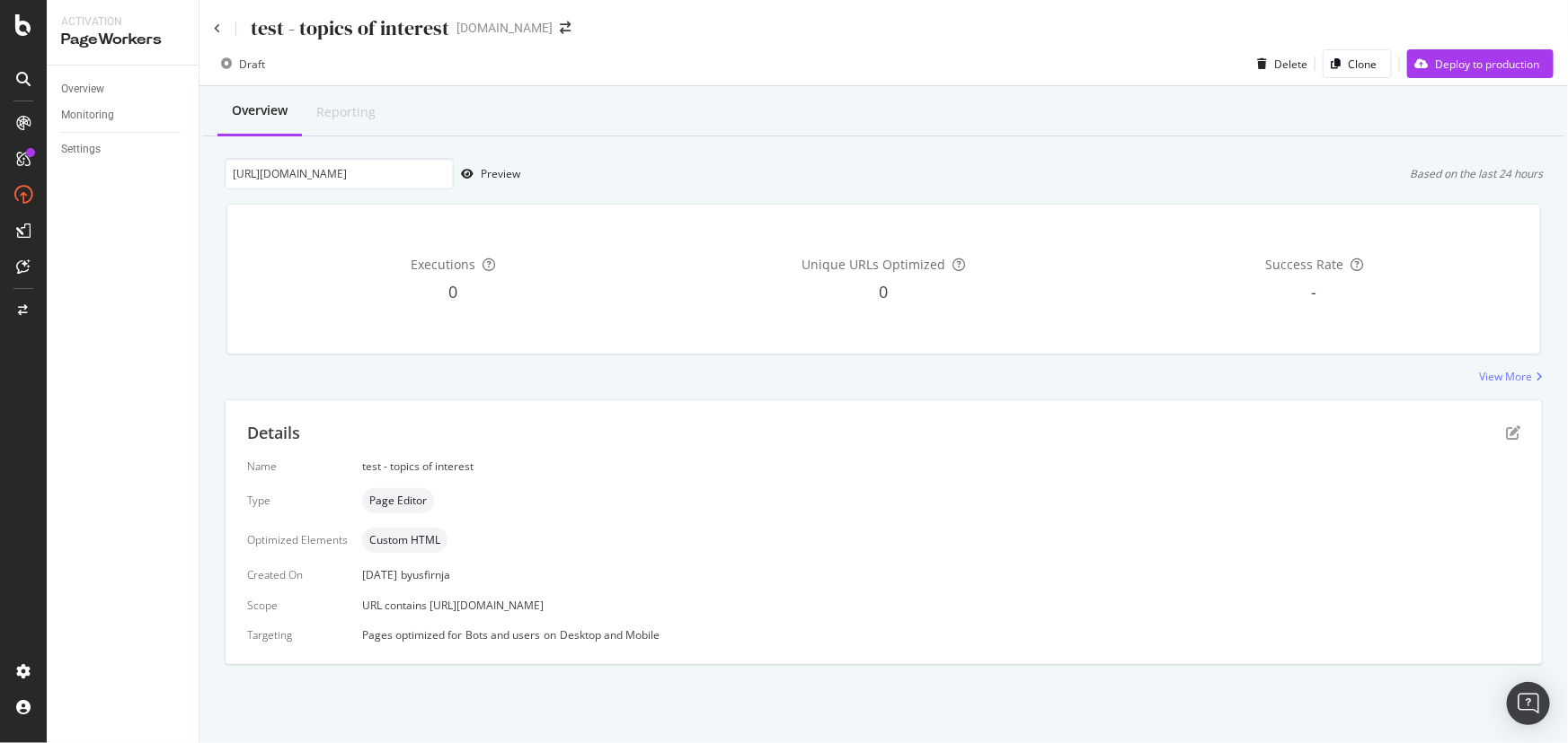
click at [104, 39] on div "PageWorkers" at bounding box center [123, 40] width 123 height 21
drag, startPoint x: 82, startPoint y: 86, endPoint x: 129, endPoint y: 90, distance: 47.2
click at [82, 86] on div "Overview" at bounding box center [82, 89] width 43 height 19
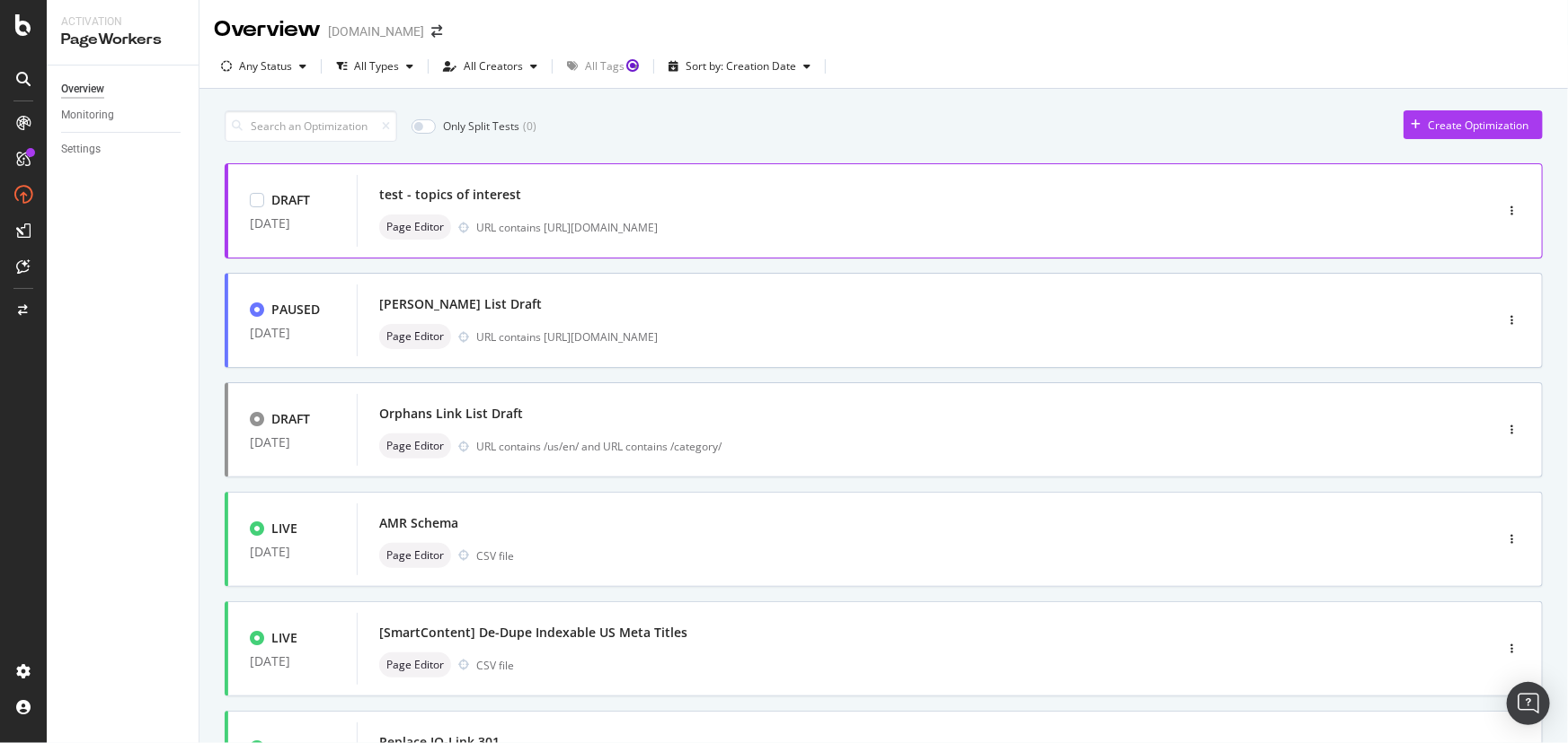
click at [452, 194] on div "test - topics of interest" at bounding box center [450, 194] width 142 height 18
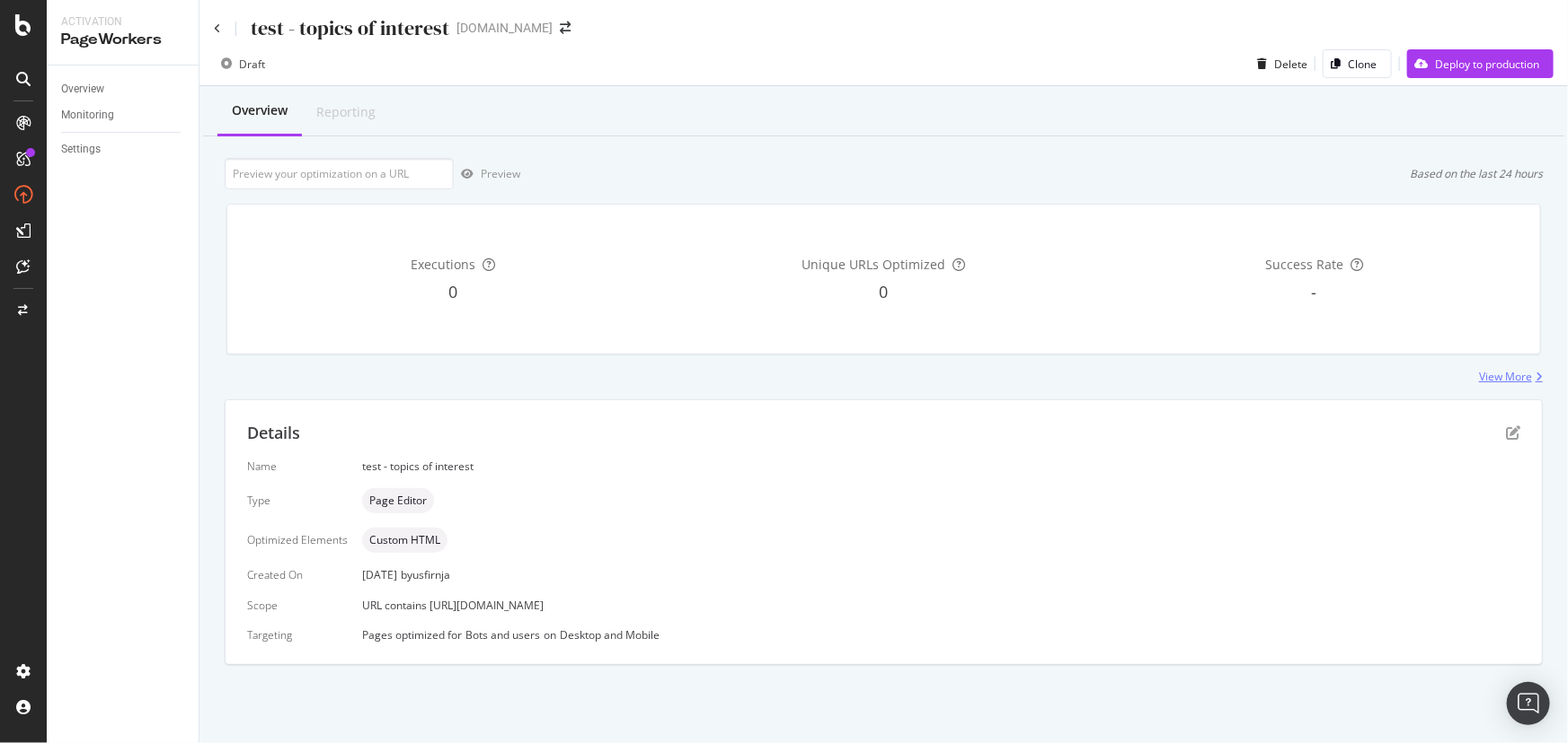
click at [1502, 374] on div "View More" at bounding box center [1504, 376] width 53 height 15
click at [90, 152] on div "Settings" at bounding box center [81, 149] width 40 height 19
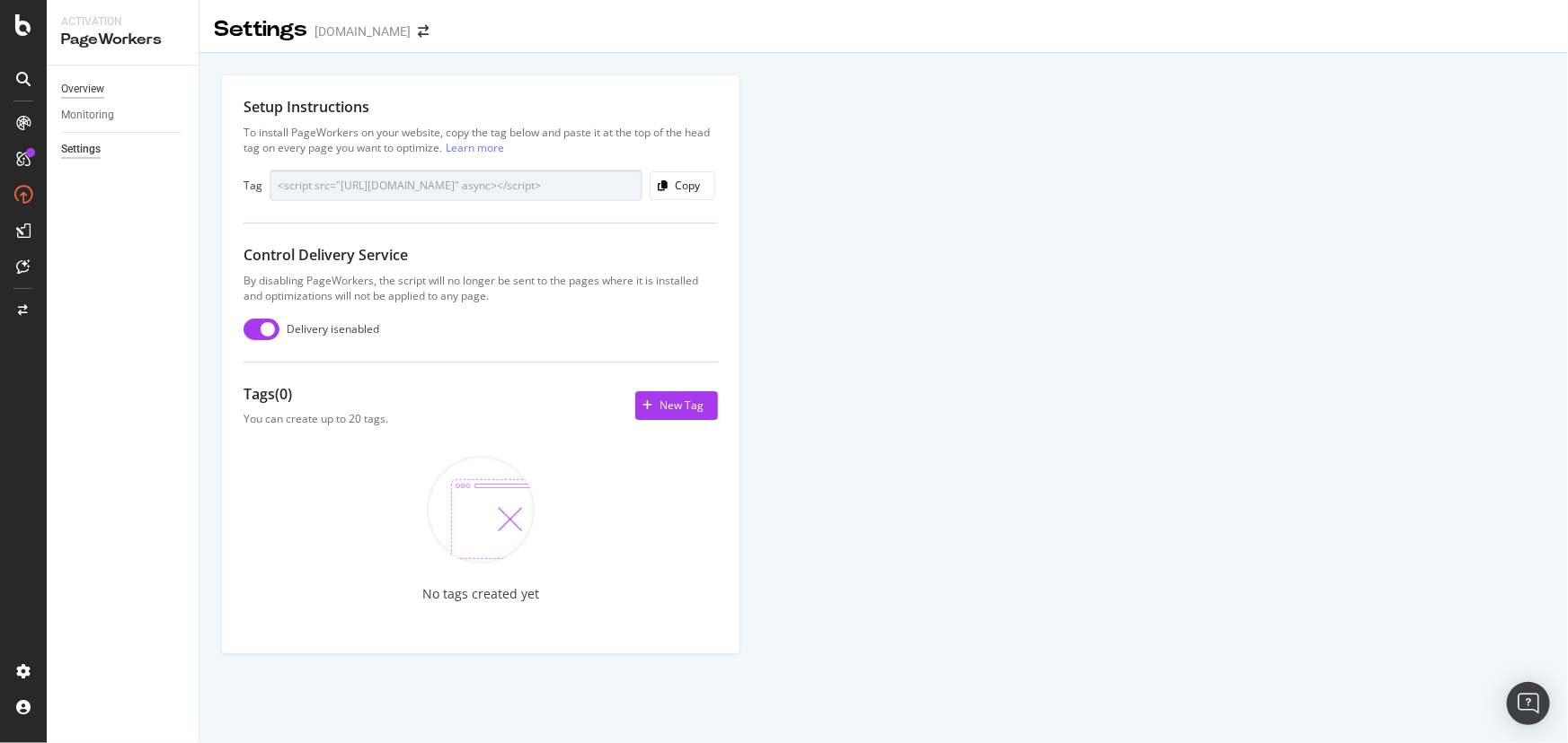
click at [80, 87] on div "Overview" at bounding box center [82, 89] width 43 height 19
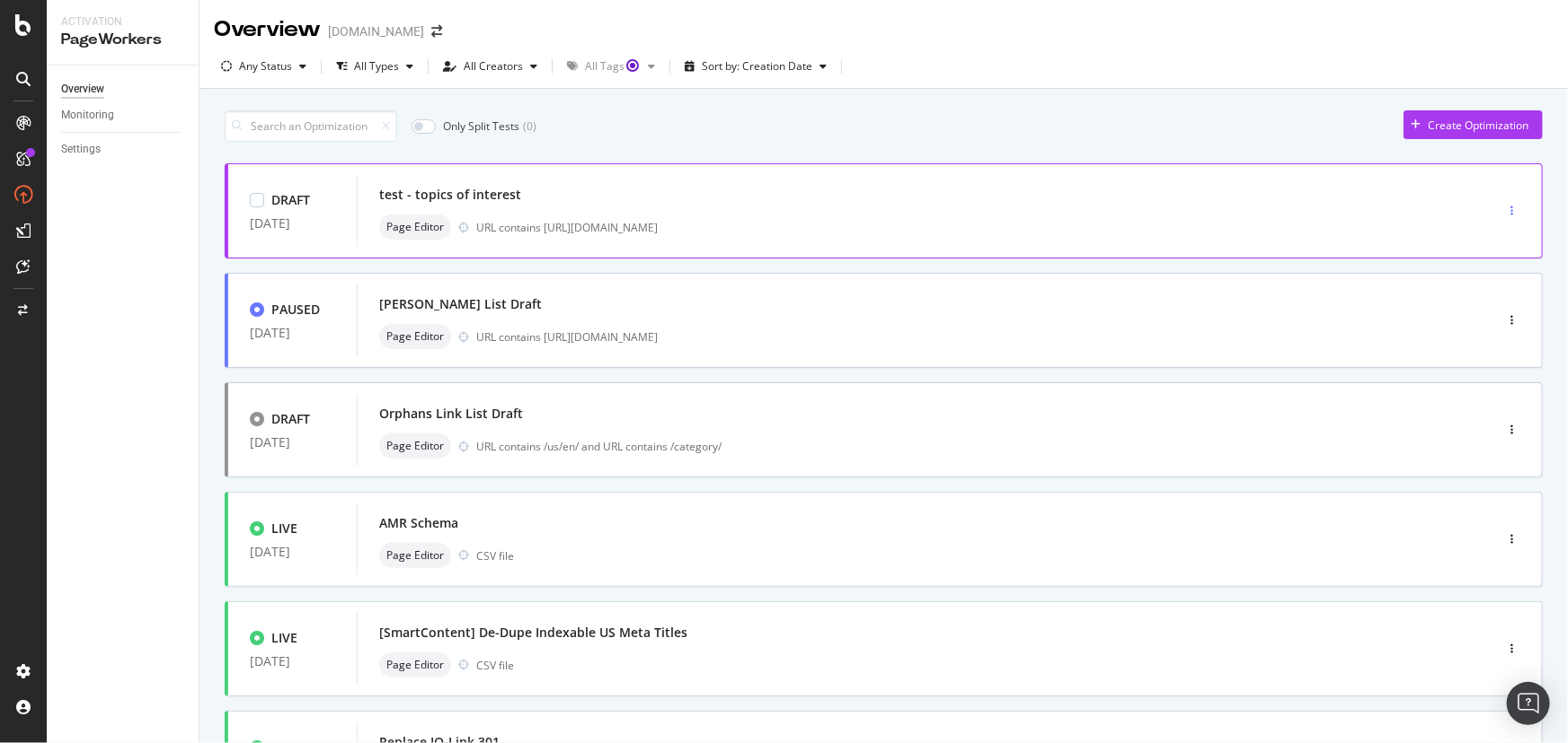
click at [1503, 212] on div "button" at bounding box center [1510, 210] width 17 height 11
click at [1483, 241] on div "Edit" at bounding box center [1469, 244] width 83 height 23
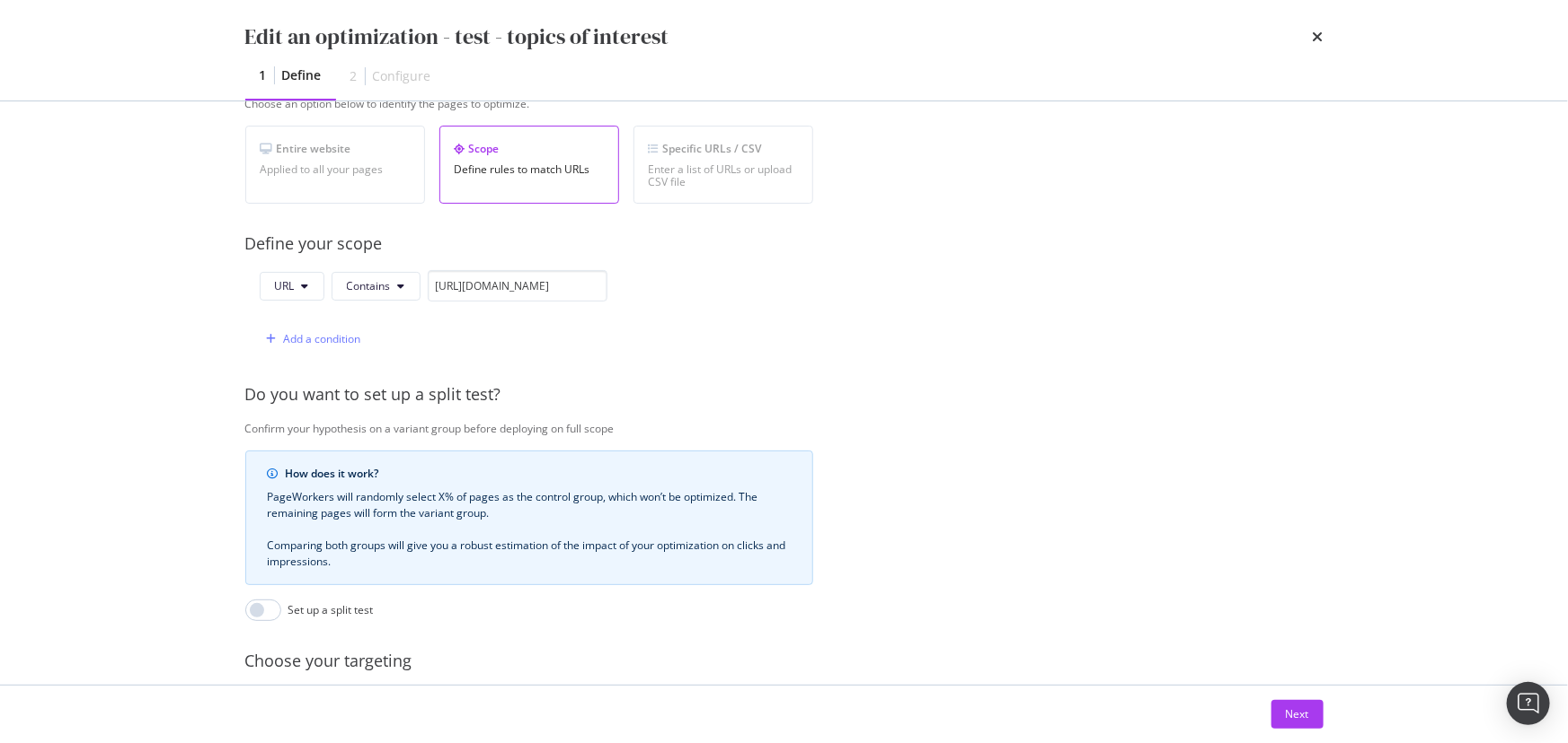
scroll to position [326, 0]
click at [1313, 710] on button "Next" at bounding box center [1297, 714] width 53 height 29
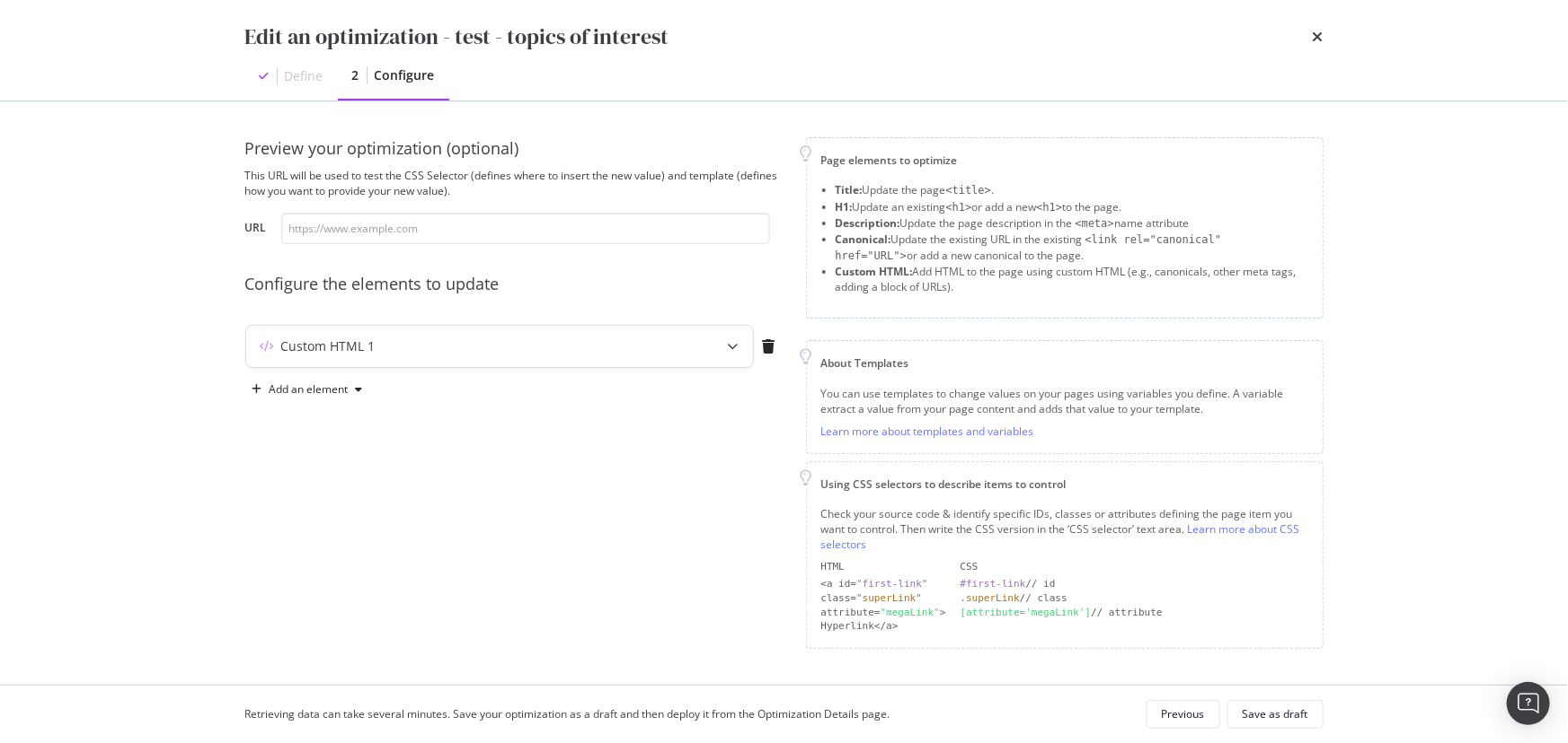
click at [456, 353] on div "Custom HTML 1" at bounding box center [463, 346] width 436 height 18
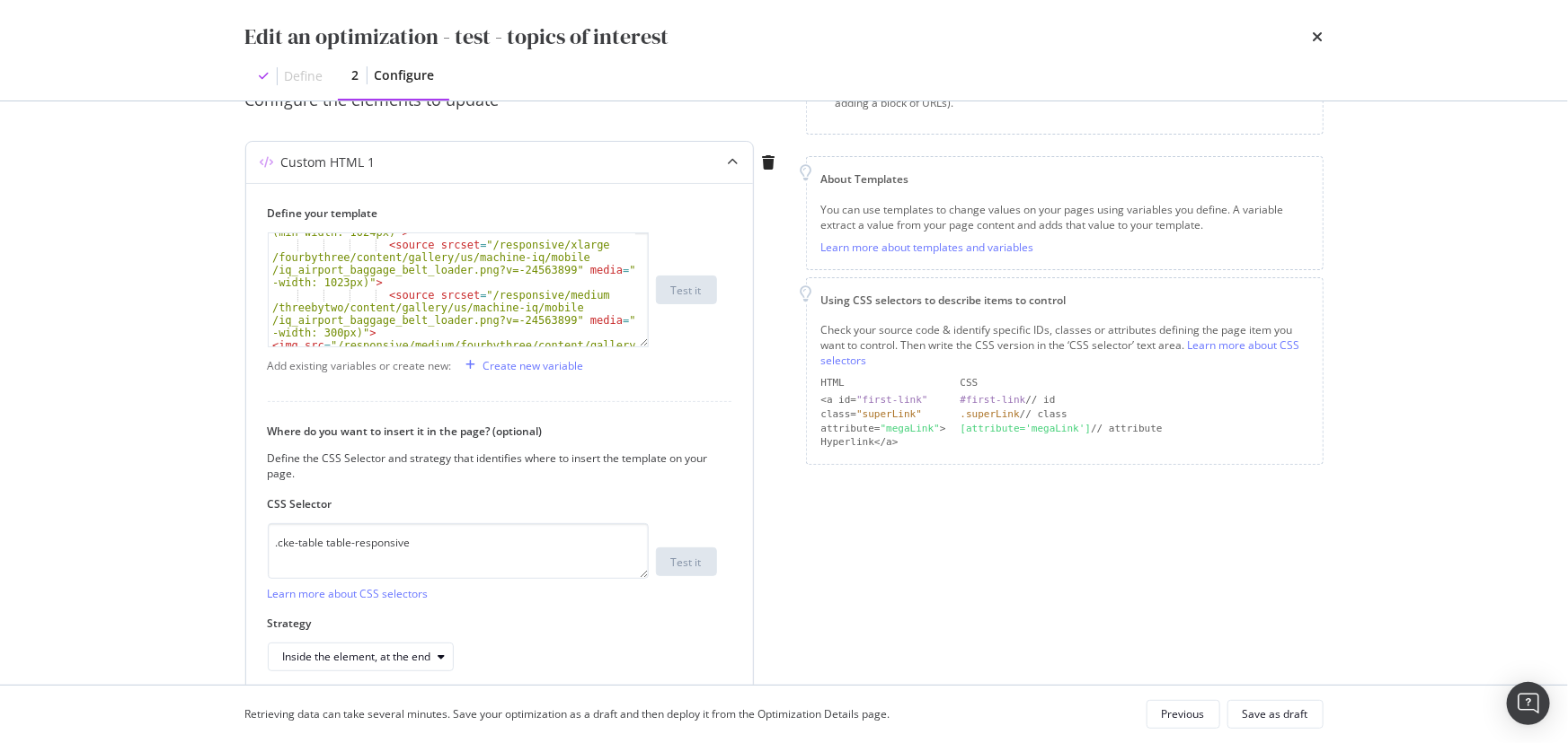
scroll to position [263, 0]
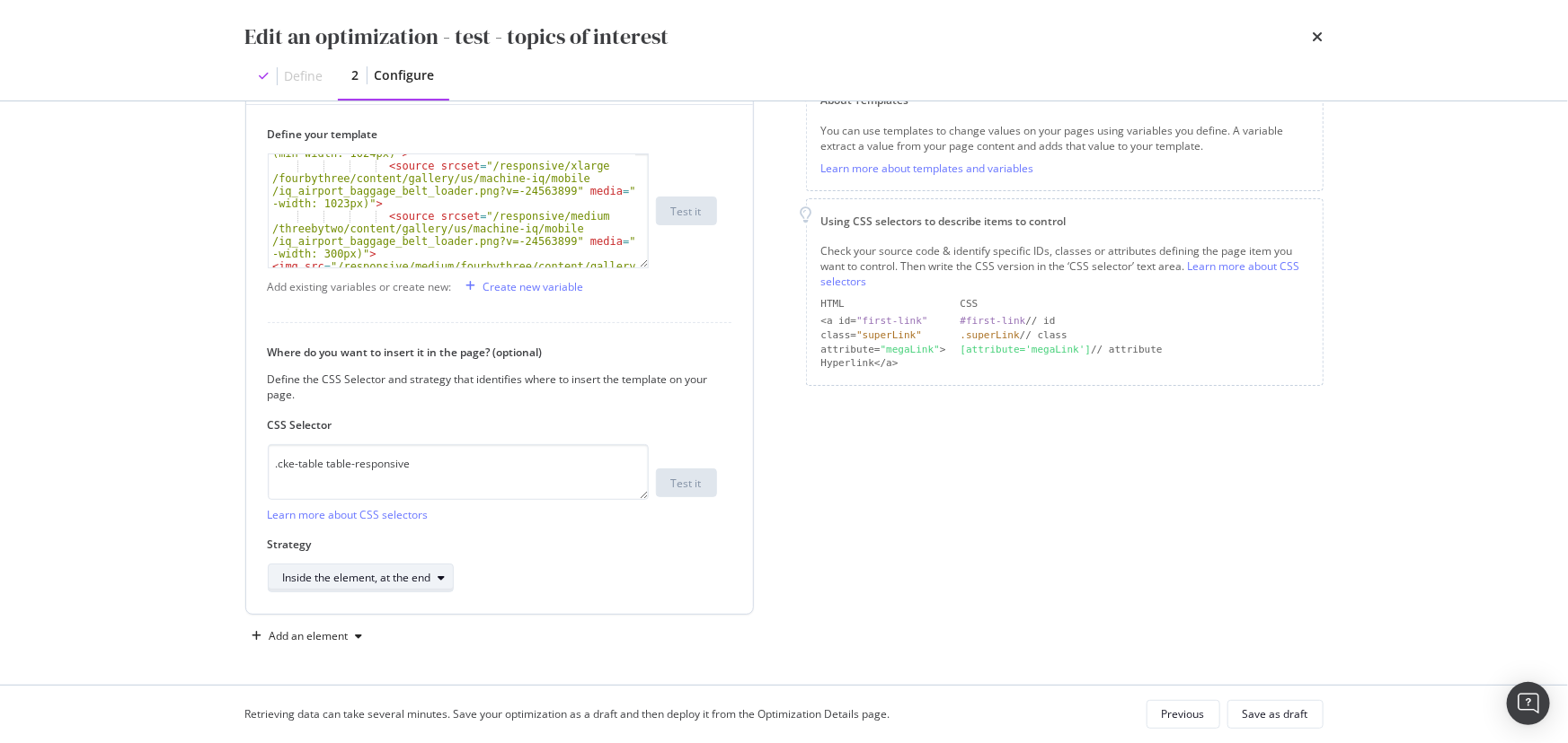
click at [327, 574] on div "Inside the element, at the end" at bounding box center [356, 578] width 148 height 11
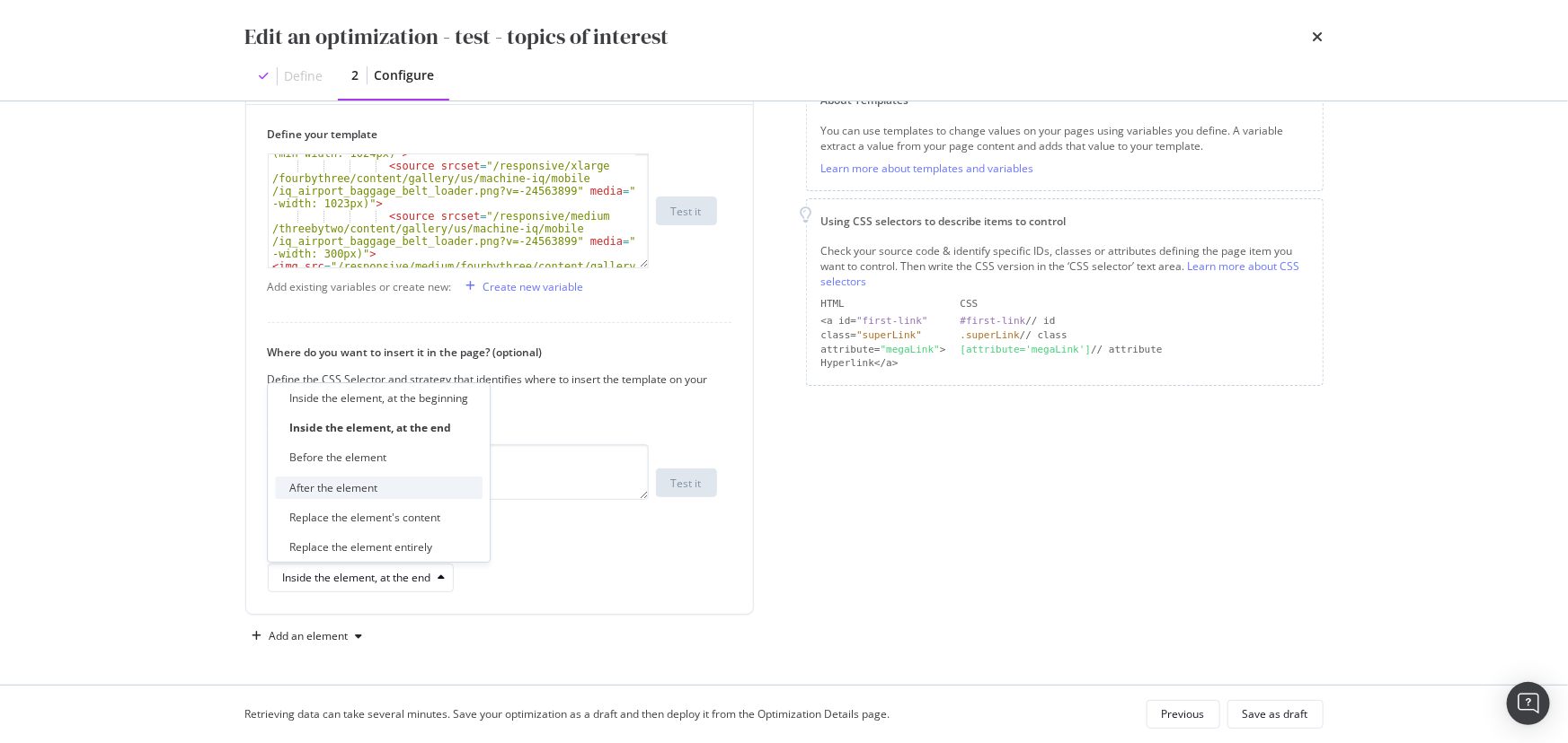
click at [361, 486] on div "After the element" at bounding box center [332, 487] width 88 height 15
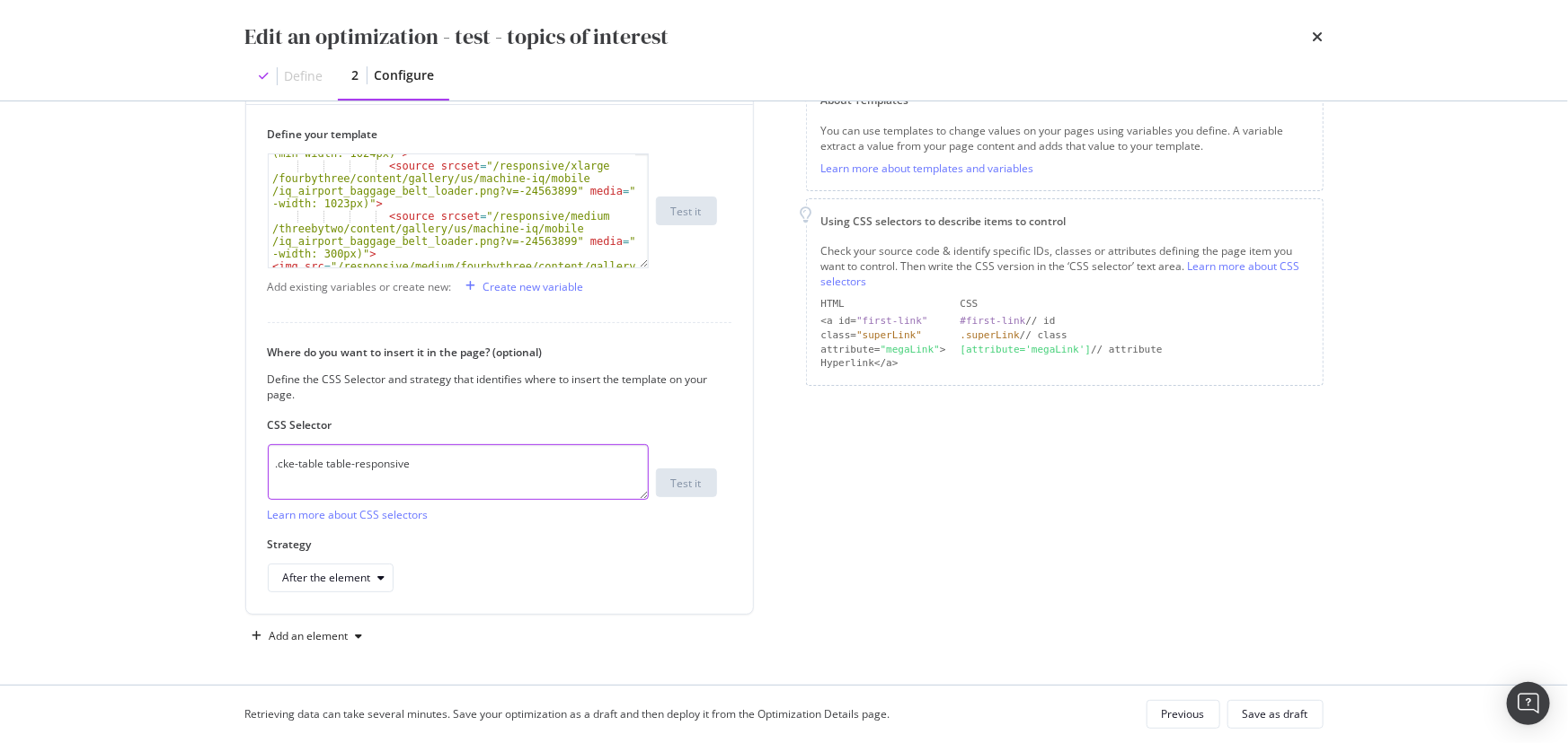
drag, startPoint x: 459, startPoint y: 459, endPoint x: 152, endPoint y: 463, distance: 307.0
click at [152, 463] on div "Edit an optimization - test - topics of interest Define 2 Configure Preview you…" at bounding box center [784, 371] width 1568 height 743
click at [449, 467] on textarea ".cke-table table-responsive" at bounding box center [458, 472] width 381 height 56
drag, startPoint x: 203, startPoint y: 458, endPoint x: -150, endPoint y: 456, distance: 353.0
click at [0, 456] on html "Activation PageWorkers Overview Monitoring Settings Overview www.IFM.com Any St…" at bounding box center [784, 371] width 1568 height 743
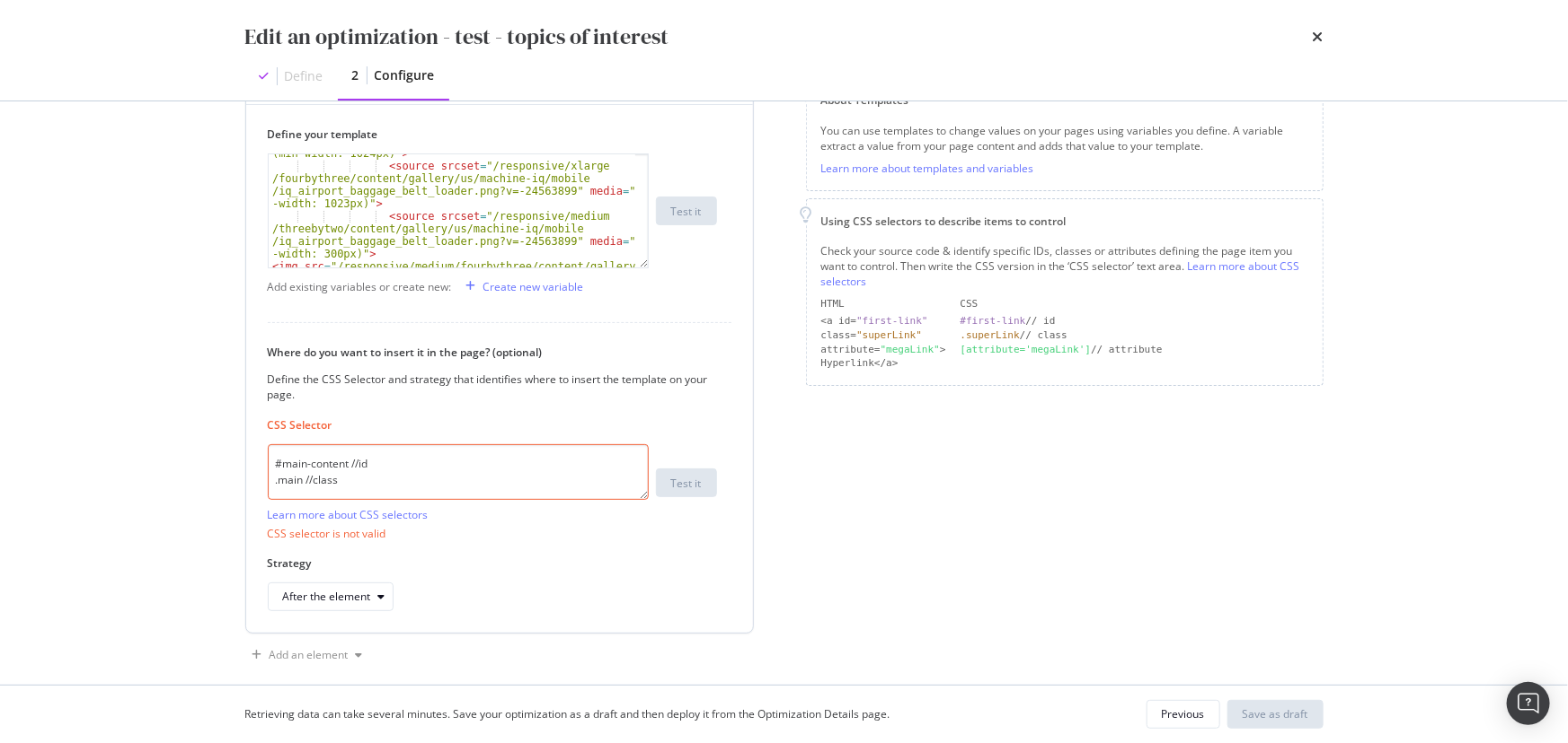
scroll to position [0, 0]
drag, startPoint x: 380, startPoint y: 458, endPoint x: 346, endPoint y: 459, distance: 34.0
click at [346, 459] on textarea "#main-content //id .main //class" at bounding box center [458, 472] width 381 height 56
drag, startPoint x: 336, startPoint y: 479, endPoint x: 301, endPoint y: 478, distance: 35.0
click at [301, 478] on textarea "#main-conten .main //class" at bounding box center [458, 472] width 381 height 56
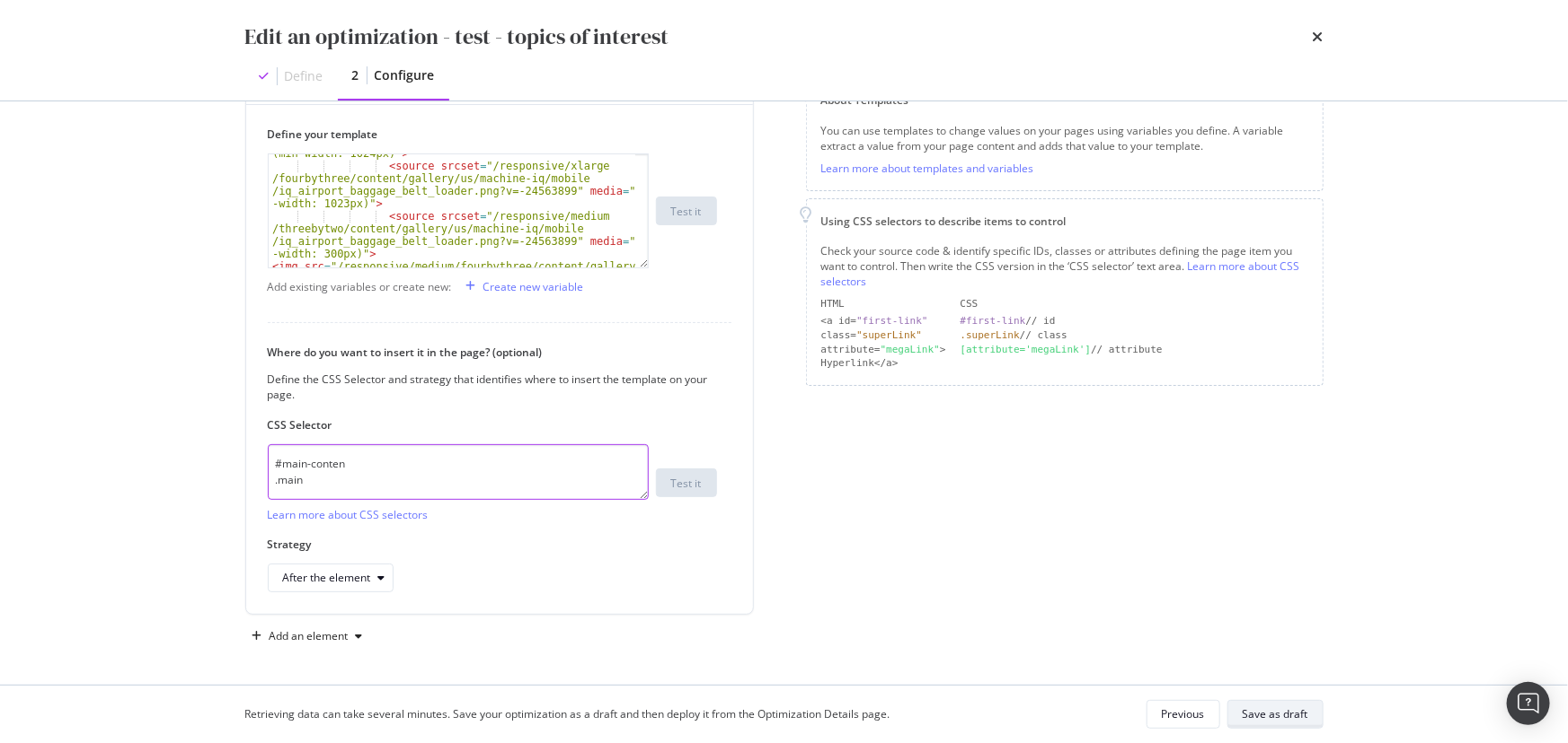
type textarea "#main-conten .main"
click at [1283, 718] on div "Save as draft" at bounding box center [1275, 713] width 65 height 15
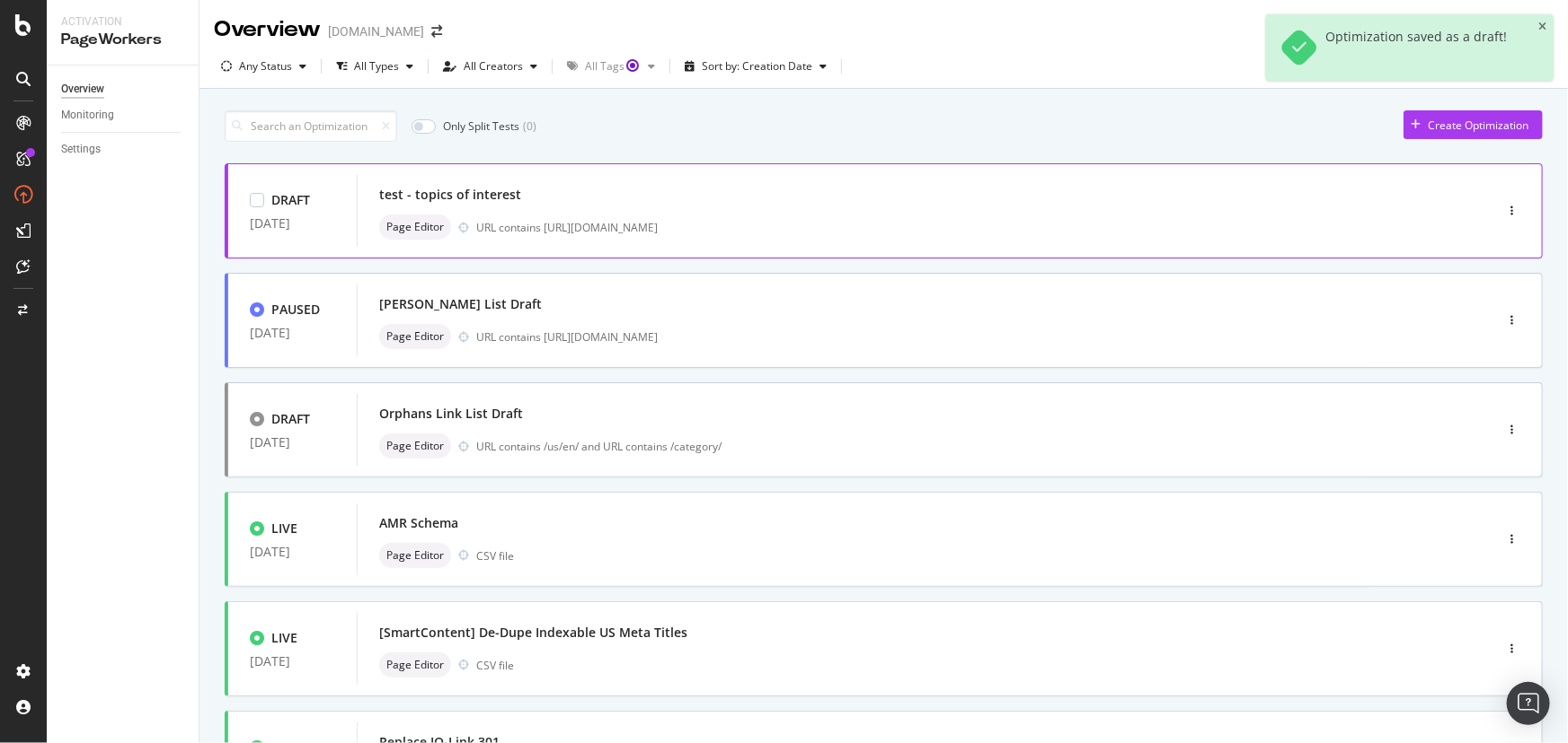
click at [821, 199] on div "test - topics of interest" at bounding box center [897, 194] width 1037 height 25
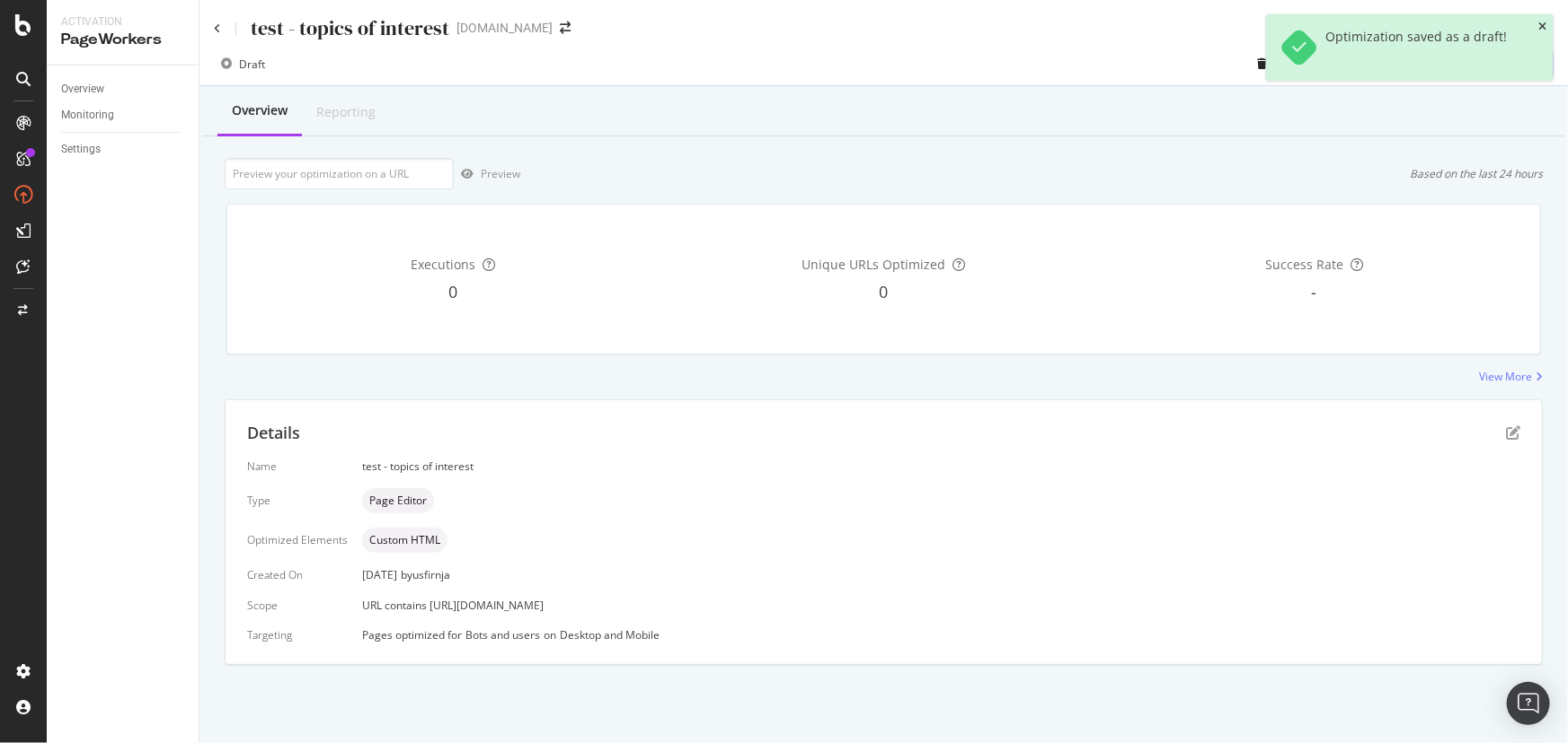
click at [1540, 25] on icon "close toast" at bounding box center [1542, 27] width 8 height 11
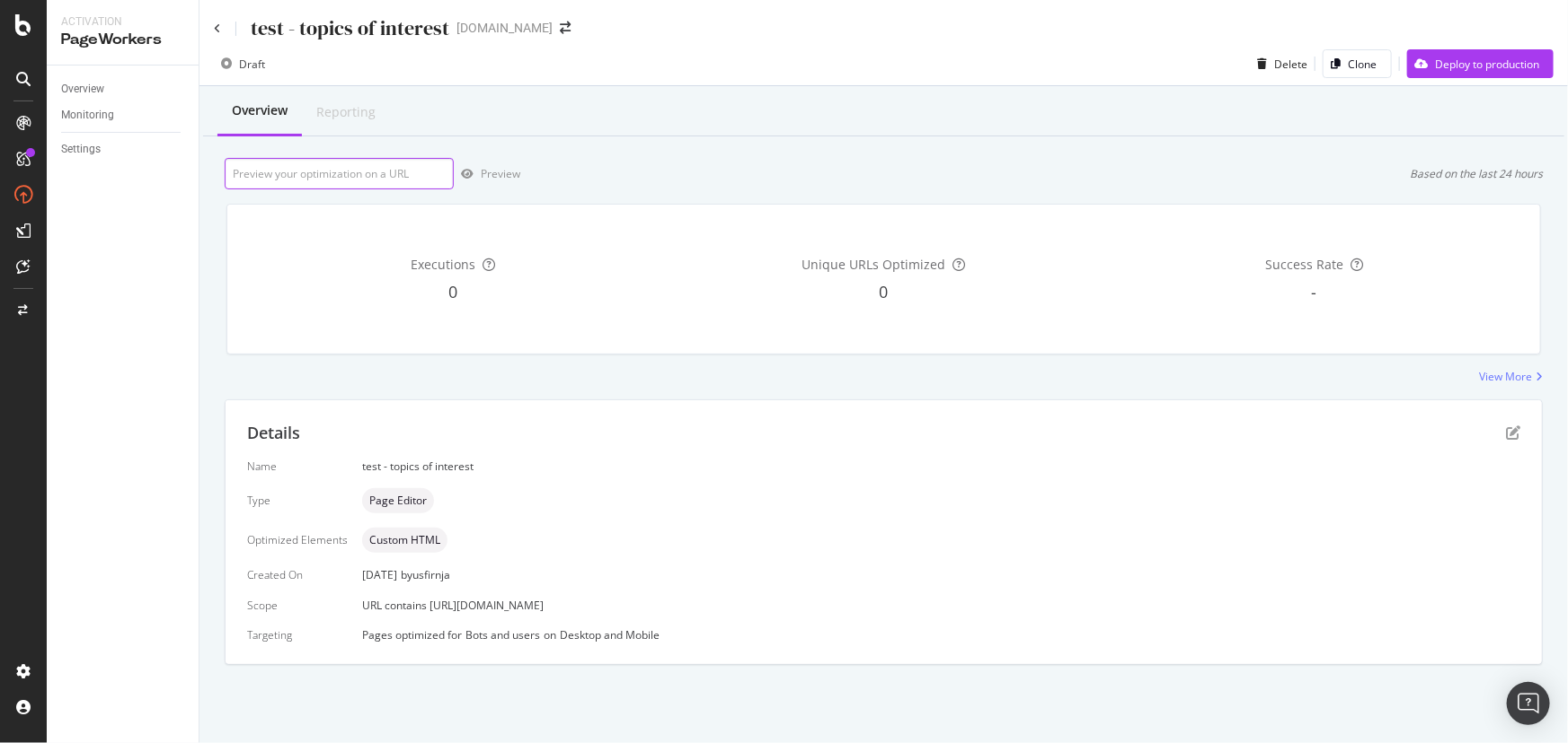
click at [303, 172] on input "url" at bounding box center [338, 174] width 229 height 32
click at [366, 172] on input "url" at bounding box center [338, 174] width 229 height 32
paste input "https://www.ifm.com/us/en/us/industries/mobile/collision-avoidance/collision-av…"
type input "https://www.ifm.com/us/en/us/industries/mobile/collision-avoidance/collision-av…"
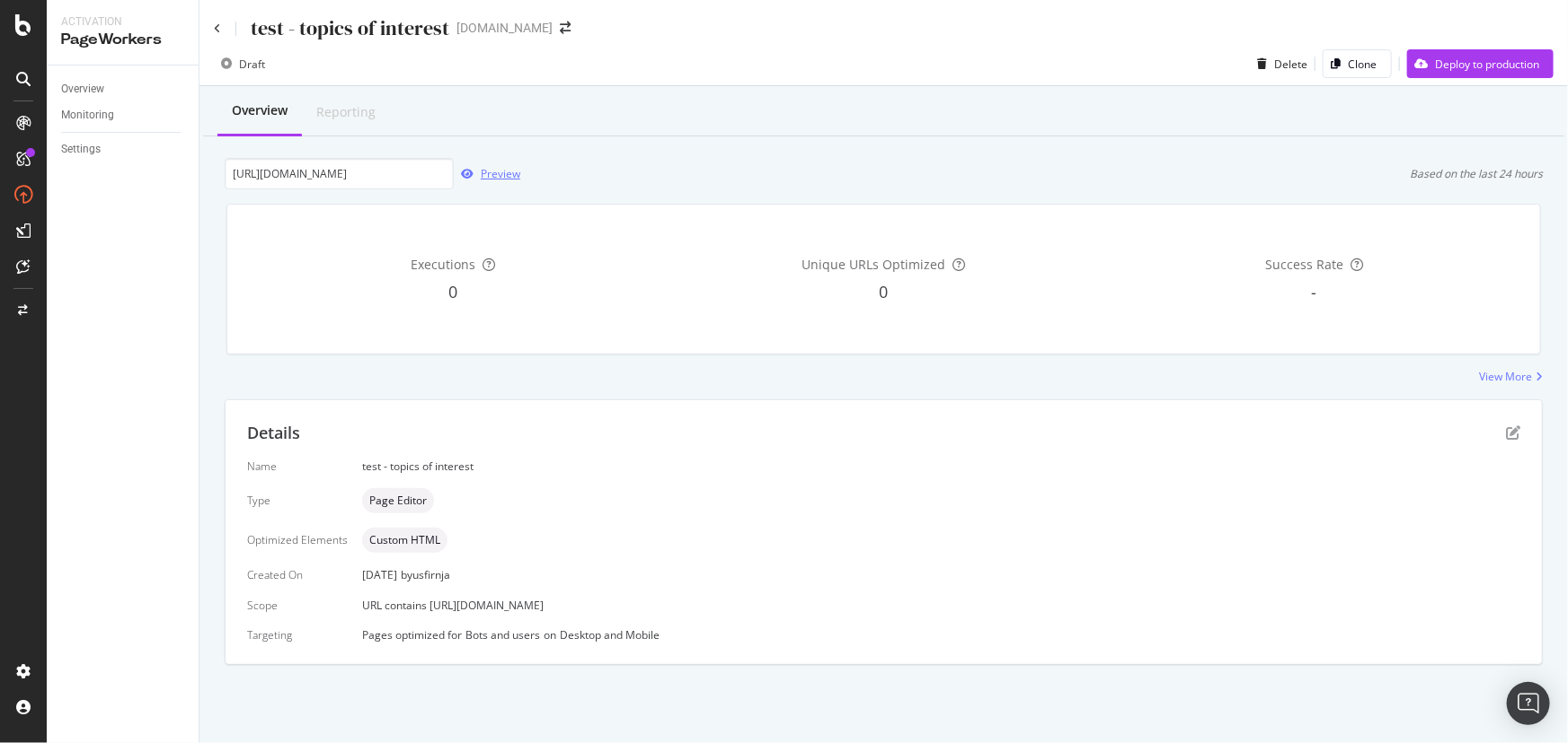
click at [476, 169] on div "button" at bounding box center [466, 174] width 27 height 11
click at [214, 25] on icon at bounding box center [216, 29] width 7 height 11
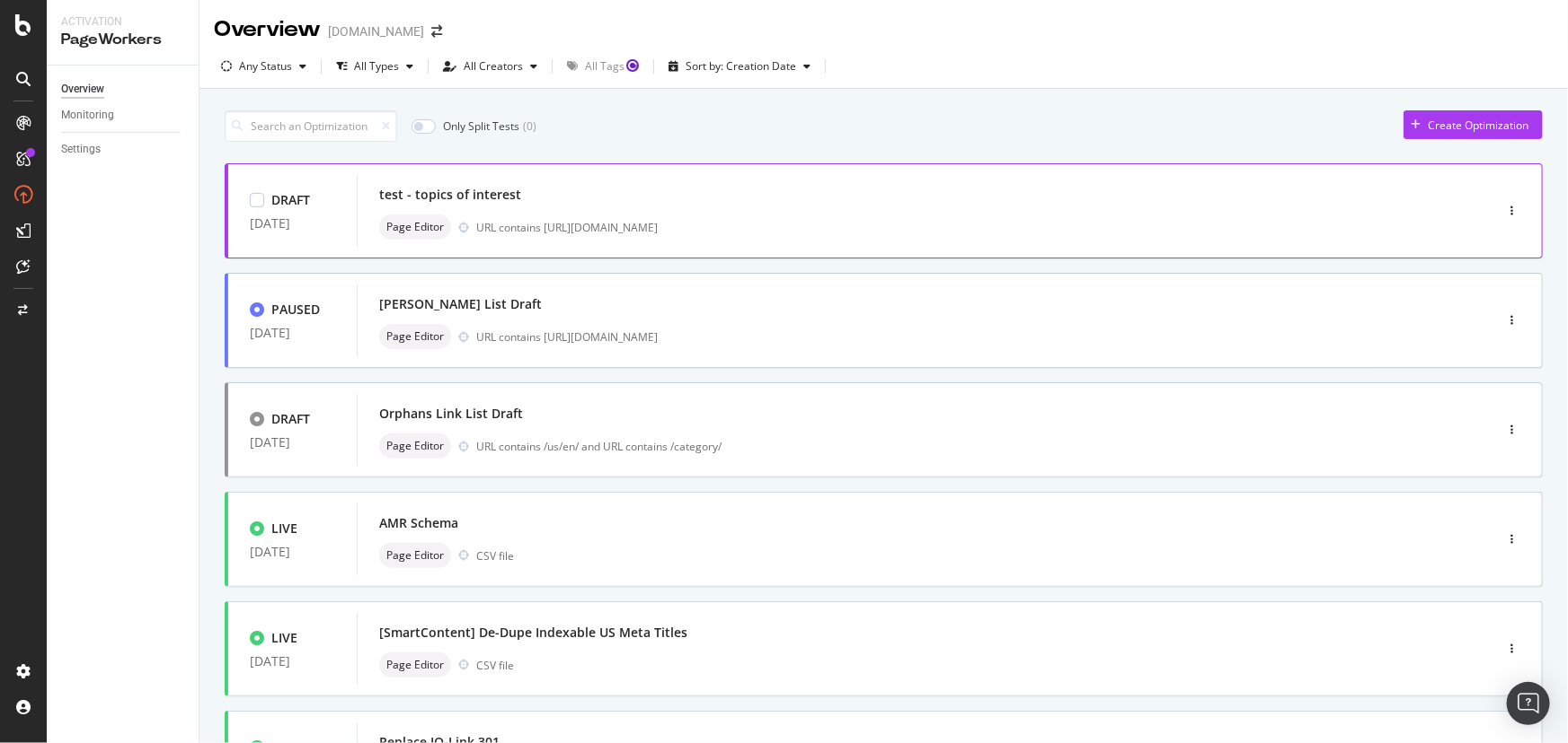
click at [554, 194] on div "test - topics of interest" at bounding box center [897, 194] width 1037 height 25
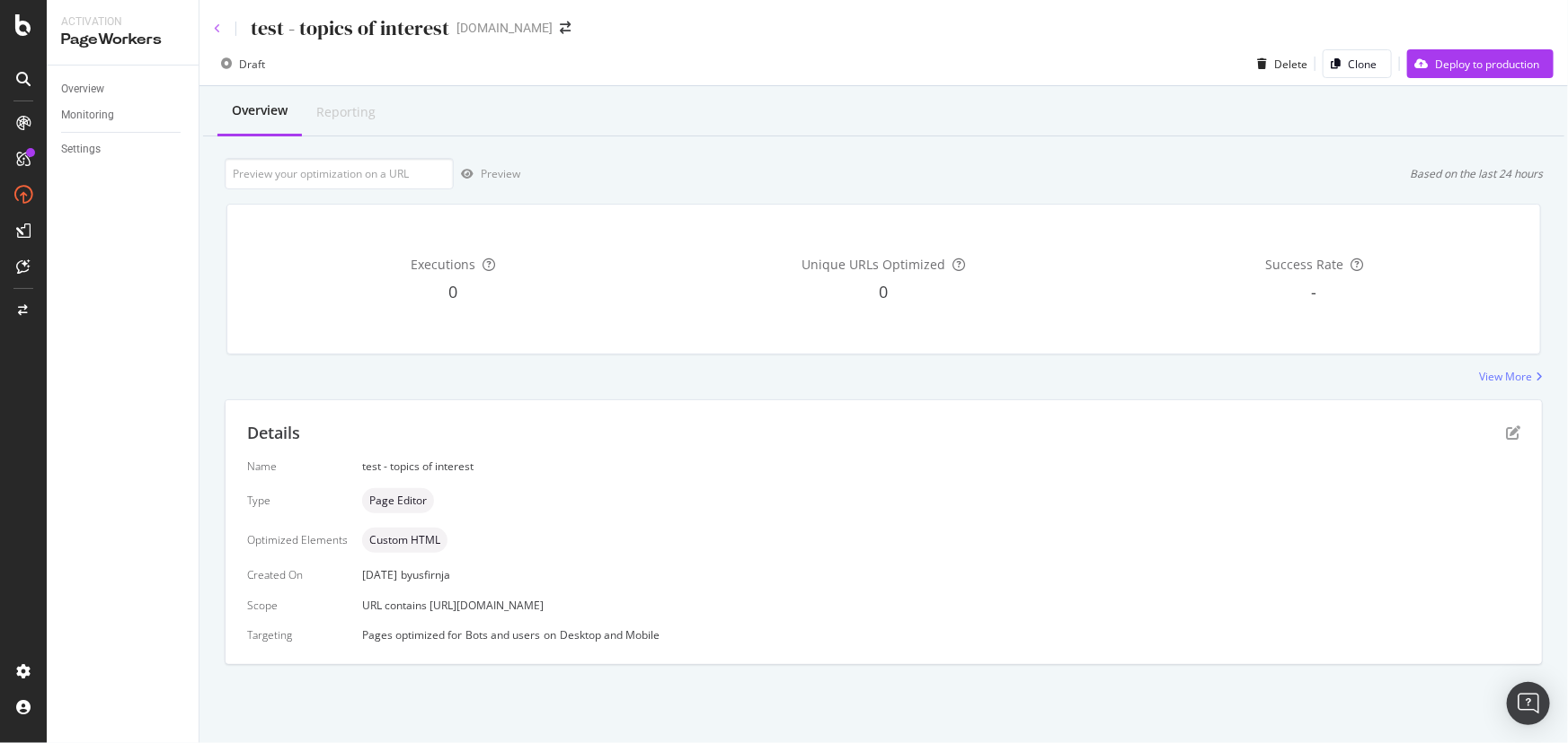
click at [215, 27] on icon at bounding box center [216, 29] width 7 height 11
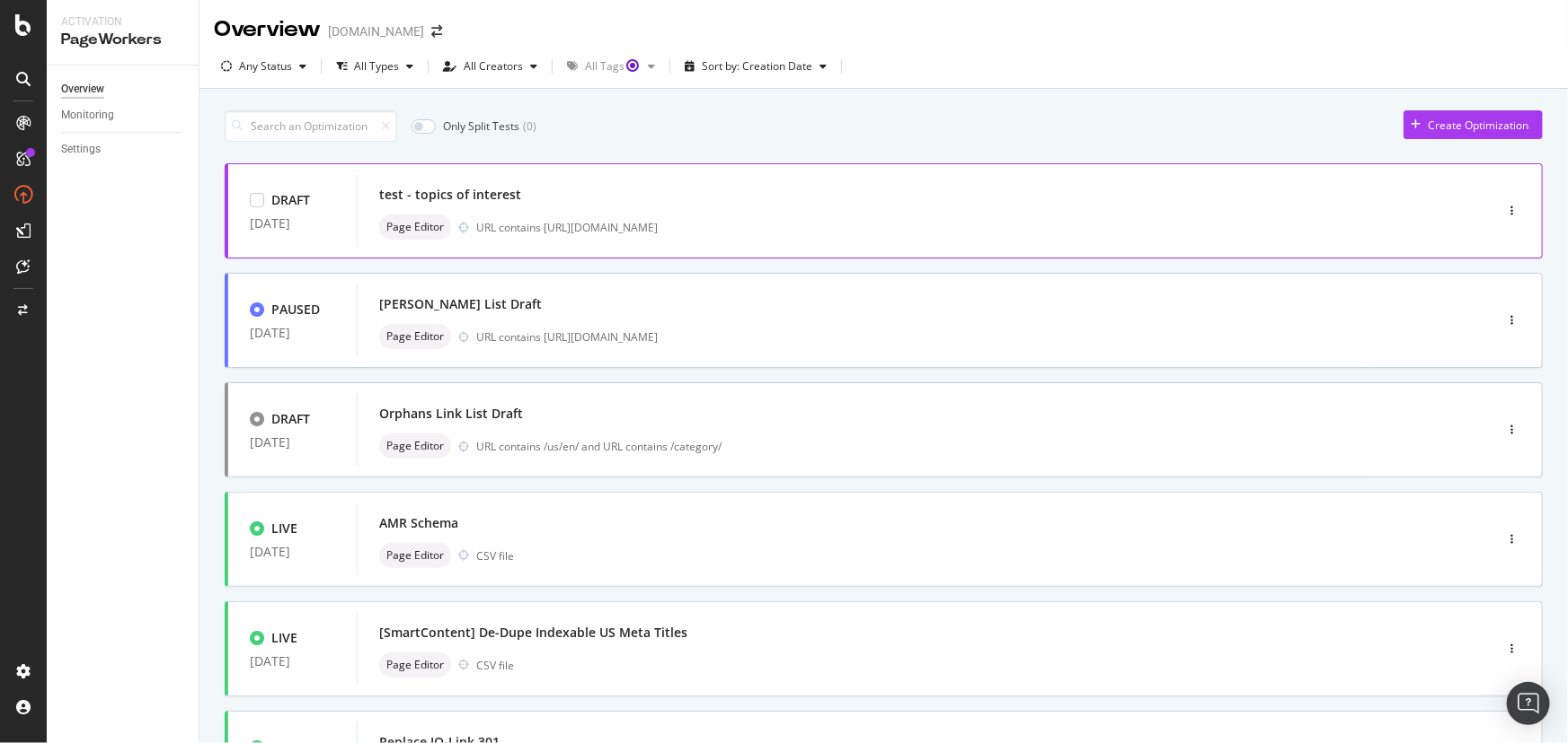
click at [341, 205] on div "DRAFT 14 Oct. 2025" at bounding box center [292, 211] width 128 height 54
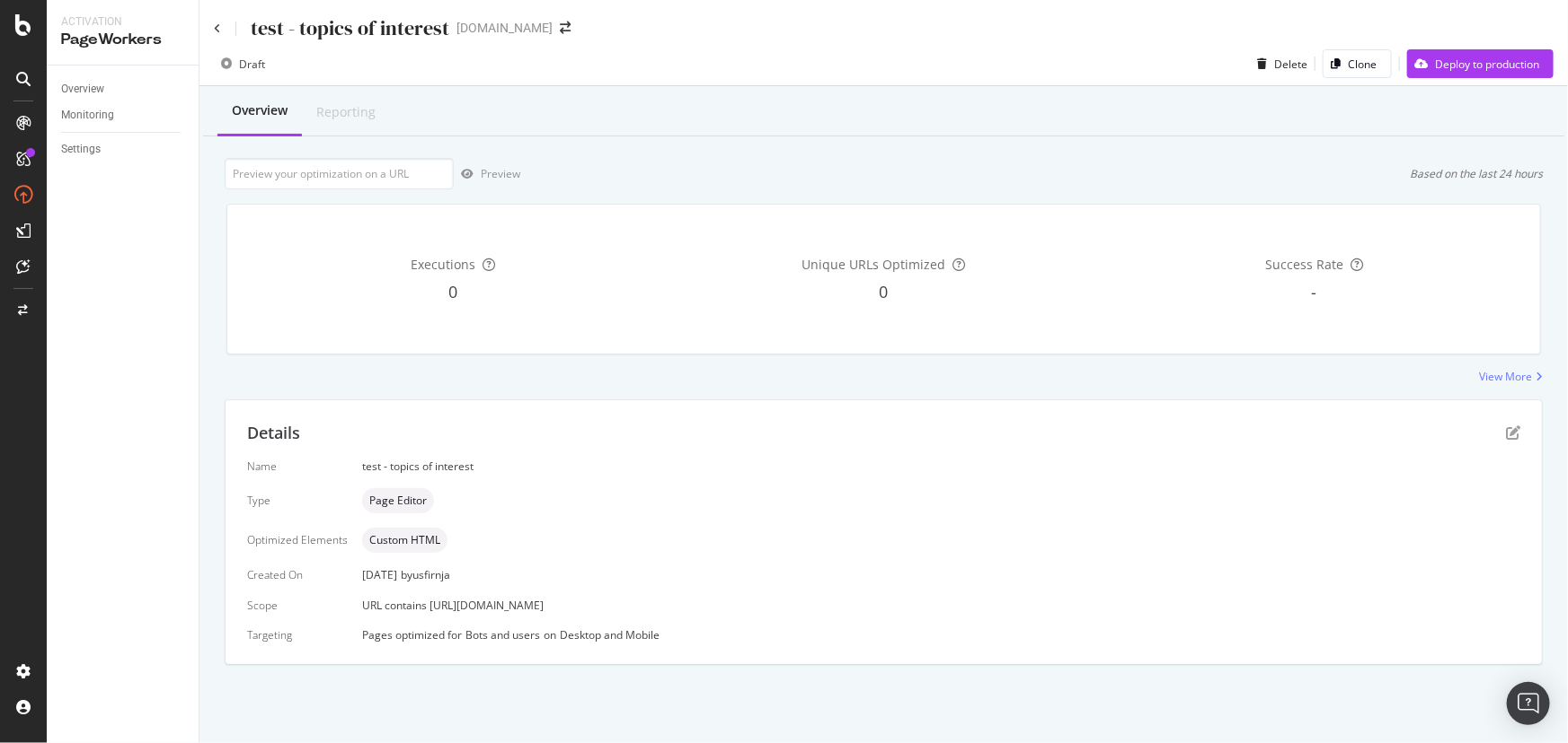
click at [208, 27] on div "test - topics of interest www.IFM.com" at bounding box center [883, 21] width 1369 height 43
click at [223, 31] on div "test - topics of interest" at bounding box center [330, 28] width 235 height 28
click at [218, 26] on icon at bounding box center [216, 29] width 7 height 11
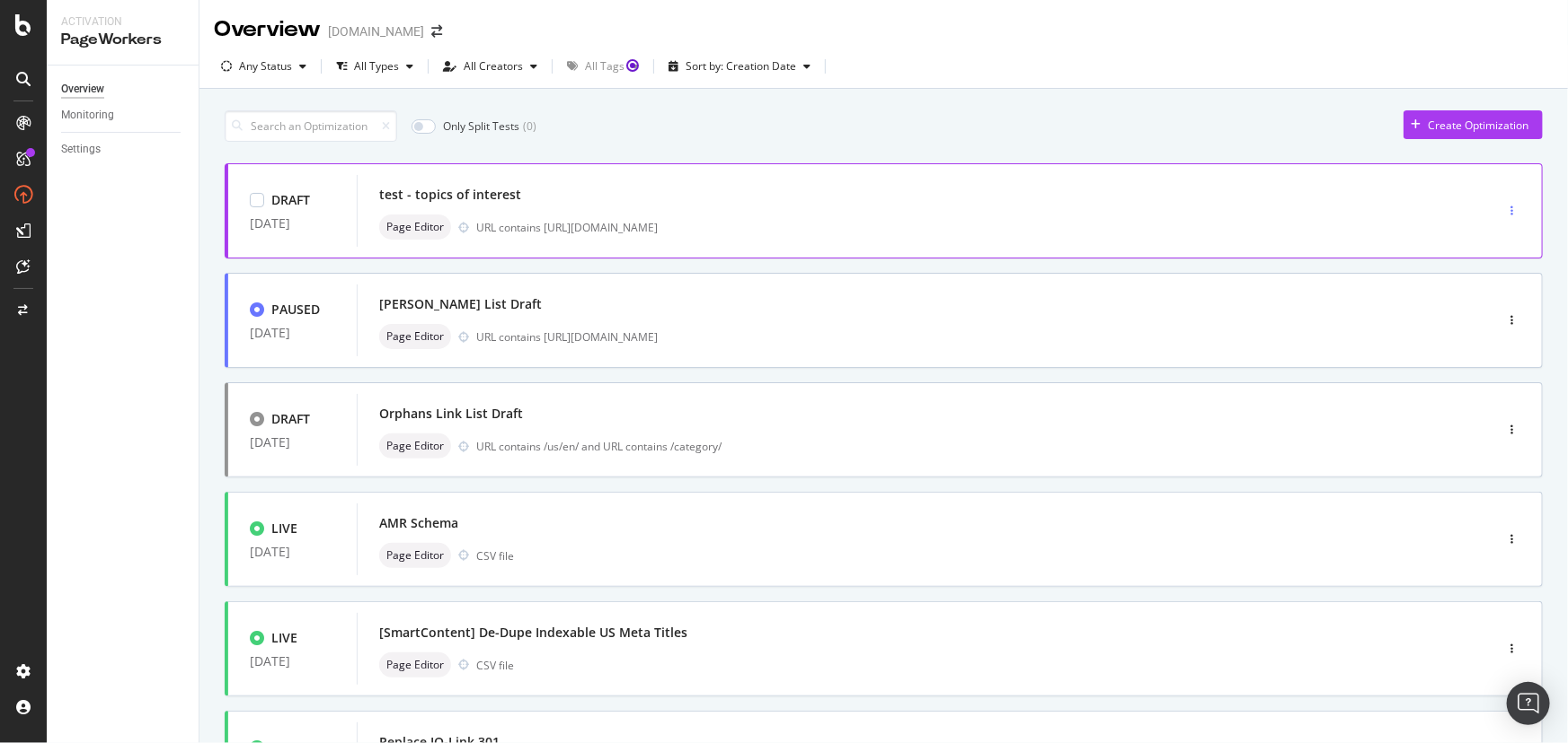
click at [1503, 212] on div "button" at bounding box center [1510, 210] width 17 height 11
click at [1474, 248] on div "Edit" at bounding box center [1473, 244] width 19 height 15
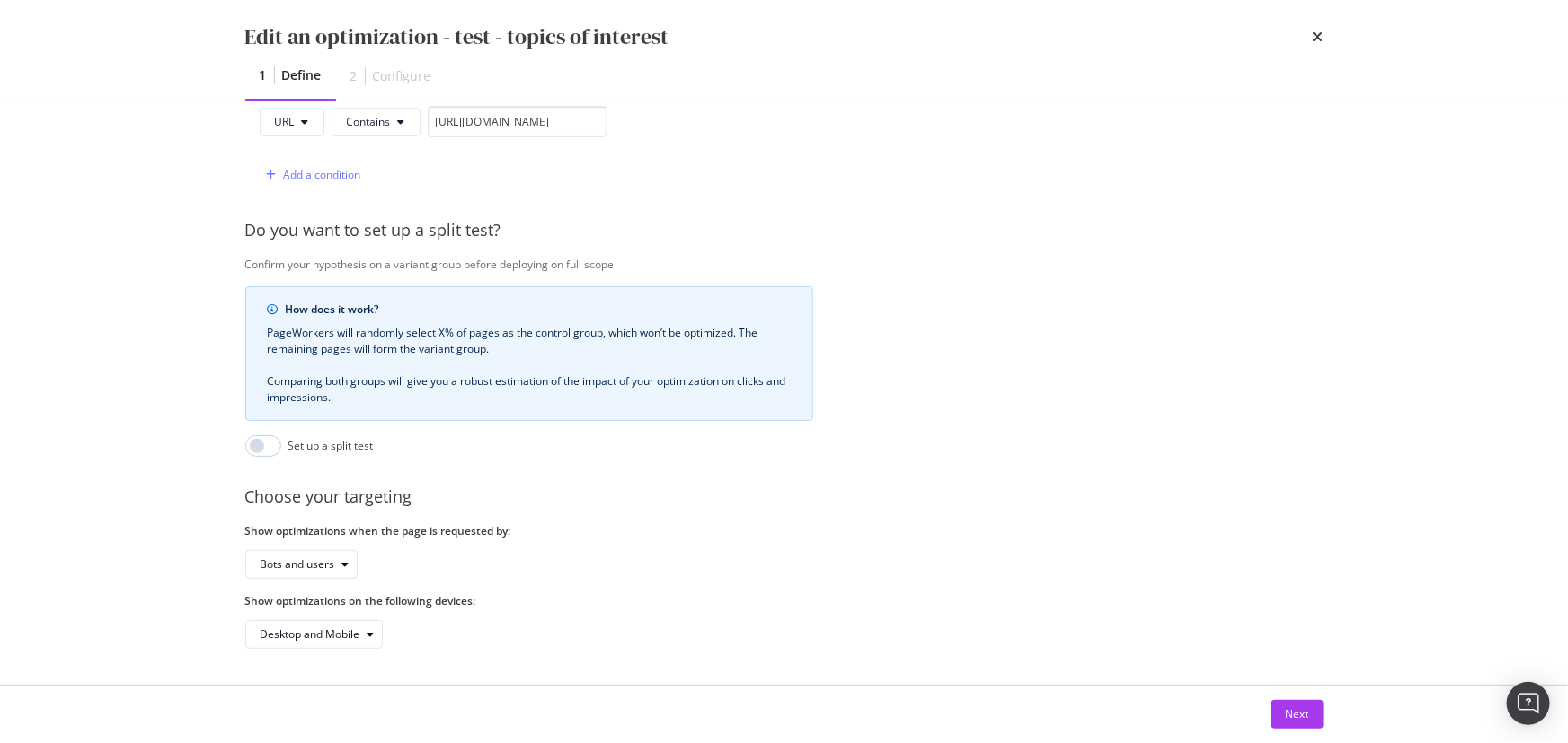
scroll to position [497, 0]
